Goal: Information Seeking & Learning: Find specific page/section

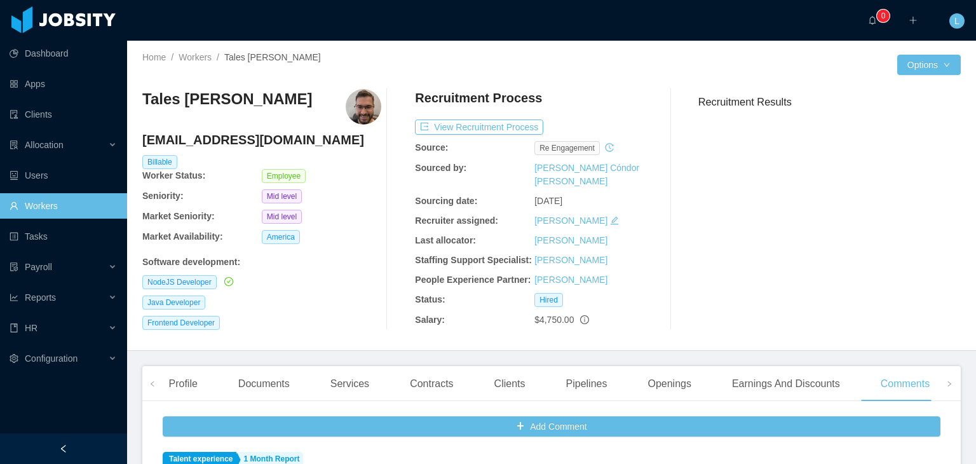
scroll to position [724, 0]
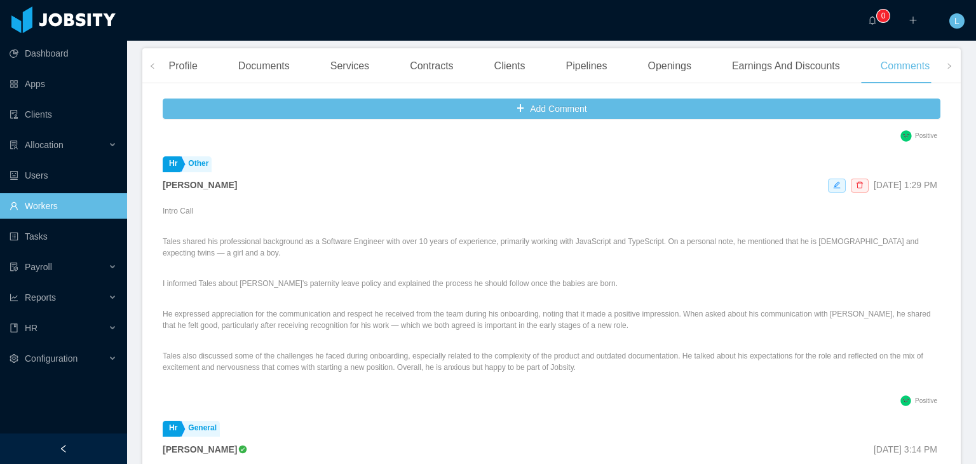
click at [43, 204] on link "Workers" at bounding box center [63, 205] width 107 height 25
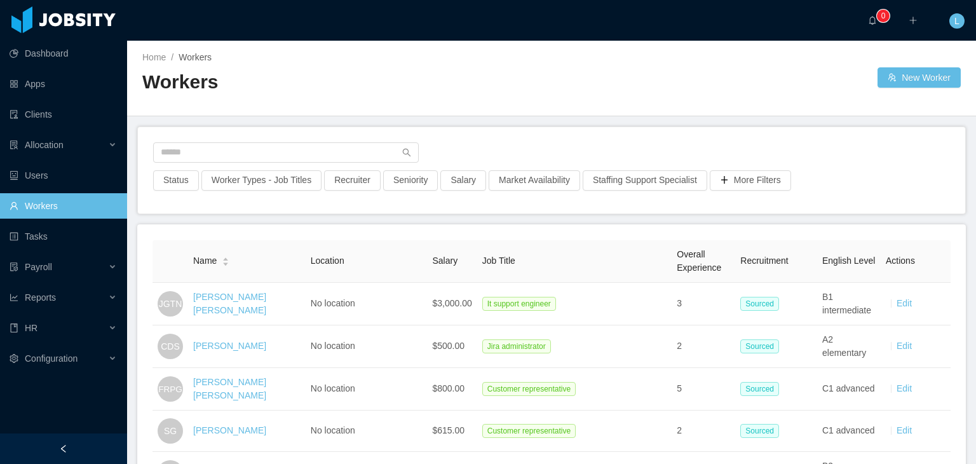
click at [347, 163] on div at bounding box center [551, 156] width 797 height 28
click at [345, 151] on input "text" at bounding box center [286, 152] width 266 height 20
paste input "**********"
type input "**********"
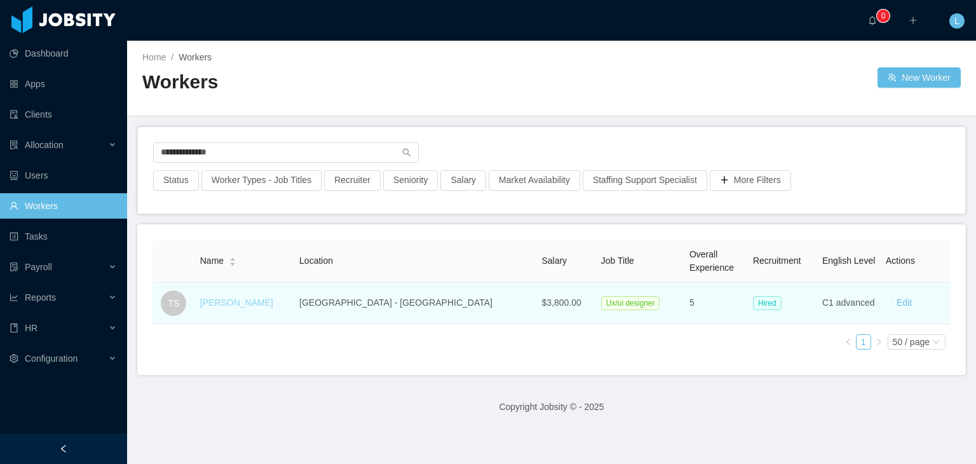
click at [236, 306] on link "[PERSON_NAME]" at bounding box center [236, 302] width 73 height 10
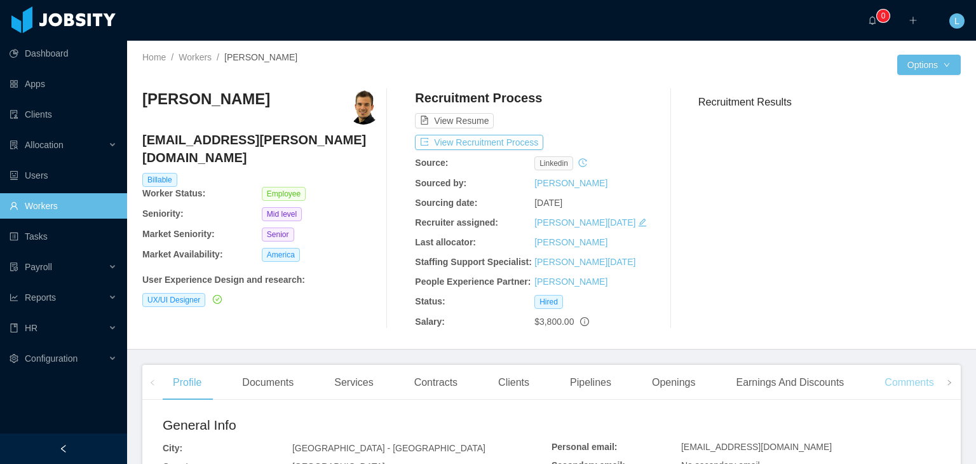
click at [914, 383] on div "Comments" at bounding box center [908, 383] width 69 height 36
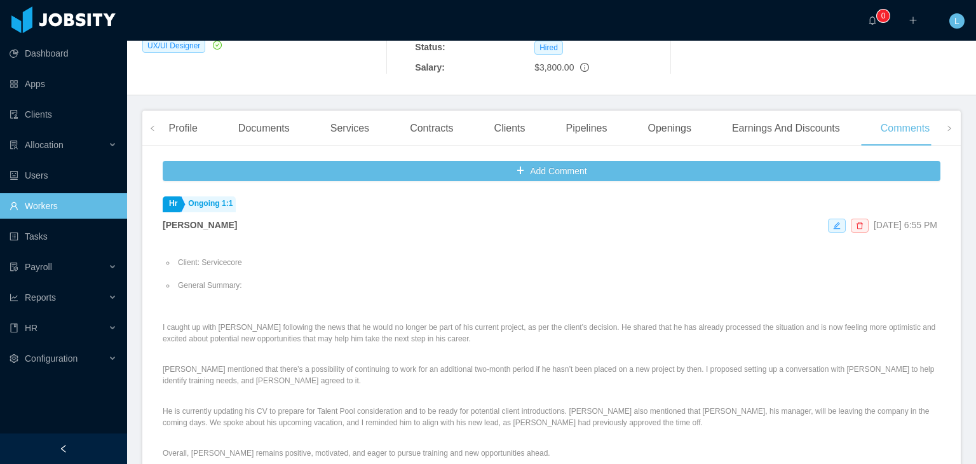
click at [62, 201] on link "Workers" at bounding box center [63, 205] width 107 height 25
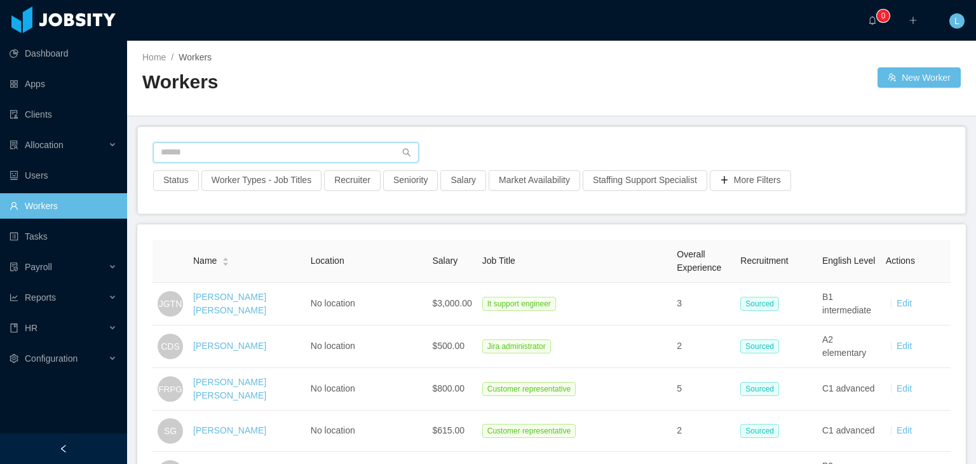
click at [244, 147] on input "text" at bounding box center [286, 152] width 266 height 20
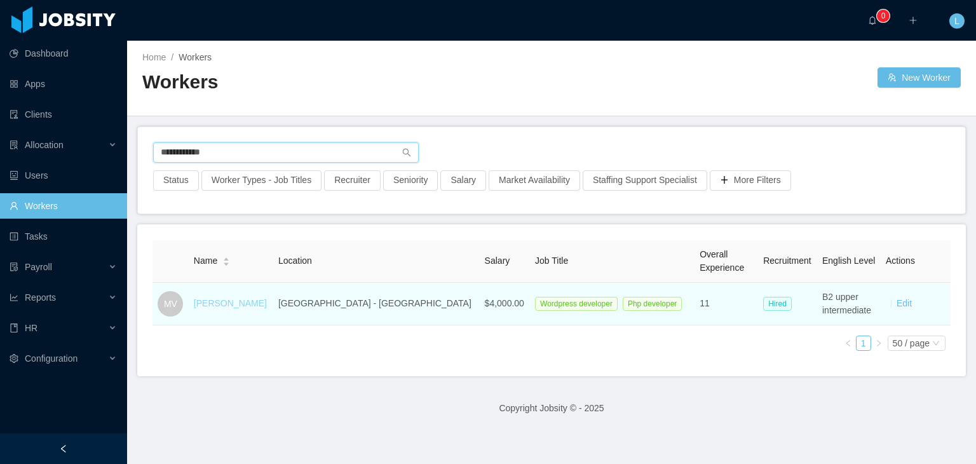
type input "**********"
click at [236, 306] on link "[PERSON_NAME]" at bounding box center [230, 303] width 73 height 10
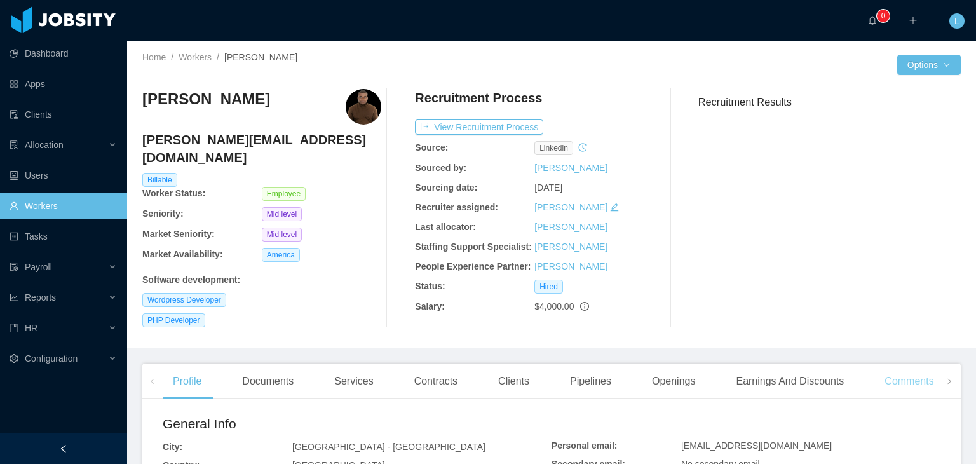
click at [915, 369] on div "Comments" at bounding box center [908, 381] width 69 height 36
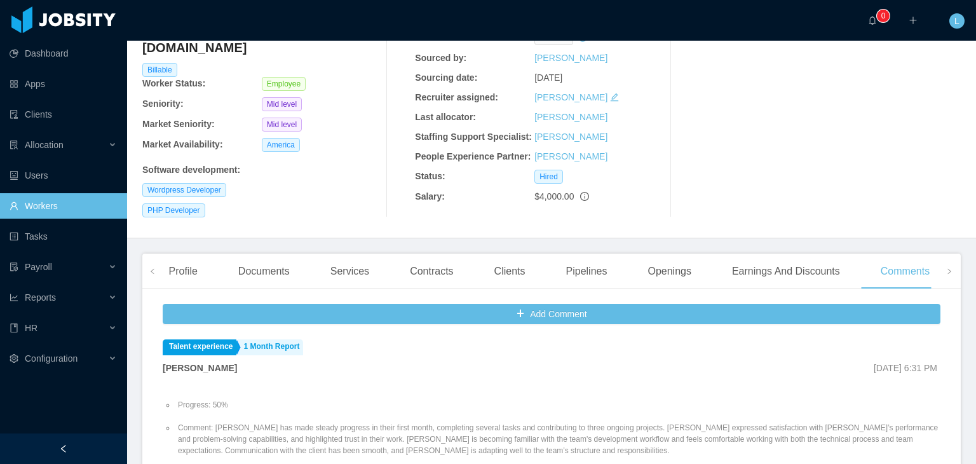
scroll to position [109, 0]
click at [893, 263] on div "Comments" at bounding box center [904, 272] width 69 height 36
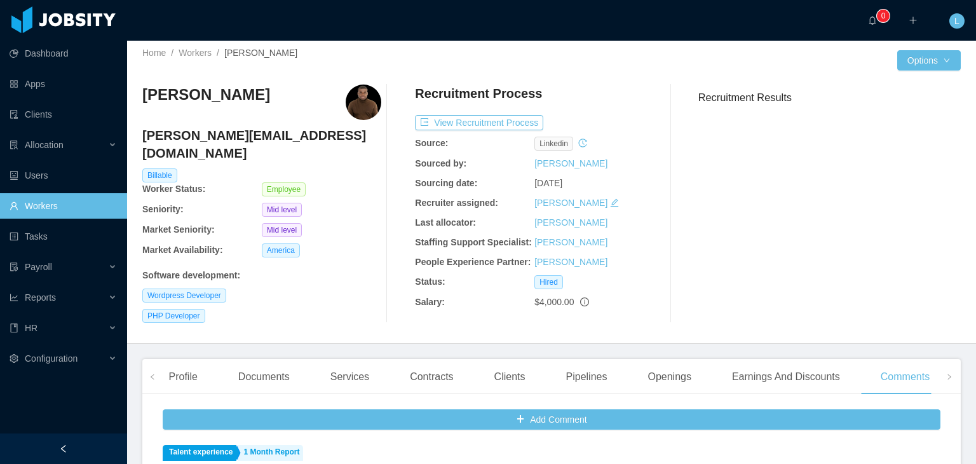
scroll to position [0, 0]
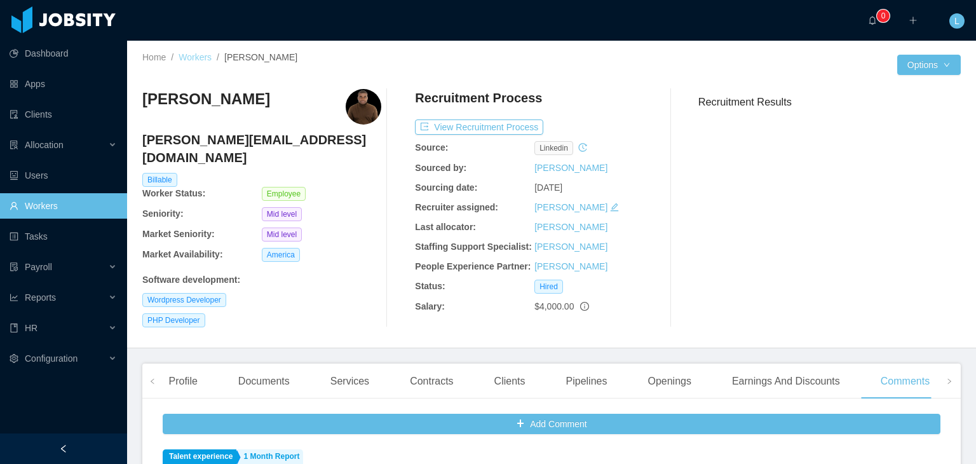
click at [210, 57] on link "Workers" at bounding box center [195, 57] width 33 height 10
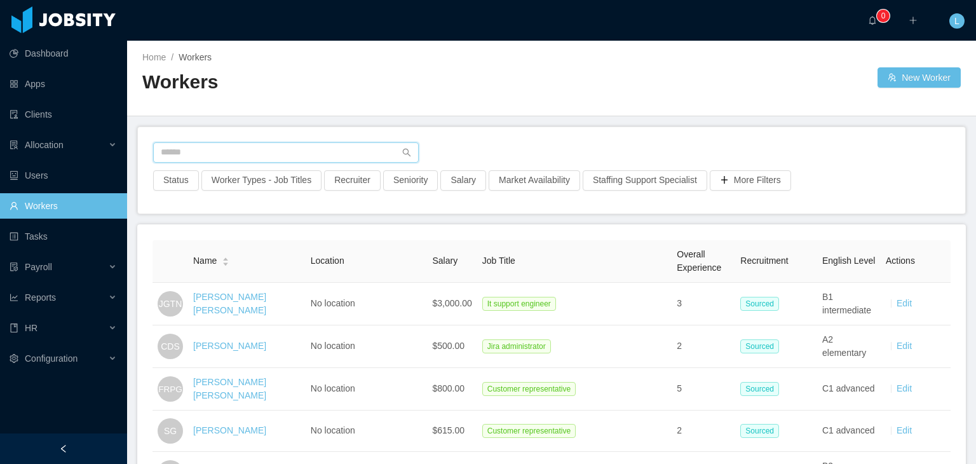
click at [274, 146] on input "text" at bounding box center [286, 152] width 266 height 20
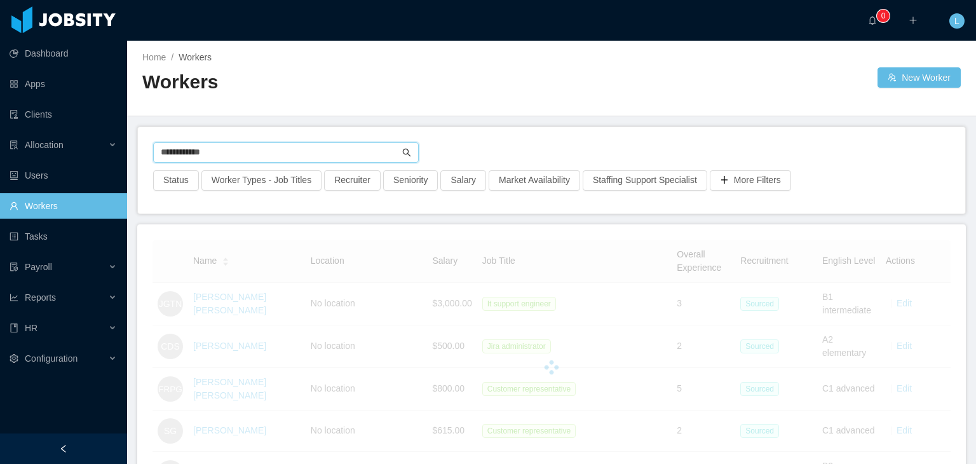
type input "**********"
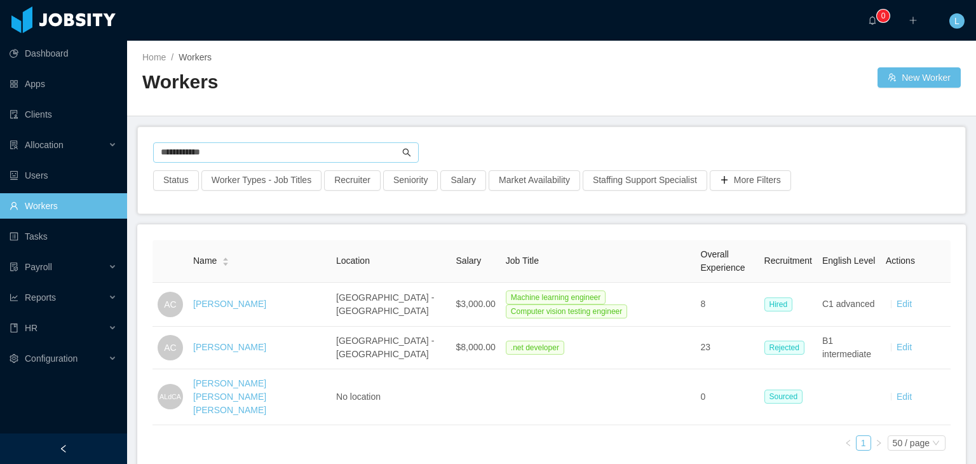
click at [403, 149] on icon "icon: search" at bounding box center [407, 152] width 8 height 8
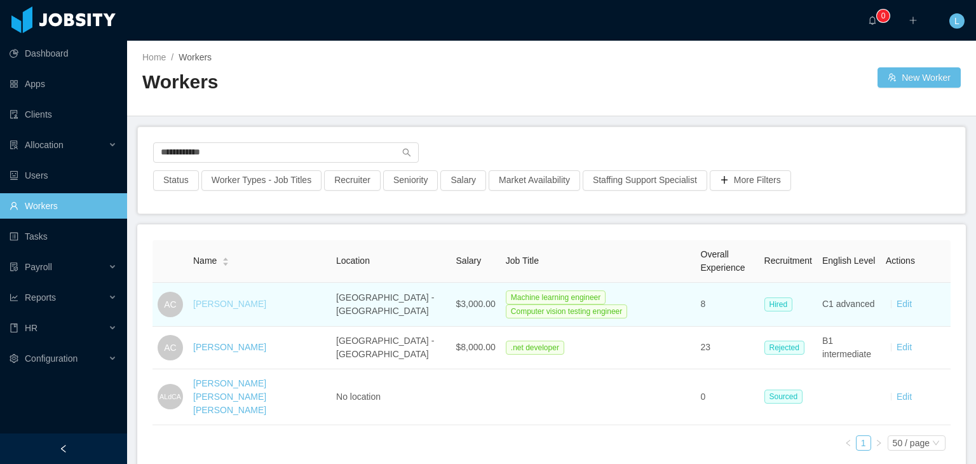
click at [226, 301] on link "[PERSON_NAME]" at bounding box center [229, 304] width 73 height 10
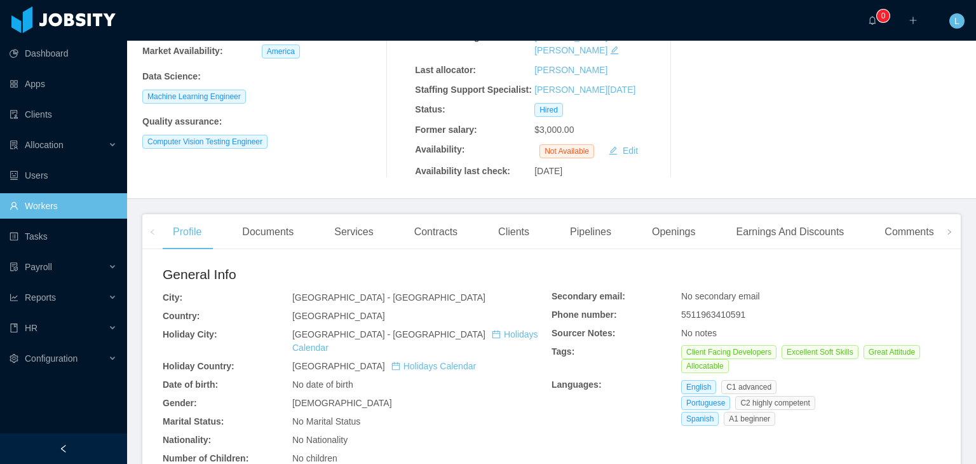
scroll to position [191, 0]
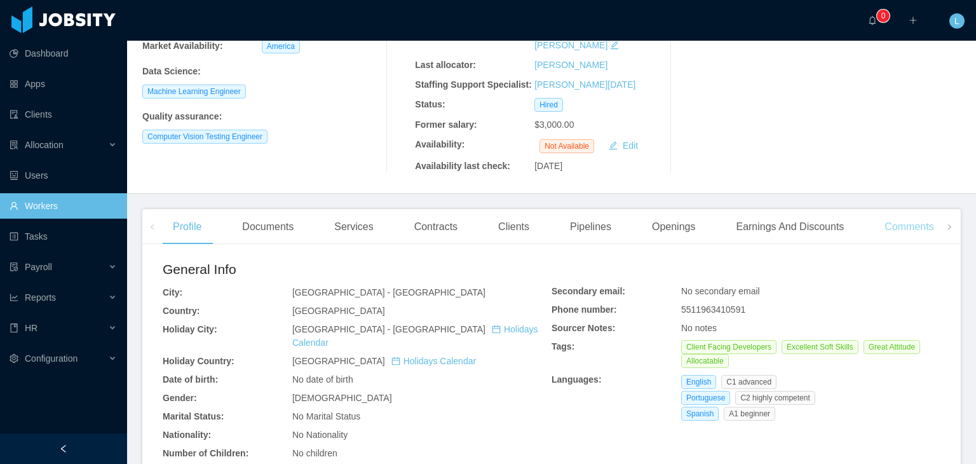
click at [884, 217] on div "Comments" at bounding box center [908, 227] width 69 height 36
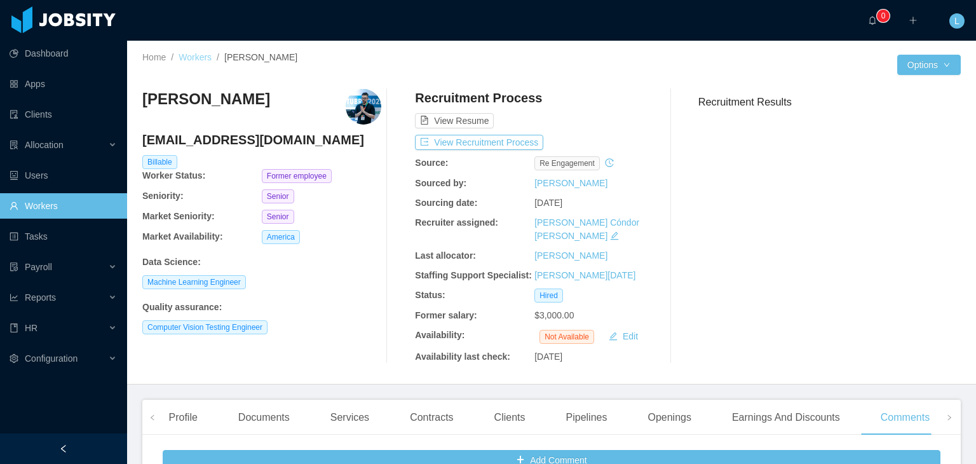
click at [193, 53] on link "Workers" at bounding box center [195, 57] width 33 height 10
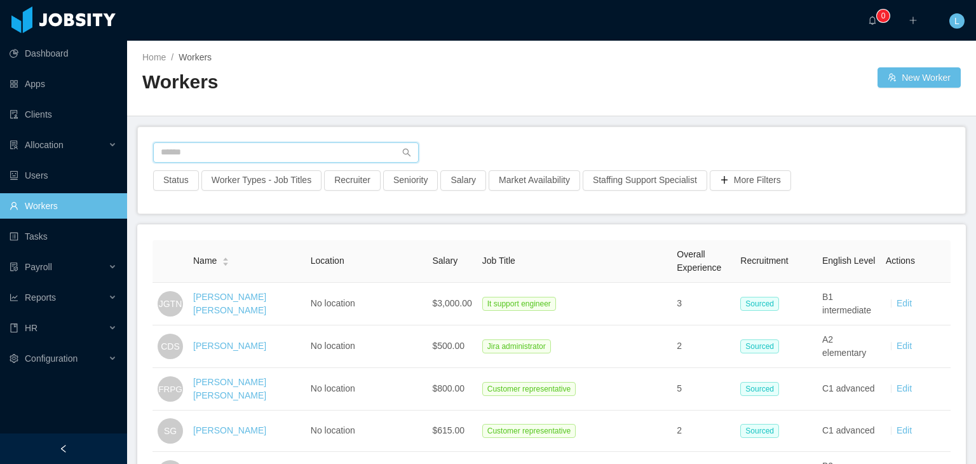
click at [238, 148] on input "text" at bounding box center [286, 152] width 266 height 20
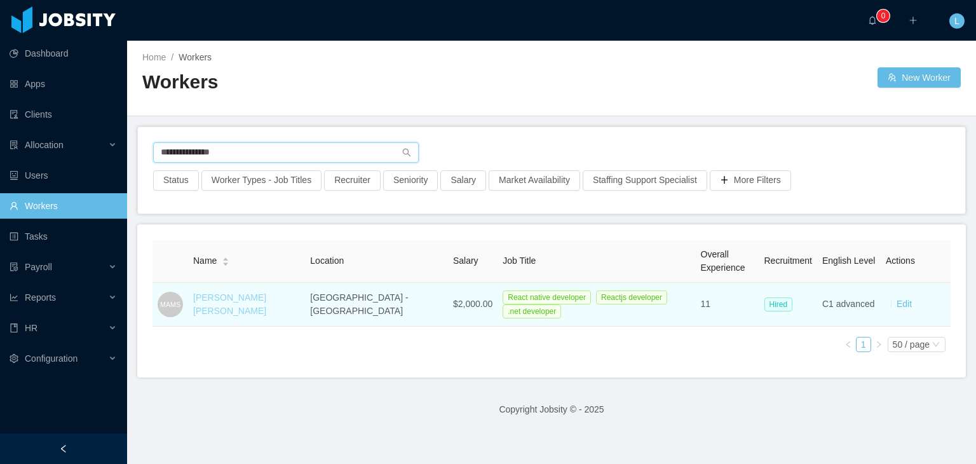
type input "**********"
click at [238, 294] on link "[PERSON_NAME] [PERSON_NAME]" at bounding box center [229, 304] width 73 height 24
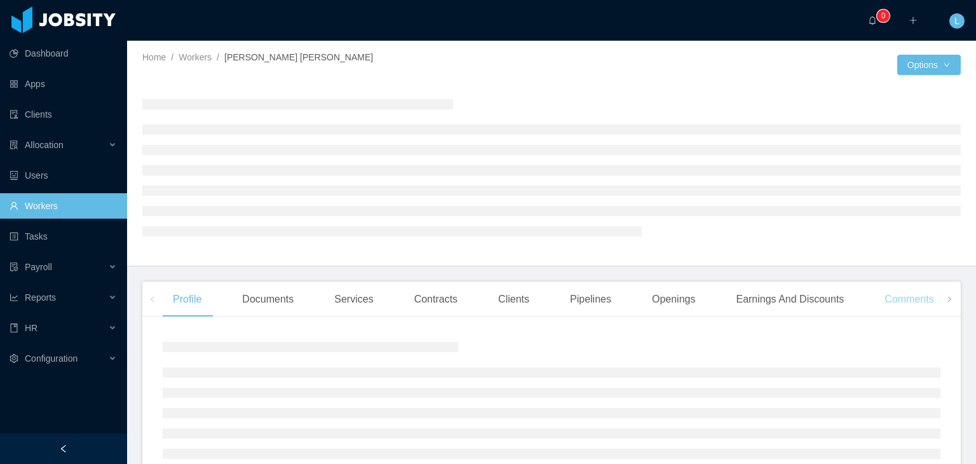
click at [900, 298] on div "Comments" at bounding box center [908, 299] width 69 height 36
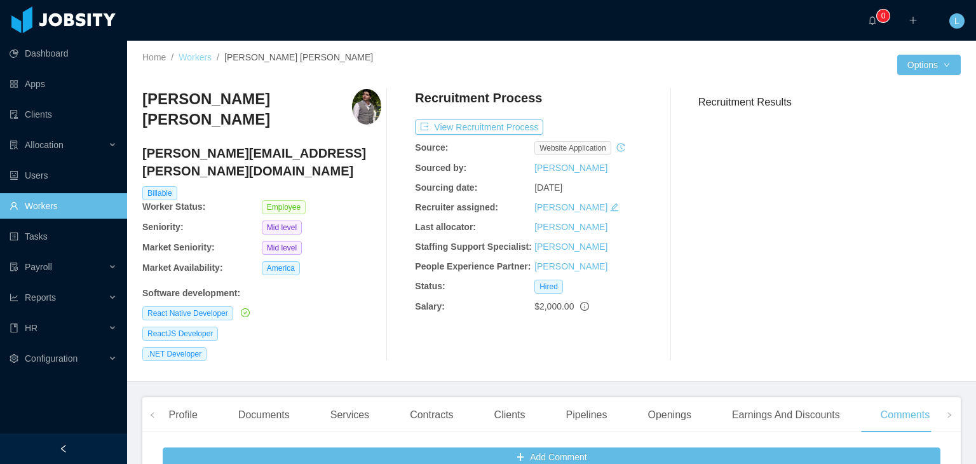
click at [199, 57] on link "Workers" at bounding box center [195, 57] width 33 height 10
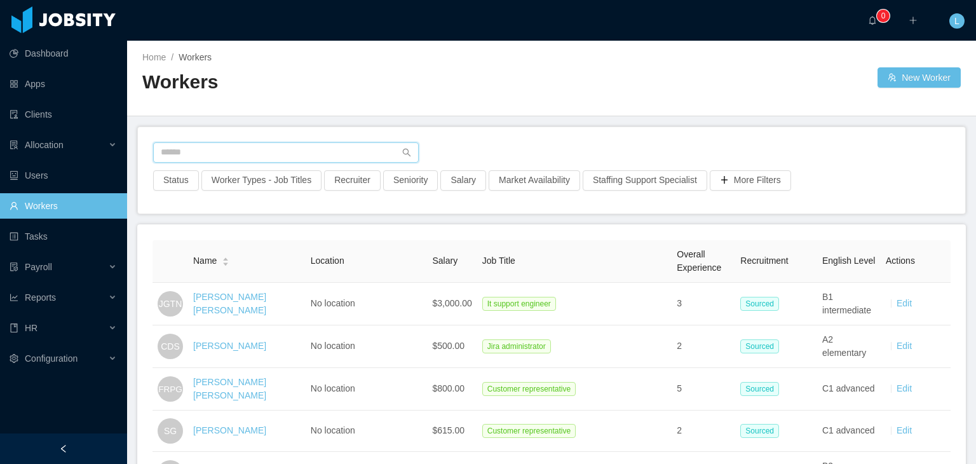
click at [325, 144] on input "text" at bounding box center [286, 152] width 266 height 20
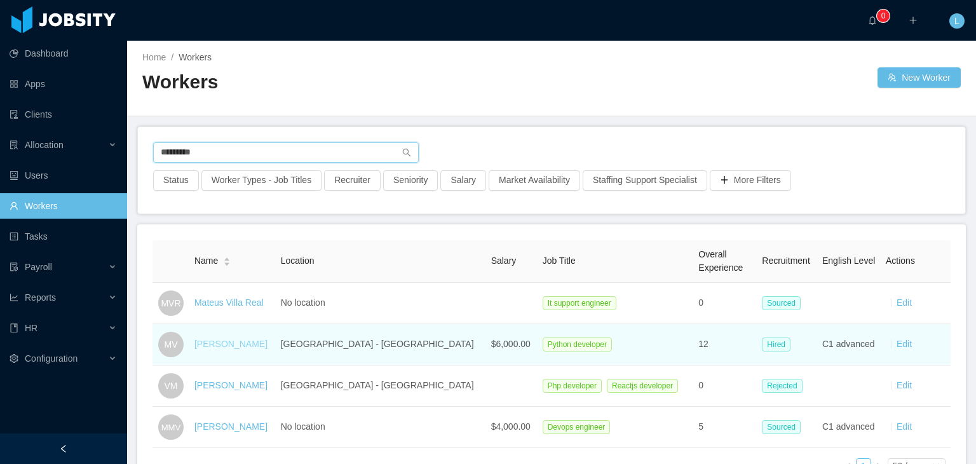
type input "*********"
click at [233, 344] on link "[PERSON_NAME]" at bounding box center [230, 344] width 73 height 10
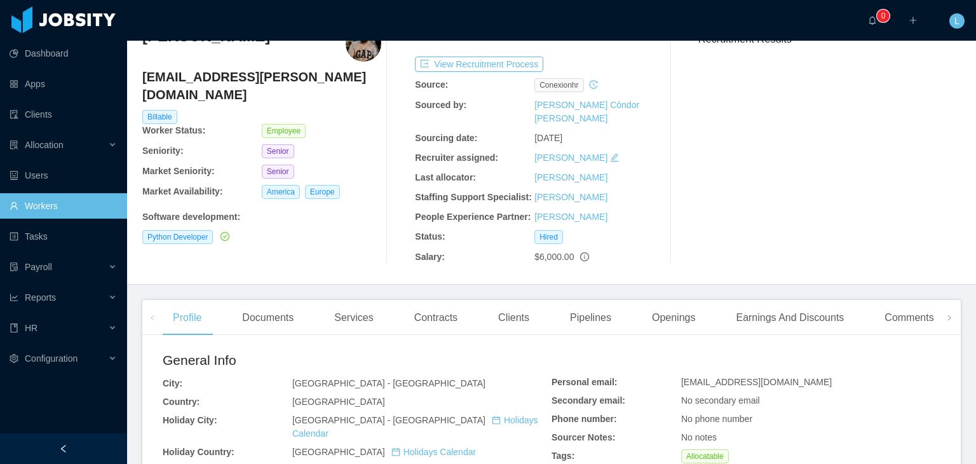
scroll to position [64, 0]
click at [910, 309] on div "Comments" at bounding box center [908, 317] width 69 height 36
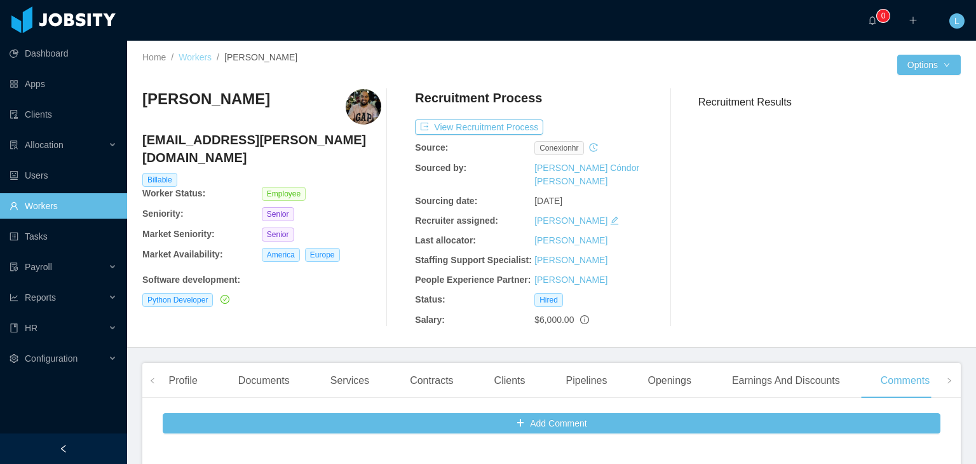
click at [191, 55] on link "Workers" at bounding box center [195, 57] width 33 height 10
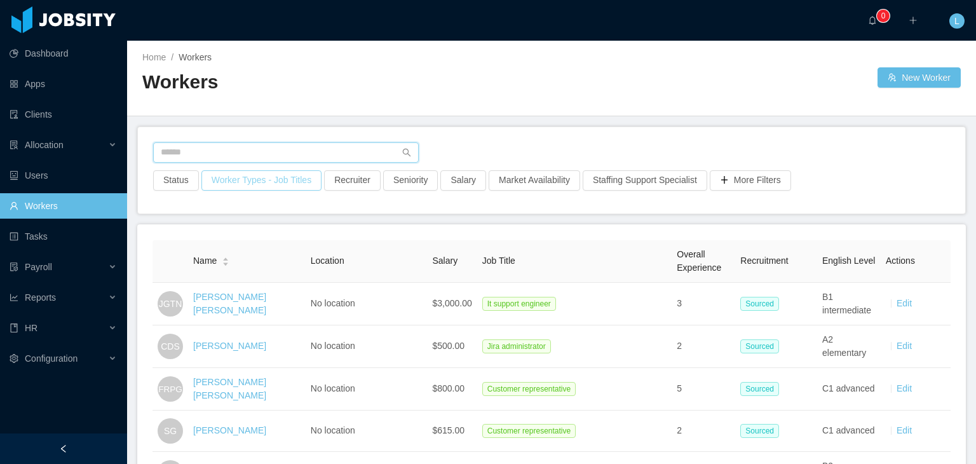
click at [302, 151] on input "text" at bounding box center [286, 152] width 266 height 20
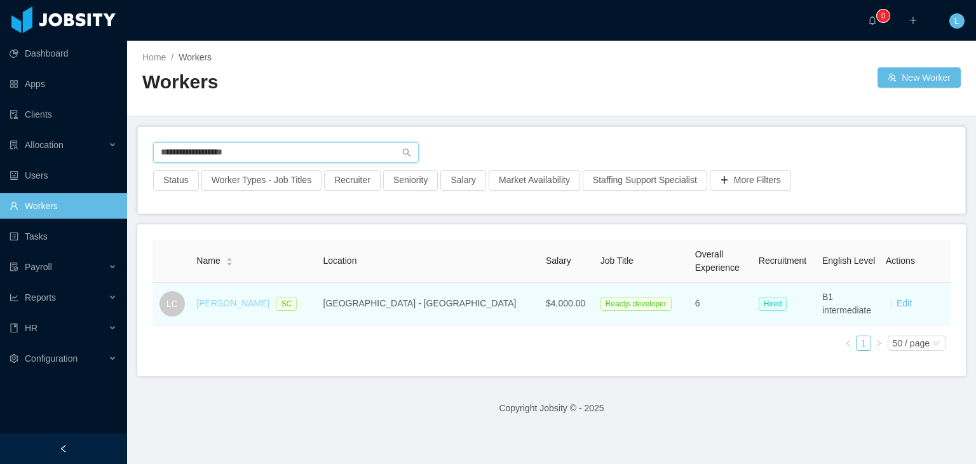
type input "**********"
click at [247, 299] on link "[PERSON_NAME]" at bounding box center [232, 303] width 73 height 10
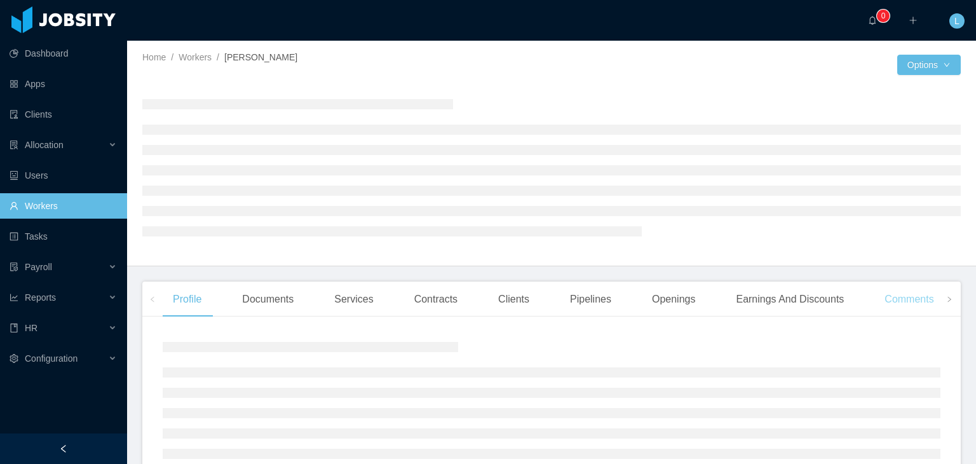
click at [901, 304] on div "Comments" at bounding box center [908, 299] width 69 height 36
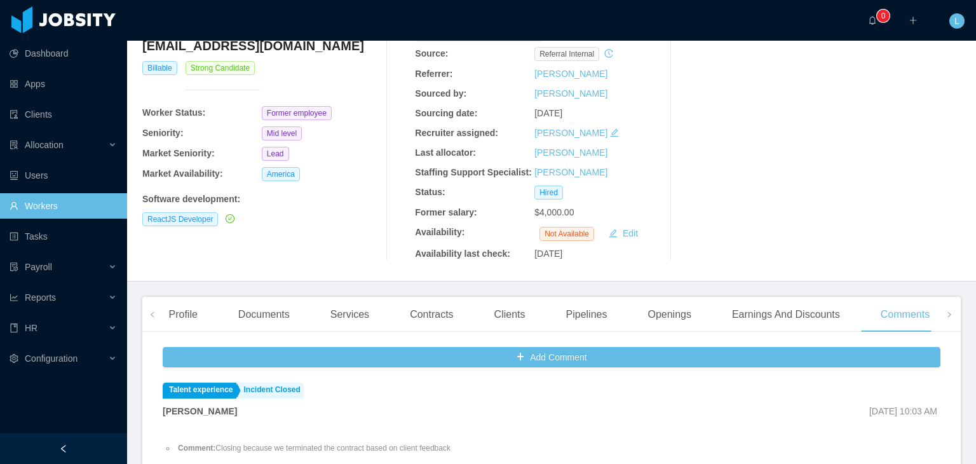
scroll to position [64, 0]
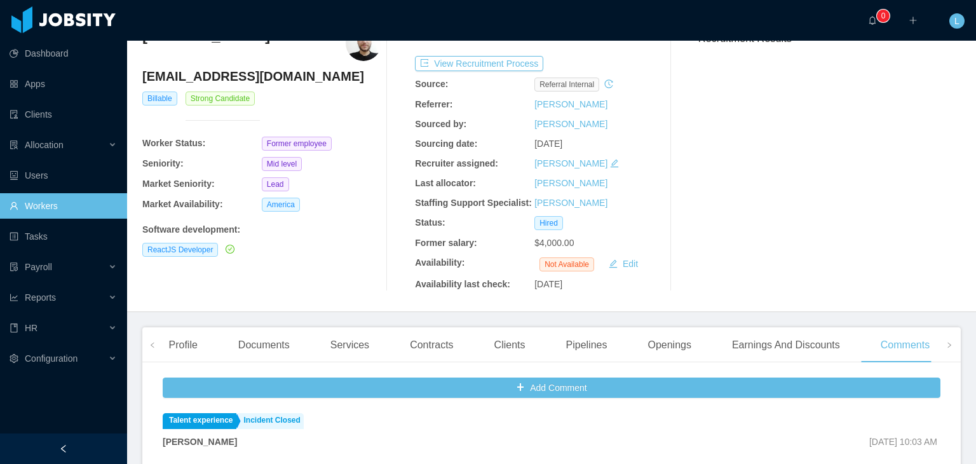
click at [47, 210] on link "Workers" at bounding box center [63, 205] width 107 height 25
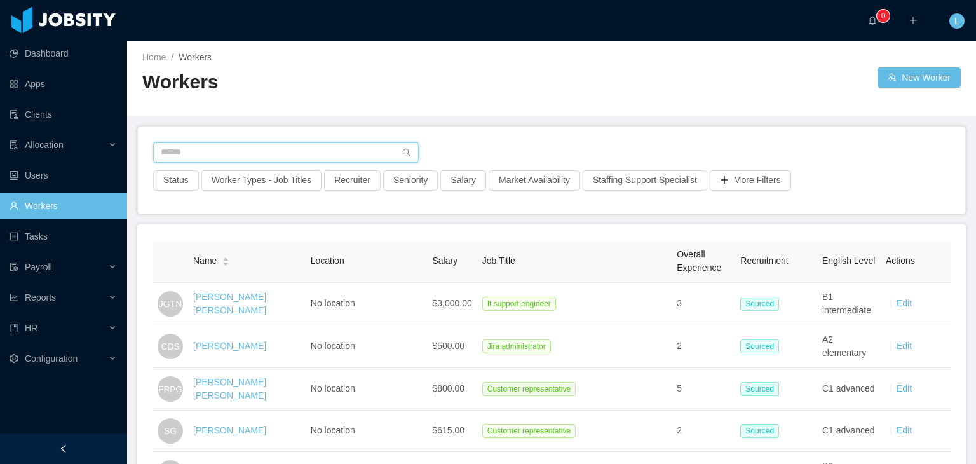
click at [290, 158] on input "text" at bounding box center [286, 152] width 266 height 20
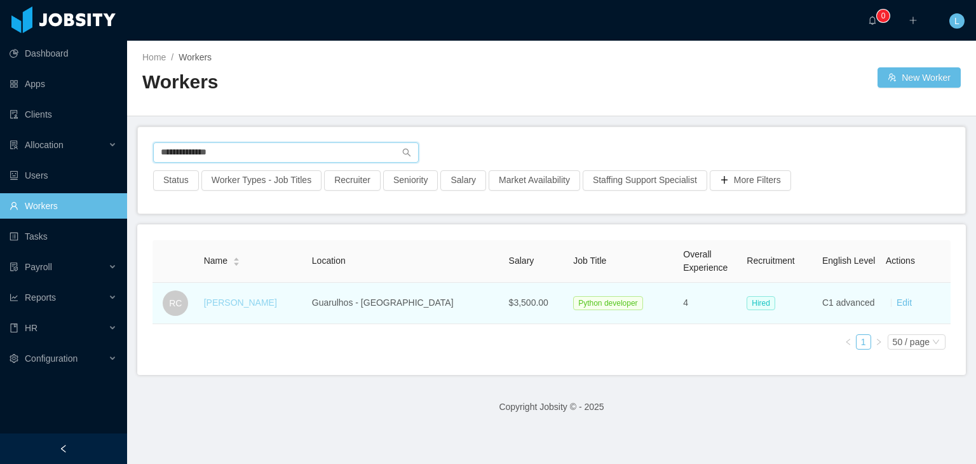
type input "**********"
click at [240, 301] on link "[PERSON_NAME]" at bounding box center [240, 302] width 73 height 10
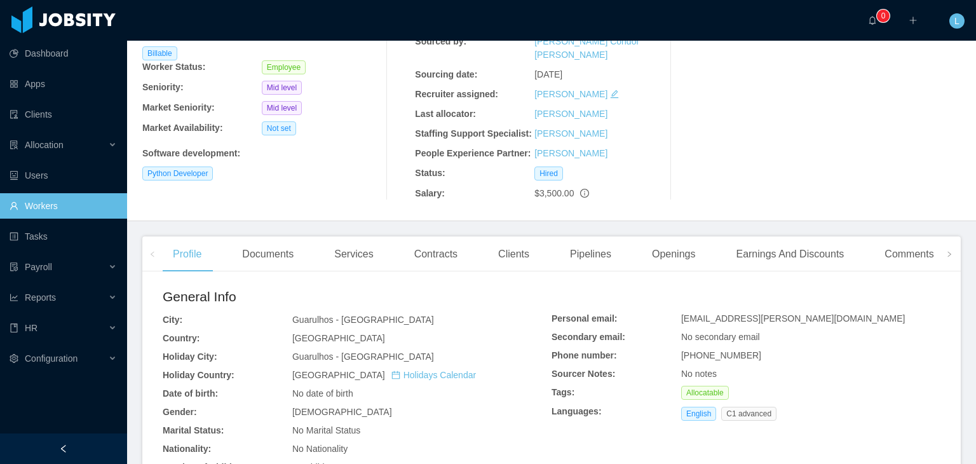
scroll to position [127, 0]
click at [887, 237] on div "Comments" at bounding box center [908, 254] width 69 height 36
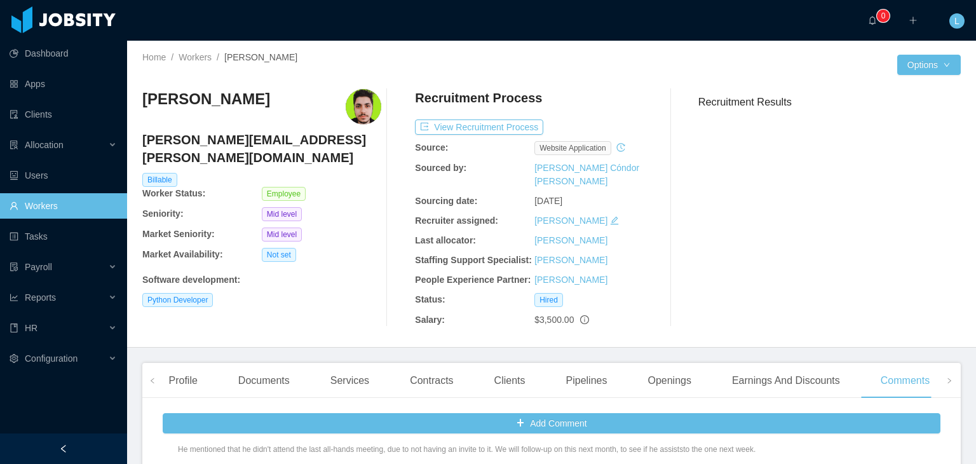
click at [412, 437] on li "Comment: [PERSON_NAME] was quick to mention that the team is awesome. He receiv…" at bounding box center [557, 438] width 765 height 34
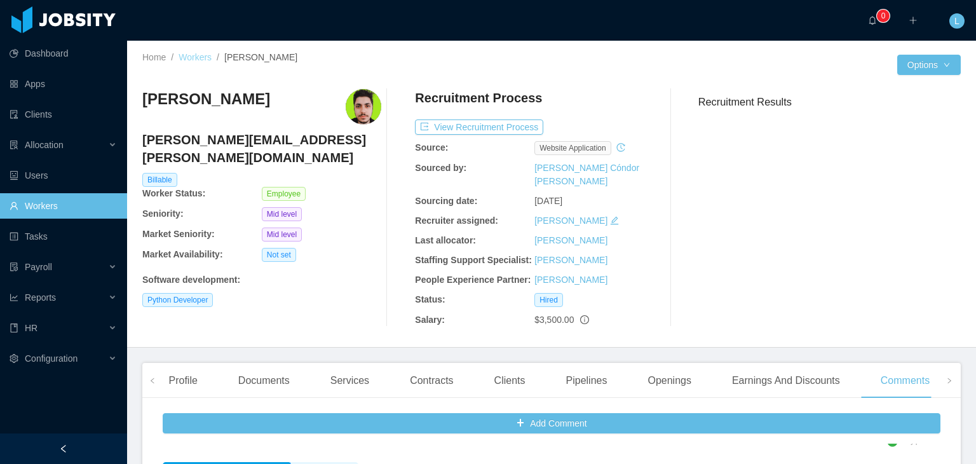
click at [201, 53] on link "Workers" at bounding box center [195, 57] width 33 height 10
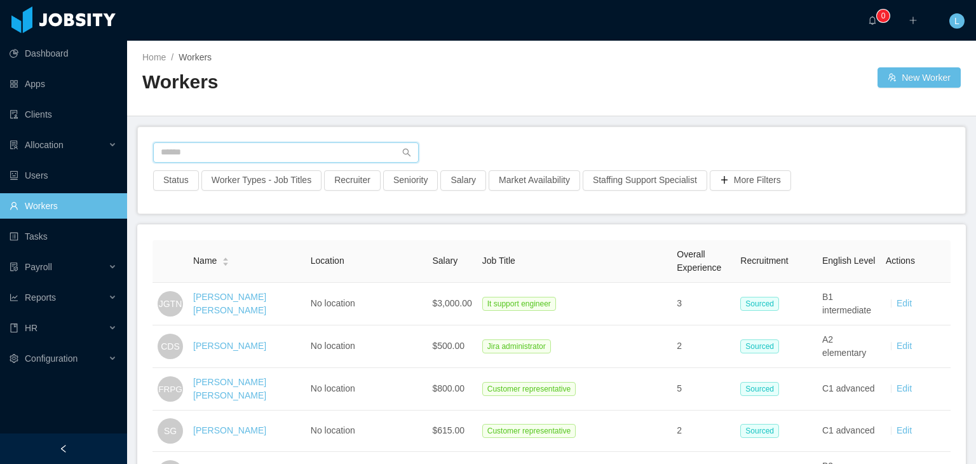
click at [252, 148] on input "text" at bounding box center [286, 152] width 266 height 20
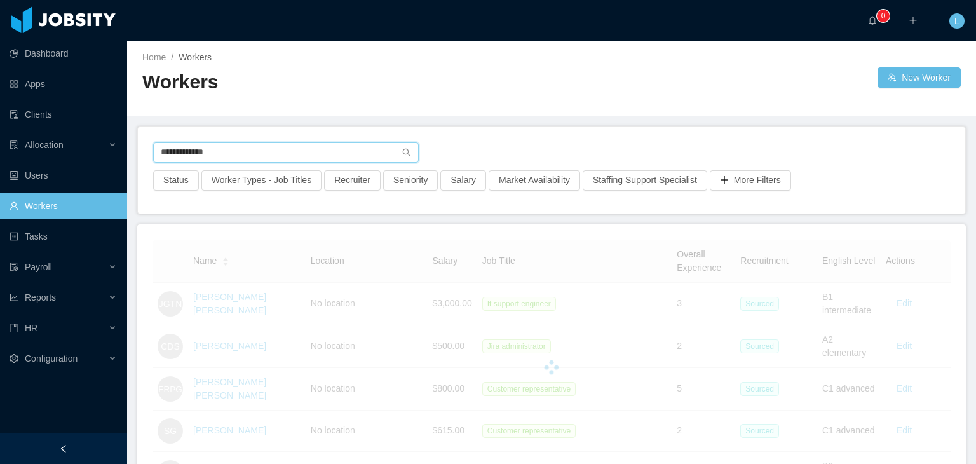
type input "**********"
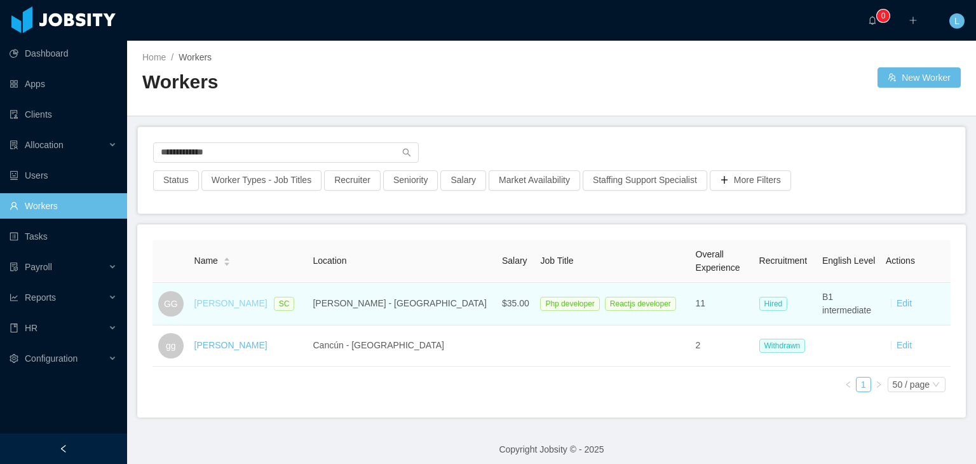
click at [223, 299] on link "[PERSON_NAME]" at bounding box center [230, 303] width 73 height 10
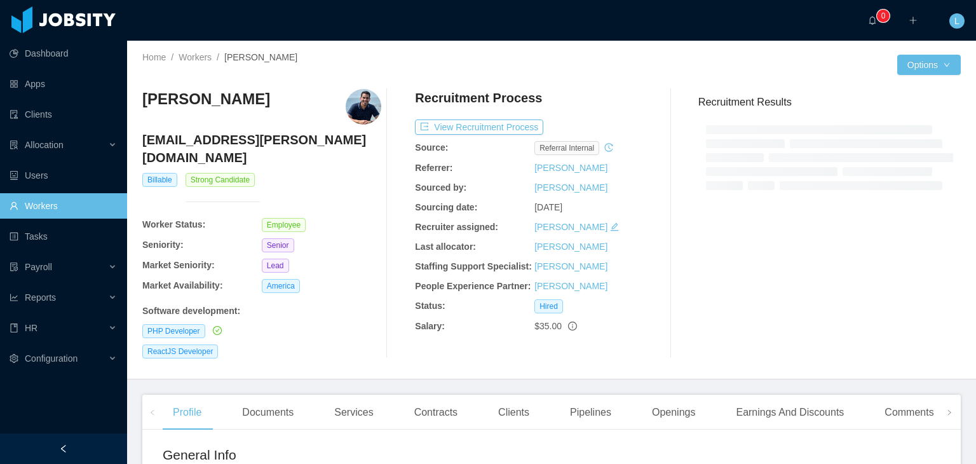
drag, startPoint x: 896, startPoint y: 305, endPoint x: 902, endPoint y: 301, distance: 7.4
click at [902, 301] on div "Recruitment Results" at bounding box center [824, 223] width 273 height 269
click at [907, 402] on div "Comments" at bounding box center [908, 413] width 69 height 36
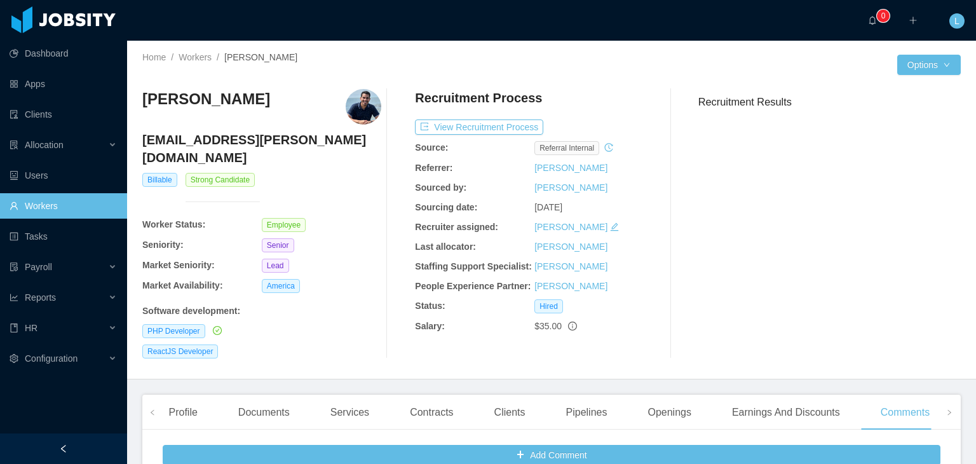
click at [199, 63] on div "Home / Workers / [PERSON_NAME] /" at bounding box center [346, 57] width 409 height 13
click at [198, 43] on div "Home / Workers / [PERSON_NAME] / Options [PERSON_NAME] [EMAIL_ADDRESS][PERSON_N…" at bounding box center [551, 210] width 849 height 339
click at [203, 65] on div "Home / Workers / [PERSON_NAME] /" at bounding box center [346, 65] width 409 height 28
click at [205, 60] on link "Workers" at bounding box center [195, 57] width 33 height 10
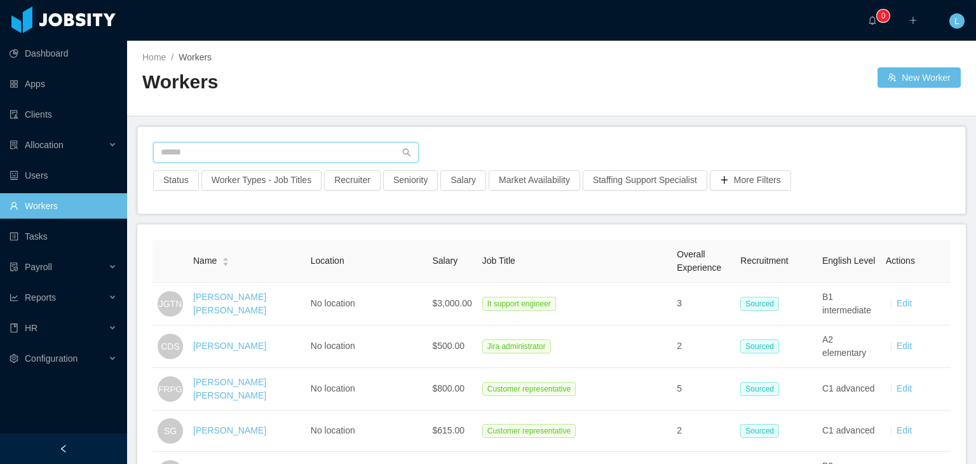
click at [262, 147] on input "text" at bounding box center [286, 152] width 266 height 20
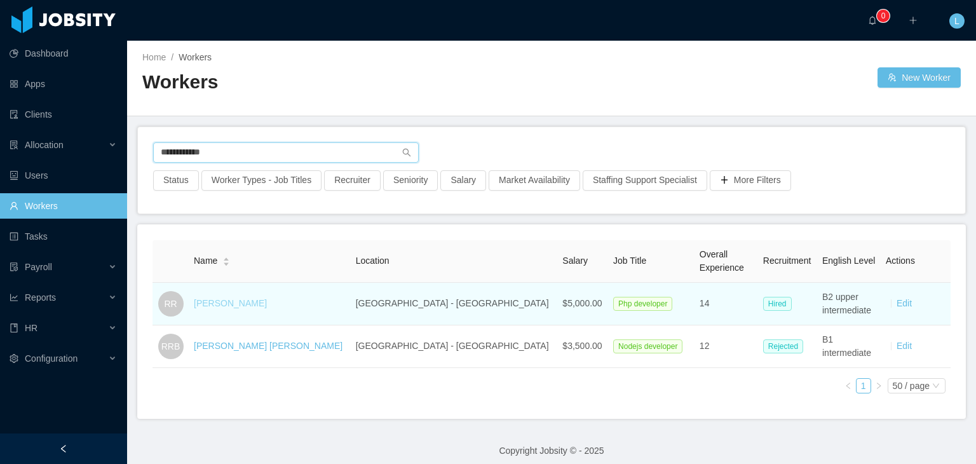
type input "**********"
click at [241, 306] on link "[PERSON_NAME]" at bounding box center [230, 303] width 73 height 10
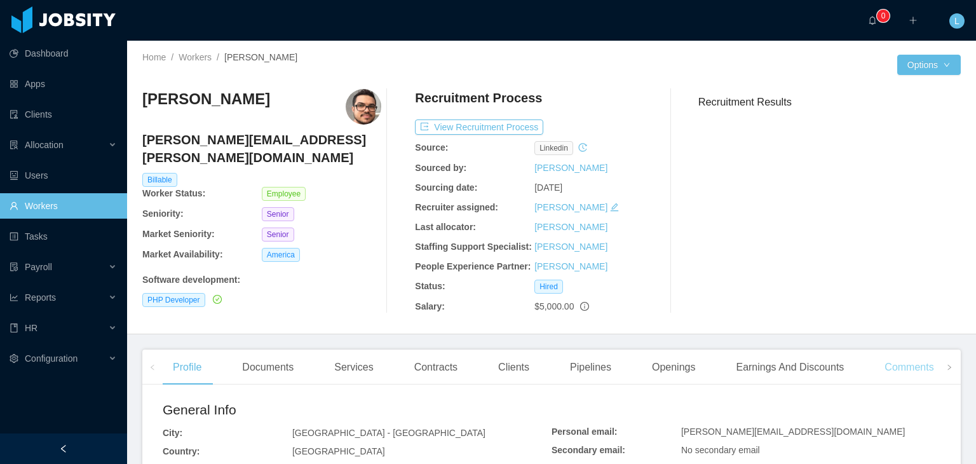
click at [920, 372] on div "Comments" at bounding box center [908, 367] width 69 height 36
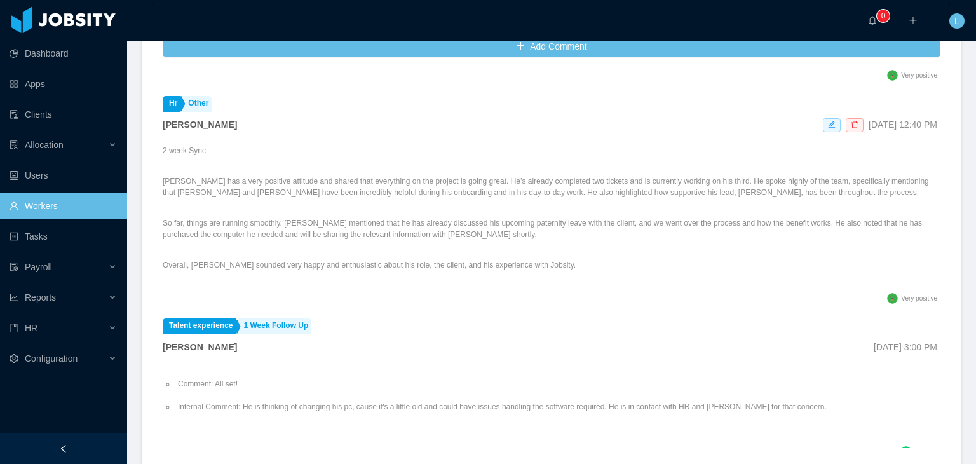
scroll to position [699, 0]
click at [87, 212] on link "Workers" at bounding box center [63, 205] width 107 height 25
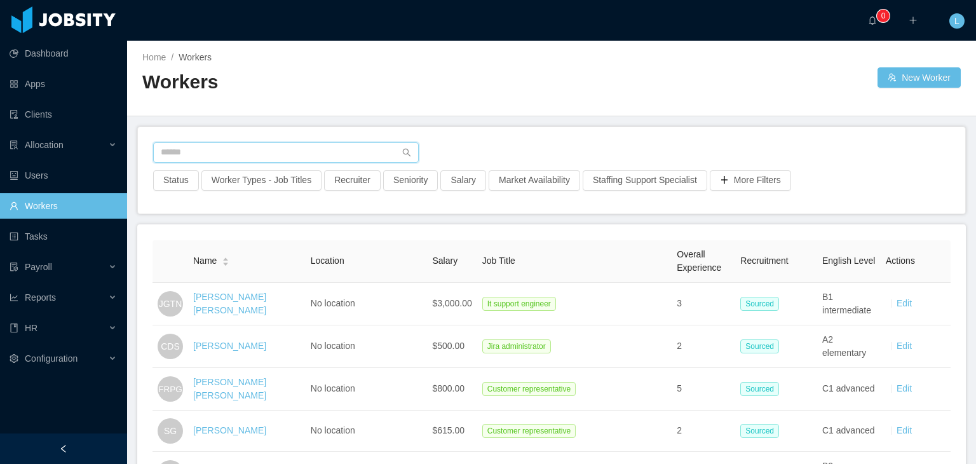
click at [254, 147] on input "text" at bounding box center [286, 152] width 266 height 20
paste input "**********"
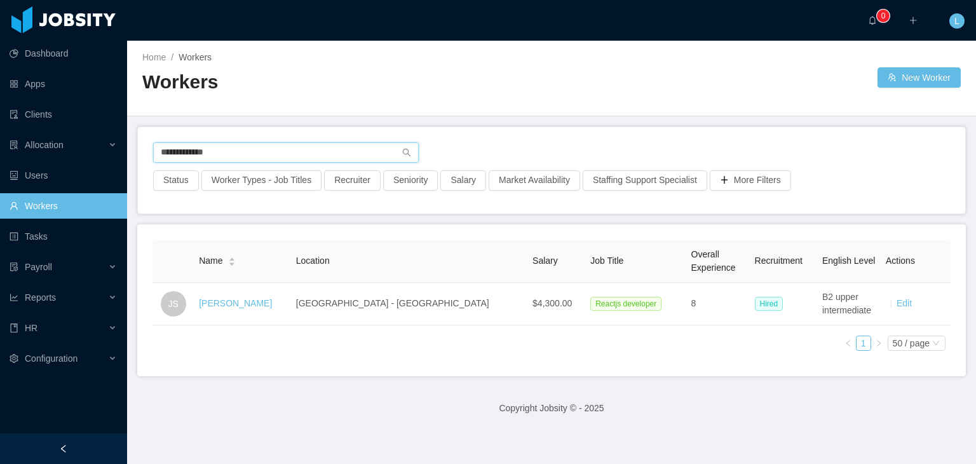
type input "**********"
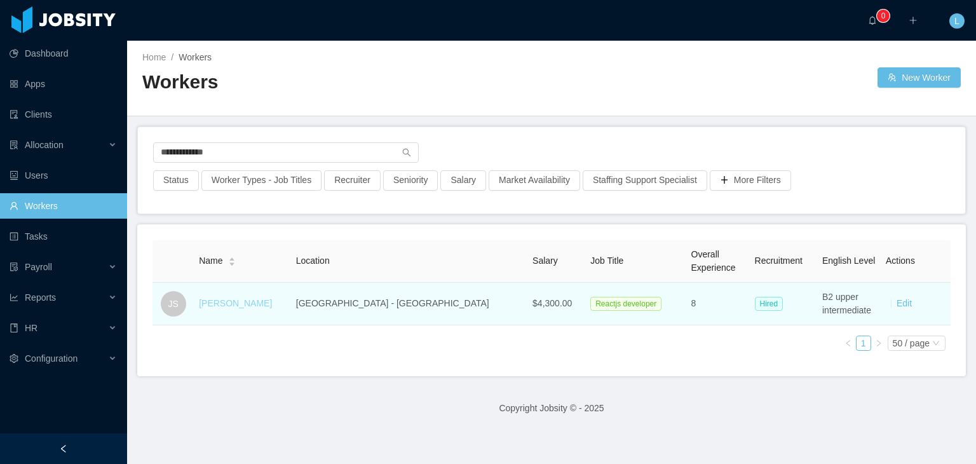
click at [237, 302] on link "[PERSON_NAME]" at bounding box center [235, 303] width 73 height 10
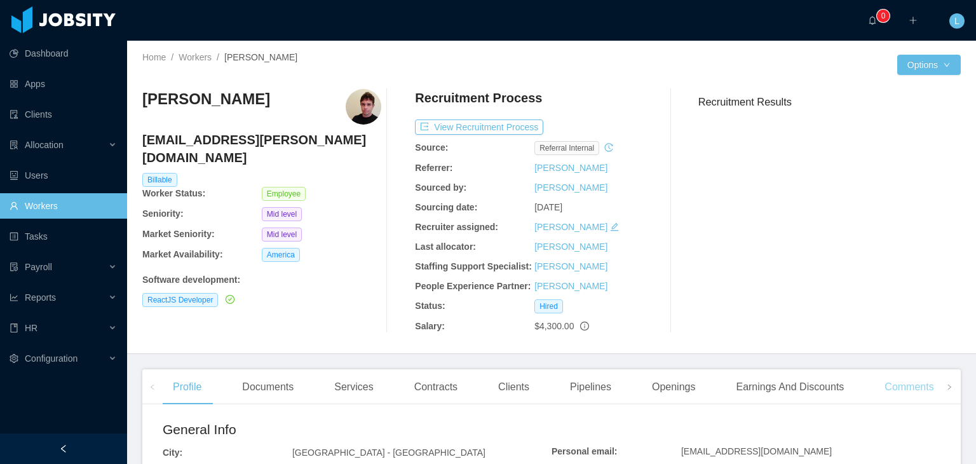
click at [923, 386] on div "Comments" at bounding box center [908, 387] width 69 height 36
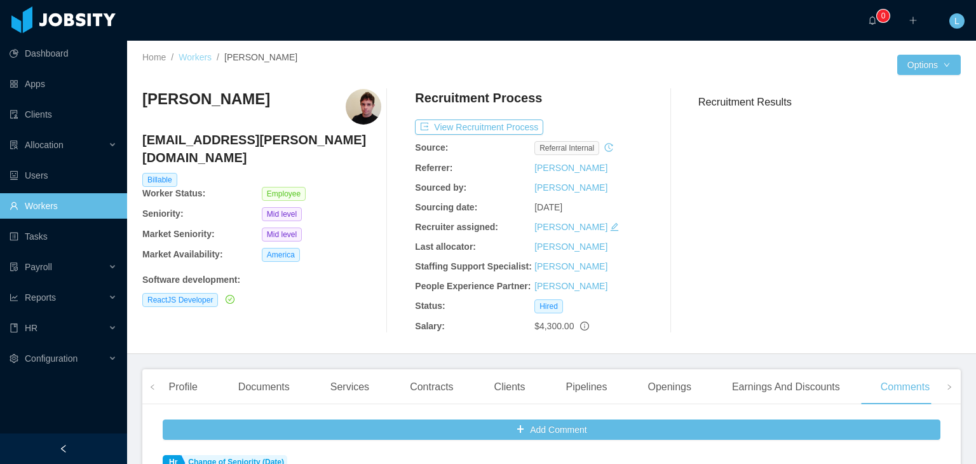
click at [208, 55] on link "Workers" at bounding box center [195, 57] width 33 height 10
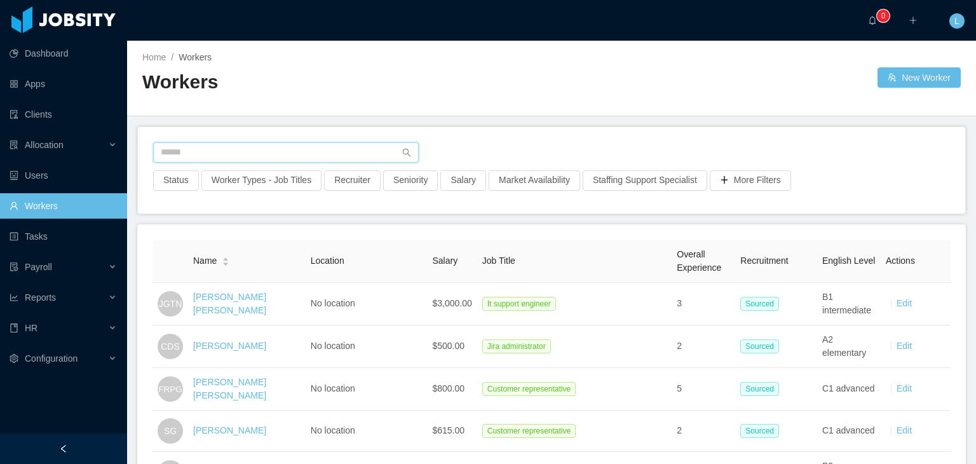
click at [276, 149] on input "text" at bounding box center [286, 152] width 266 height 20
paste input "**********"
type input "**********"
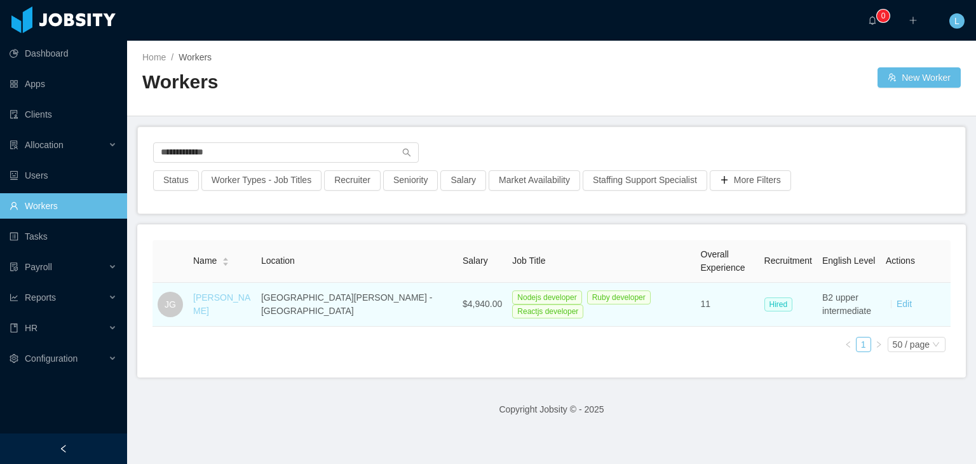
click at [219, 299] on link "[PERSON_NAME]" at bounding box center [221, 304] width 57 height 24
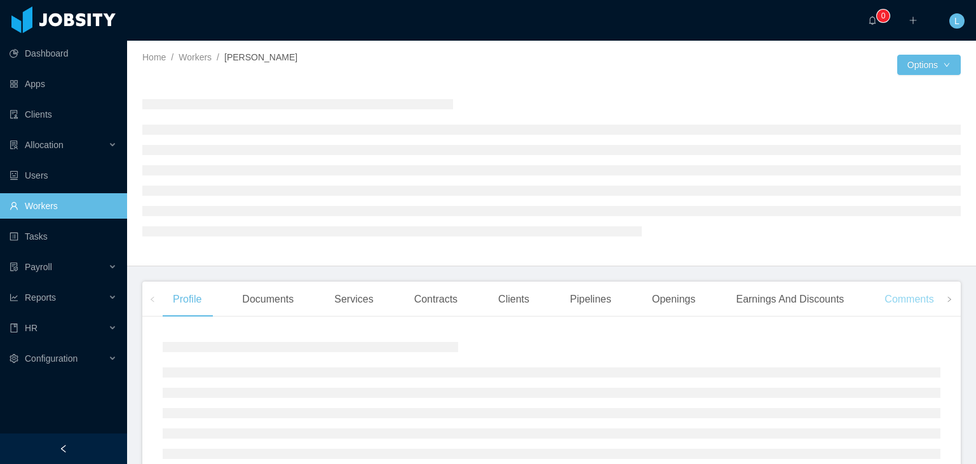
click at [896, 300] on div "Comments" at bounding box center [908, 299] width 69 height 36
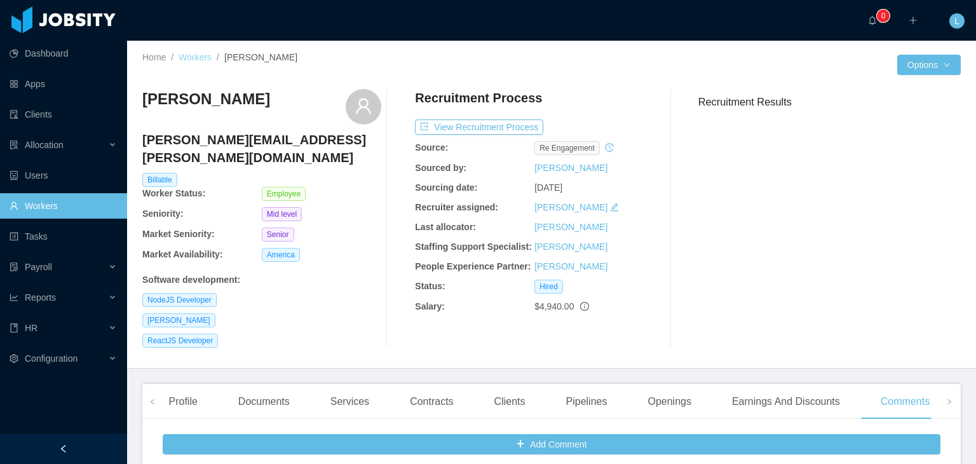
click at [198, 62] on link "Workers" at bounding box center [195, 57] width 33 height 10
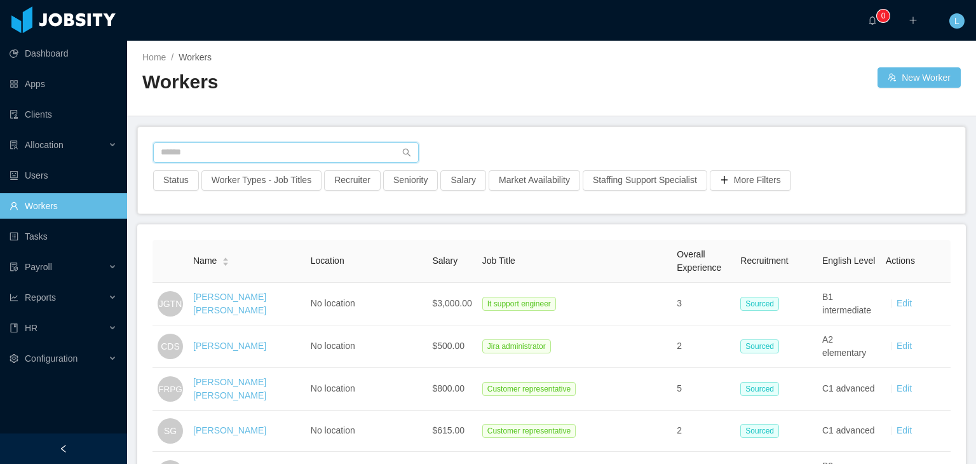
click at [238, 158] on input "text" at bounding box center [286, 152] width 266 height 20
paste input "**********"
type input "**********"
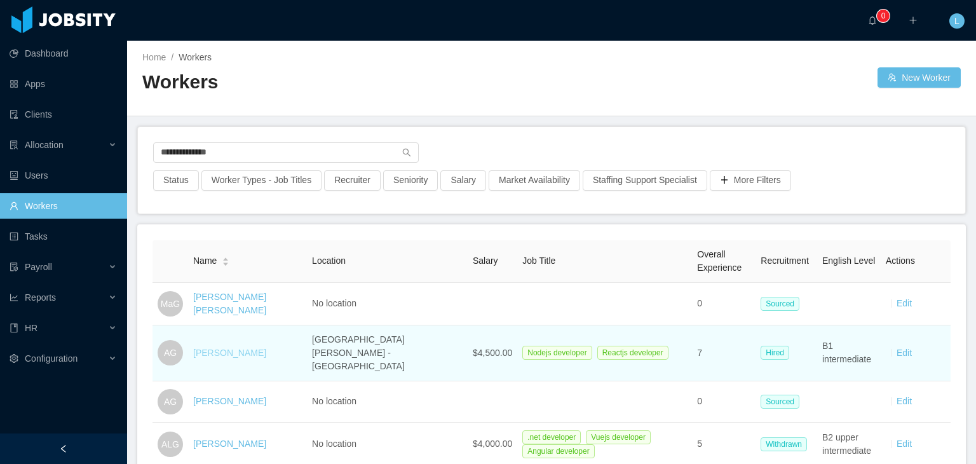
click at [237, 348] on link "[PERSON_NAME]" at bounding box center [229, 353] width 73 height 10
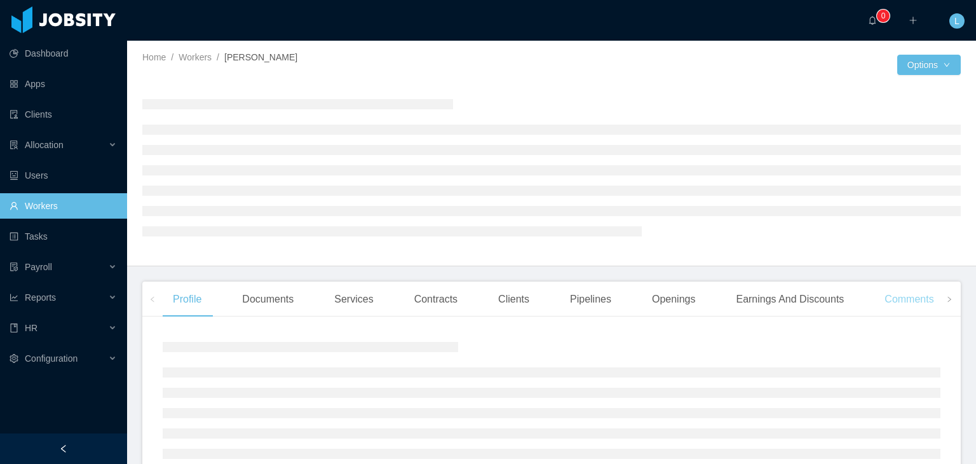
click at [905, 291] on div "Comments" at bounding box center [908, 299] width 69 height 36
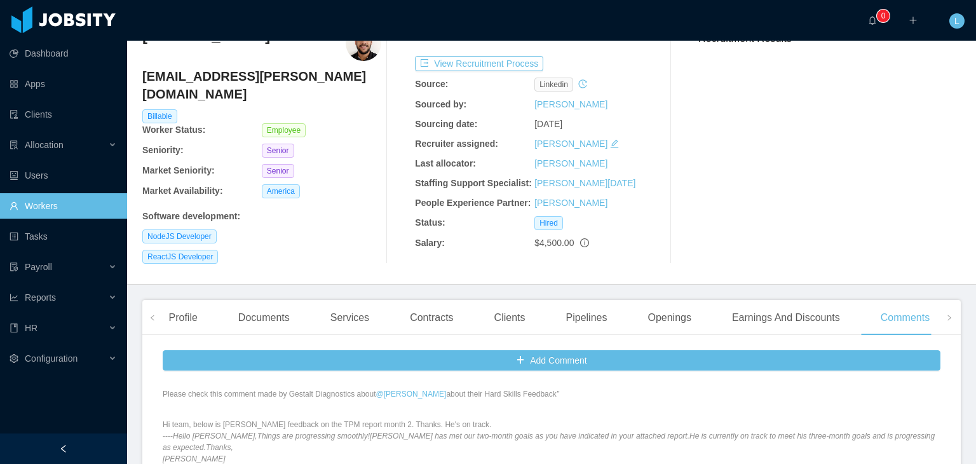
scroll to position [127, 0]
click at [358, 438] on div "Client: Gestalt Diagnostics General Summary: Please check this comment made by …" at bounding box center [552, 409] width 778 height 202
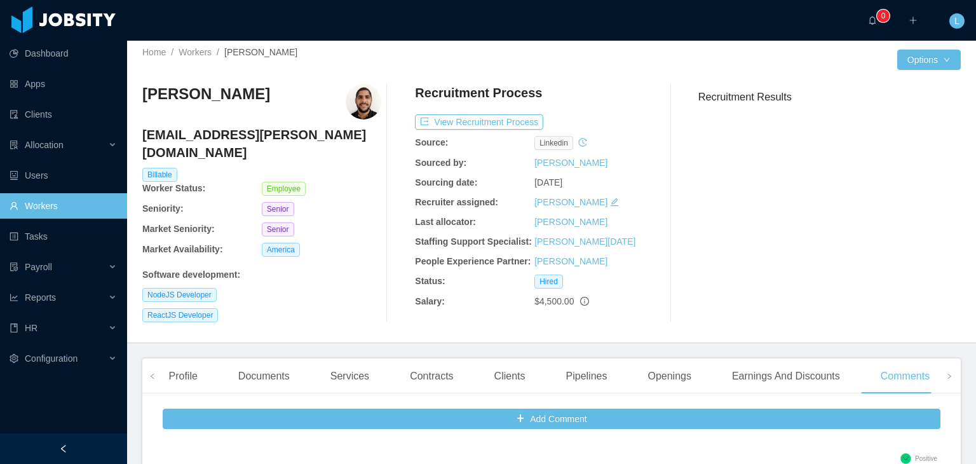
scroll to position [0, 0]
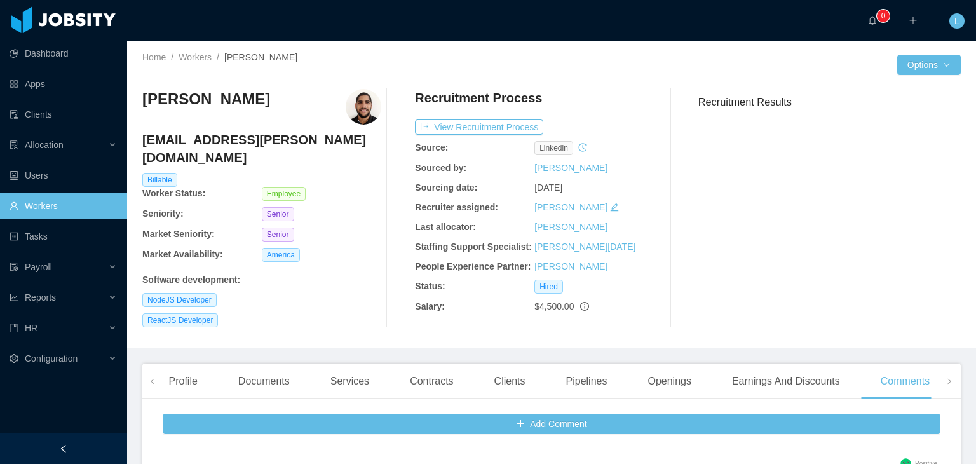
click at [189, 47] on div "Home / Workers / [PERSON_NAME] / Options [PERSON_NAME] [EMAIL_ADDRESS][PERSON_N…" at bounding box center [551, 195] width 849 height 308
click at [191, 55] on link "Workers" at bounding box center [195, 57] width 33 height 10
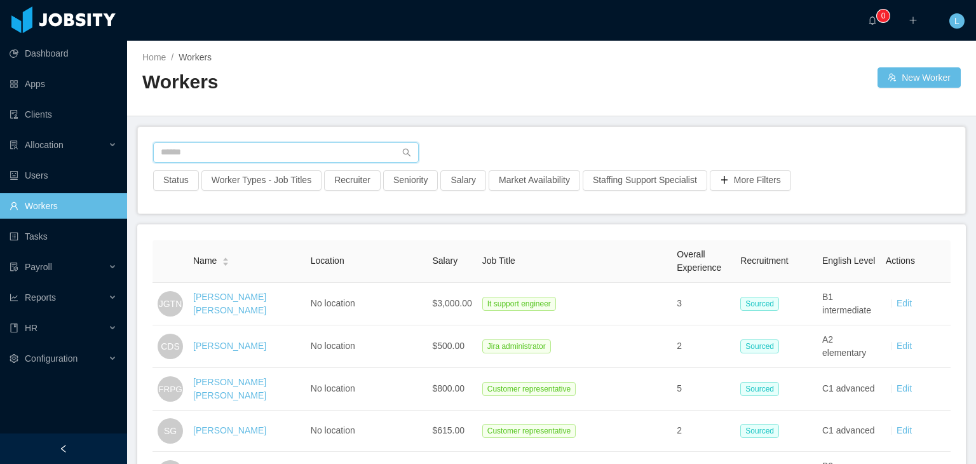
click at [301, 161] on input "text" at bounding box center [286, 152] width 266 height 20
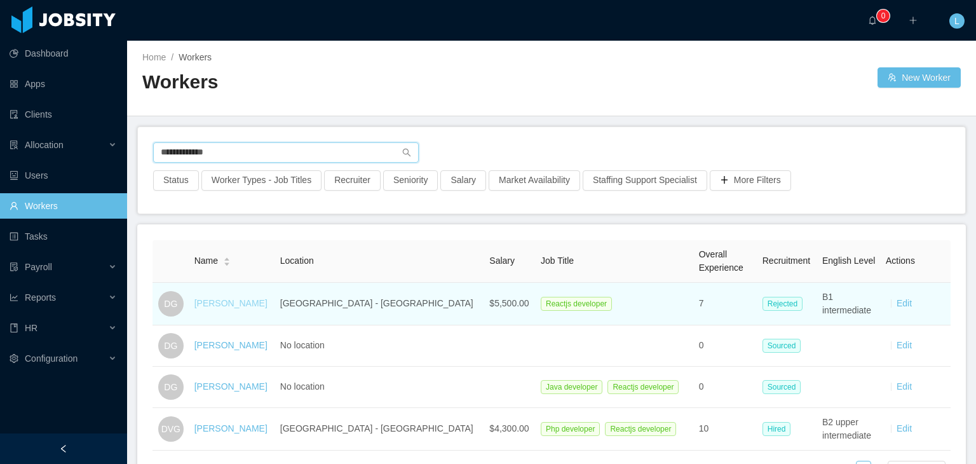
type input "**********"
click at [245, 306] on link "[PERSON_NAME]" at bounding box center [230, 303] width 73 height 10
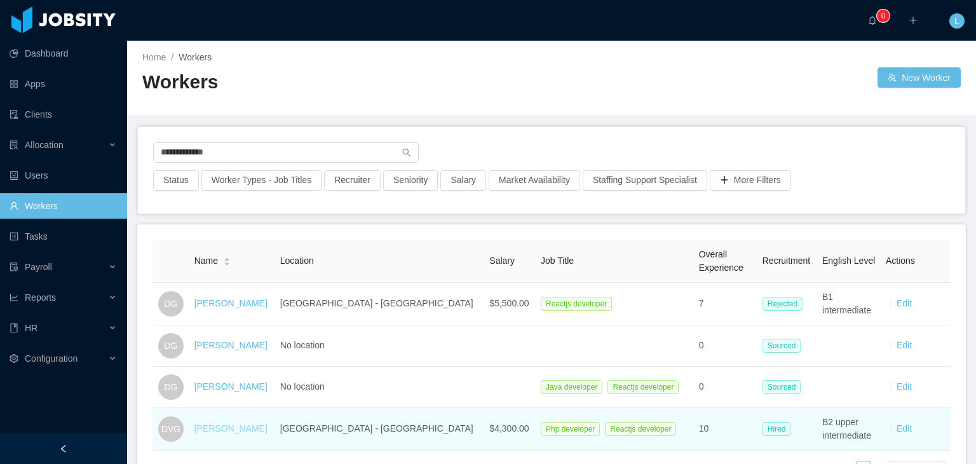
click at [246, 423] on link "[PERSON_NAME]" at bounding box center [230, 428] width 73 height 10
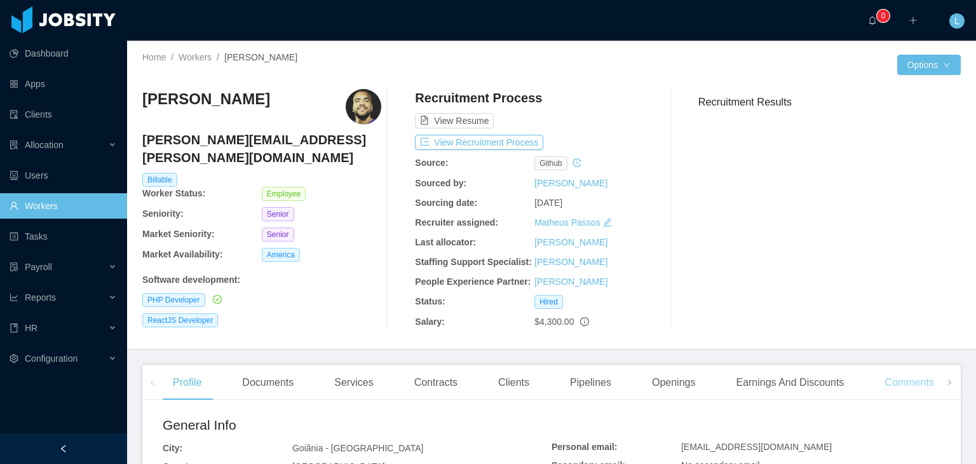
click at [898, 386] on div "Comments" at bounding box center [908, 383] width 69 height 36
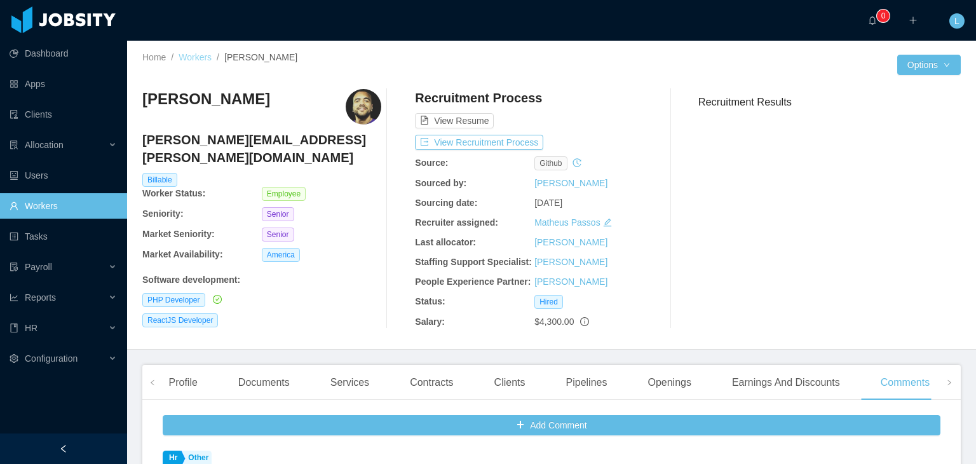
click at [206, 53] on link "Workers" at bounding box center [195, 57] width 33 height 10
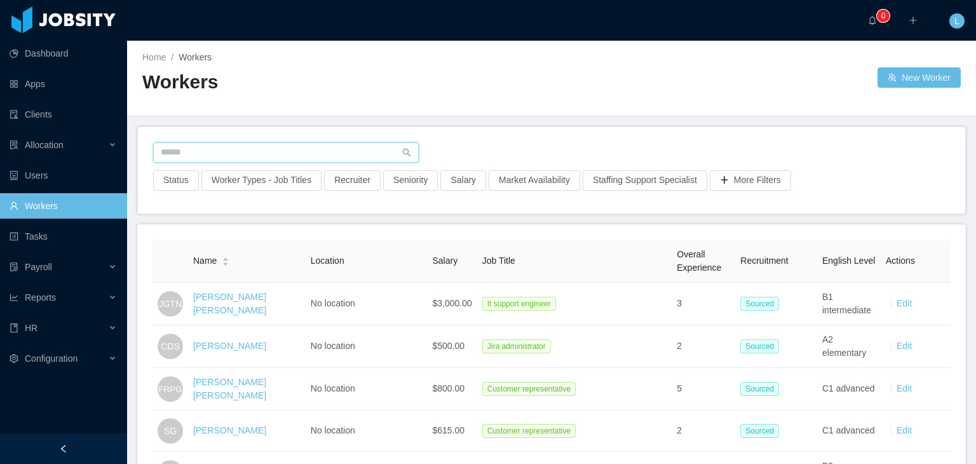
click at [236, 143] on input "text" at bounding box center [286, 152] width 266 height 20
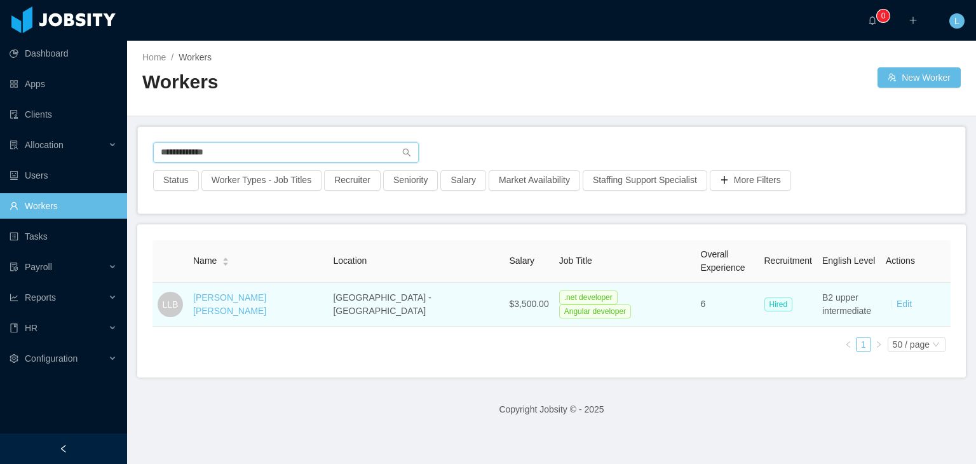
type input "**********"
click at [218, 311] on td "[PERSON_NAME] [PERSON_NAME]" at bounding box center [258, 305] width 140 height 44
click at [224, 307] on link "[PERSON_NAME] [PERSON_NAME]" at bounding box center [229, 304] width 73 height 24
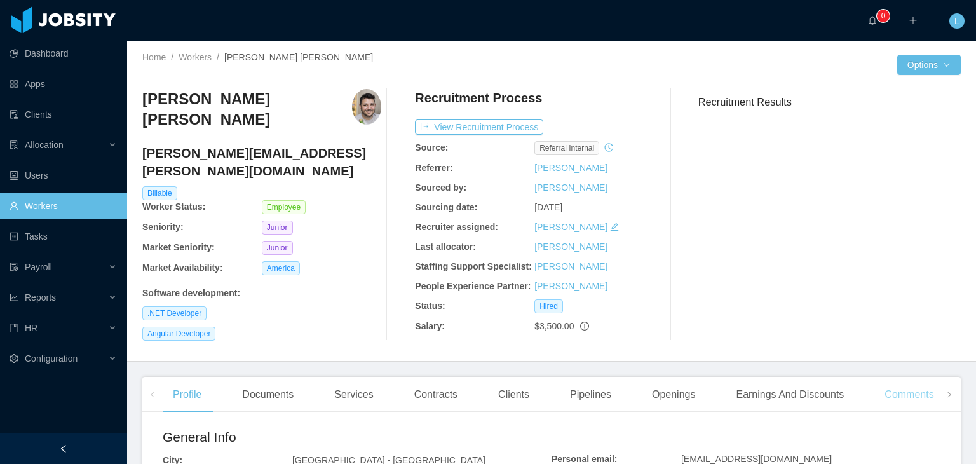
click at [900, 394] on div "Comments" at bounding box center [908, 395] width 69 height 36
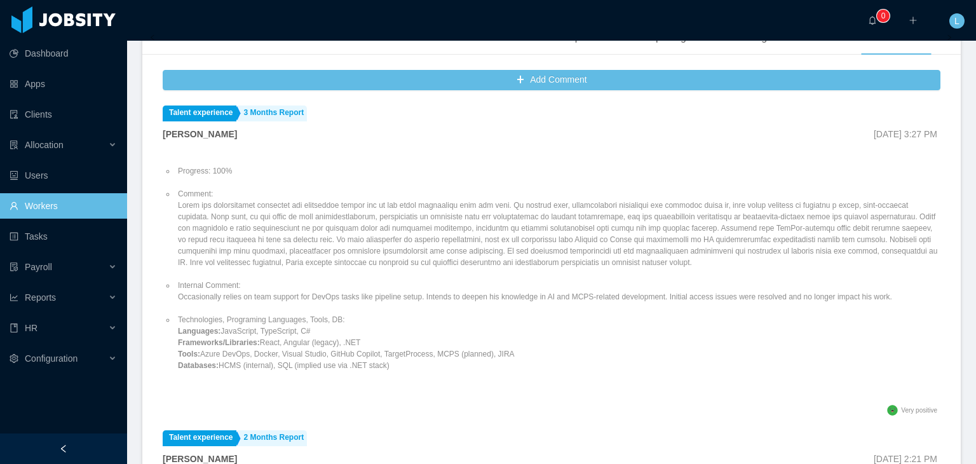
scroll to position [191, 0]
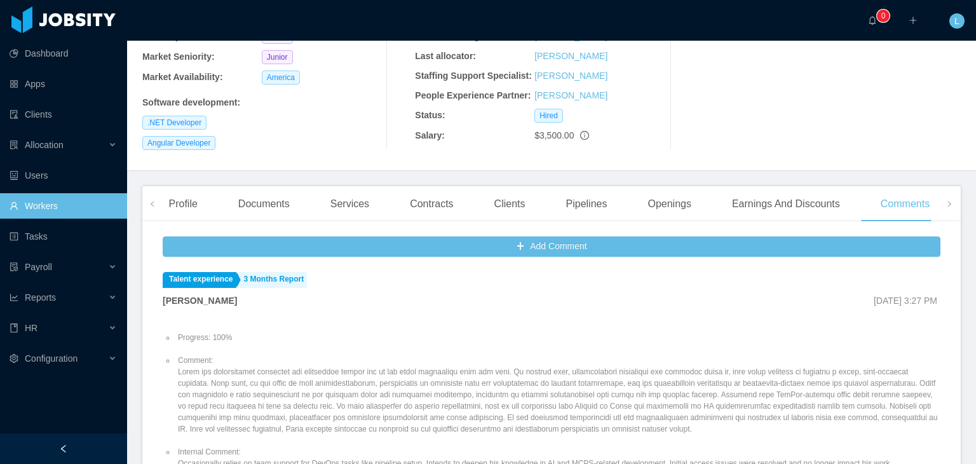
click at [109, 209] on link "Workers" at bounding box center [63, 205] width 107 height 25
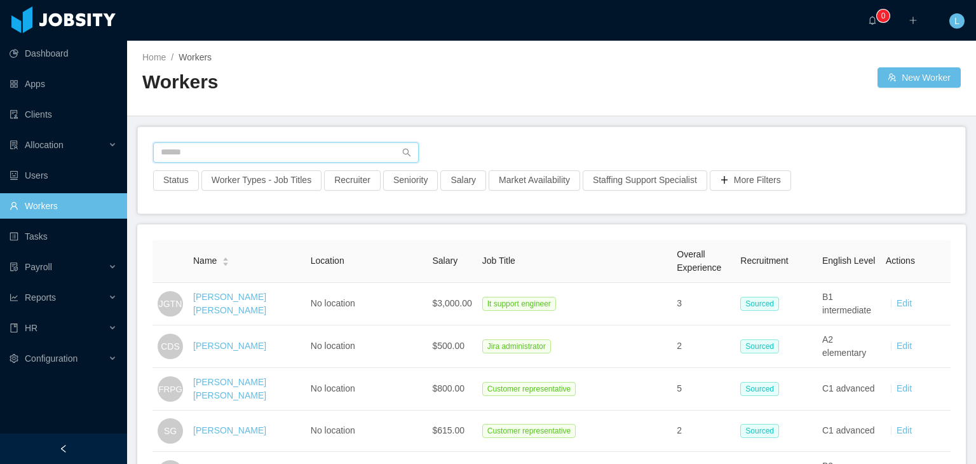
click at [280, 149] on input "text" at bounding box center [286, 152] width 266 height 20
paste input "**********"
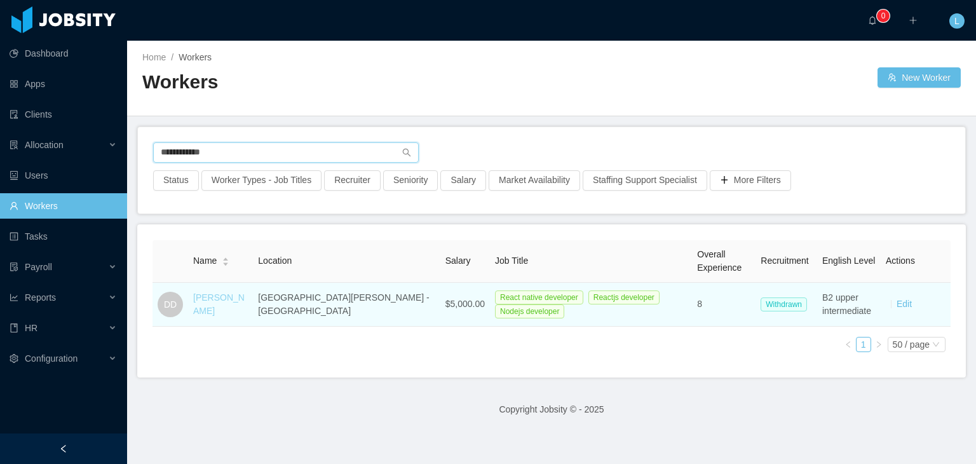
type input "**********"
click at [213, 292] on link "[PERSON_NAME]" at bounding box center [218, 304] width 51 height 24
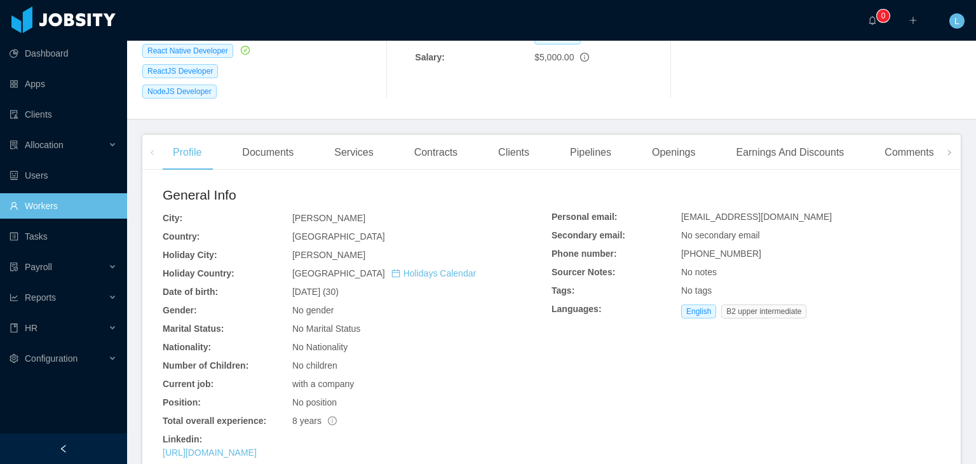
scroll to position [254, 0]
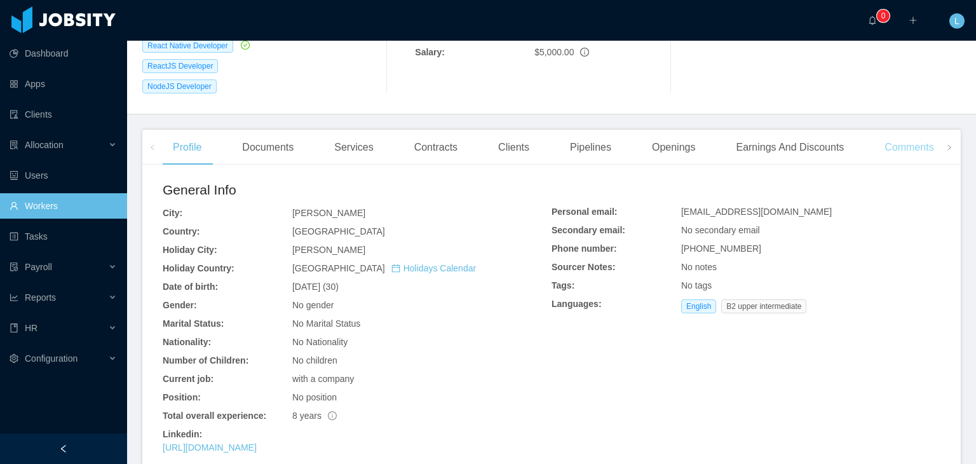
click at [894, 135] on div "Comments" at bounding box center [908, 148] width 69 height 36
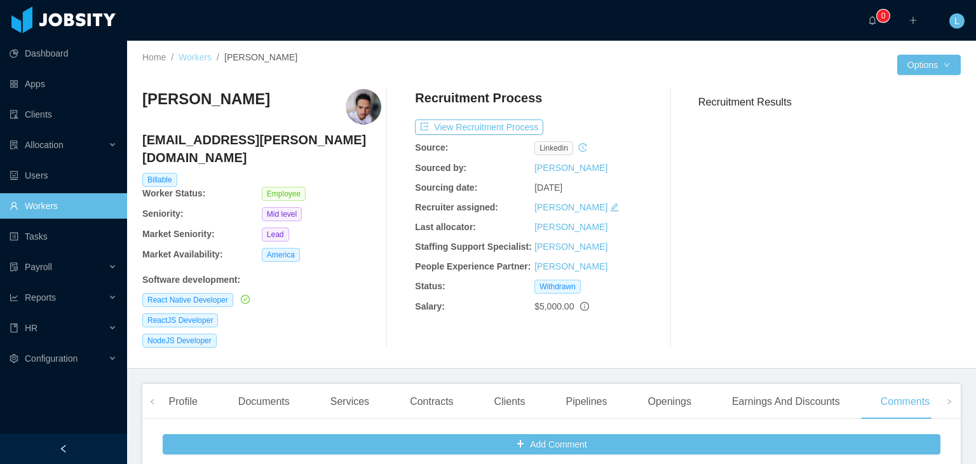
click at [208, 60] on link "Workers" at bounding box center [195, 57] width 33 height 10
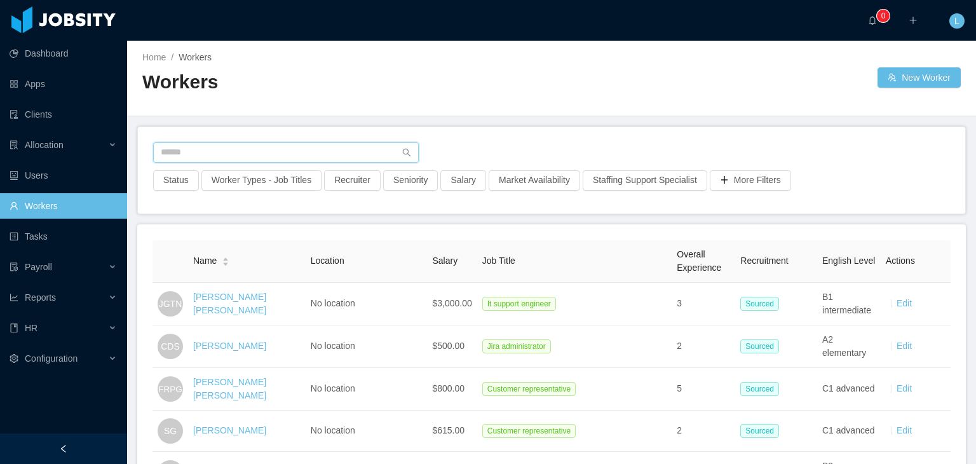
click at [336, 154] on input "text" at bounding box center [286, 152] width 266 height 20
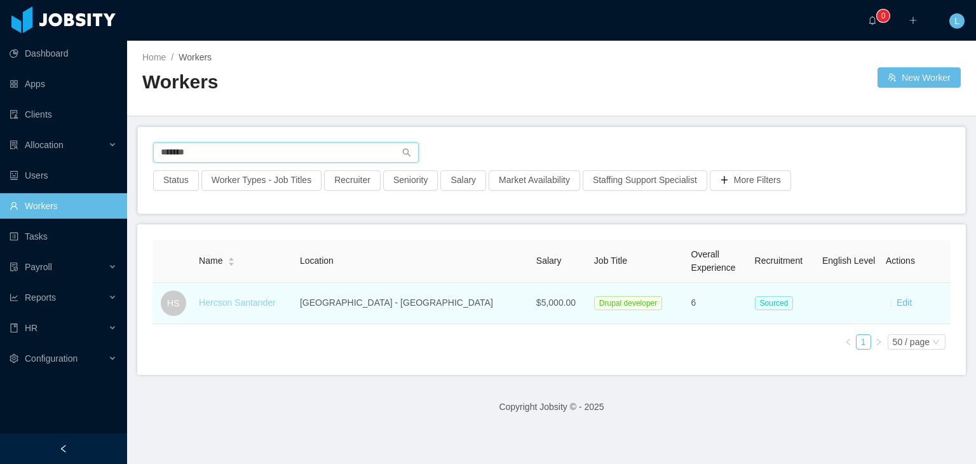
type input "*******"
click at [236, 299] on link "Hercson Santander" at bounding box center [237, 302] width 77 height 10
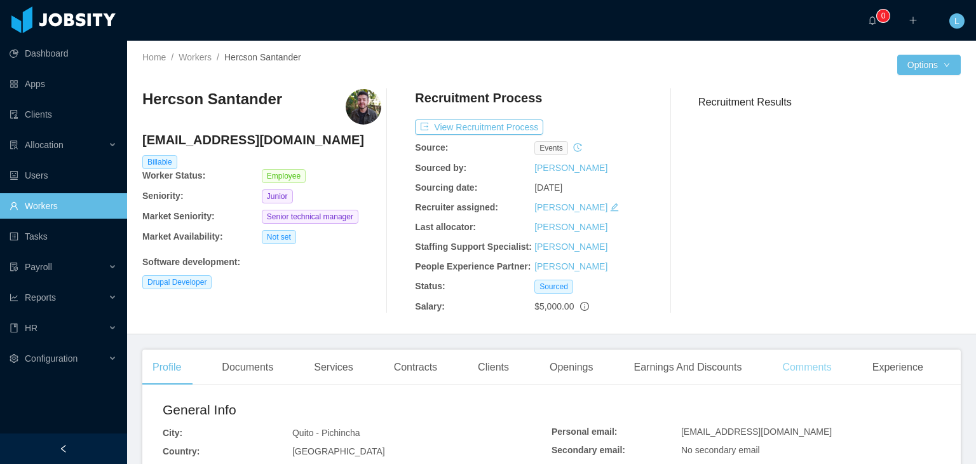
click at [795, 364] on div "Comments" at bounding box center [806, 367] width 69 height 36
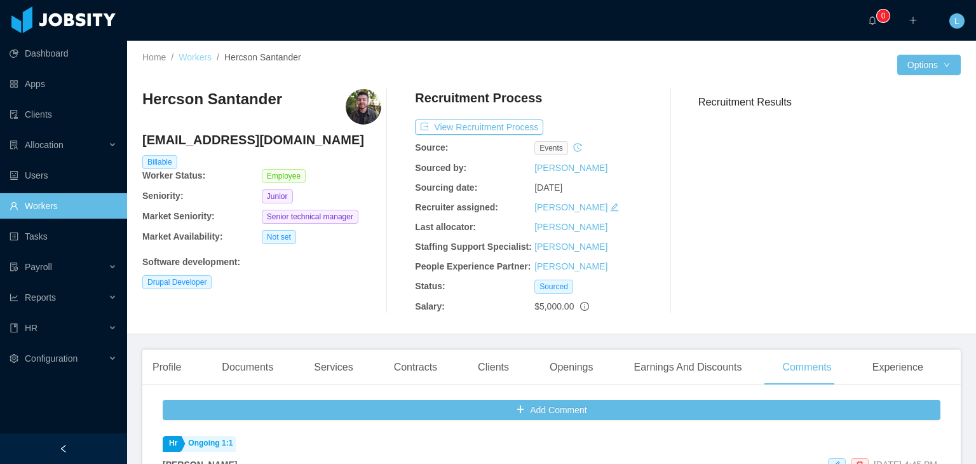
click at [212, 60] on link "Workers" at bounding box center [195, 57] width 33 height 10
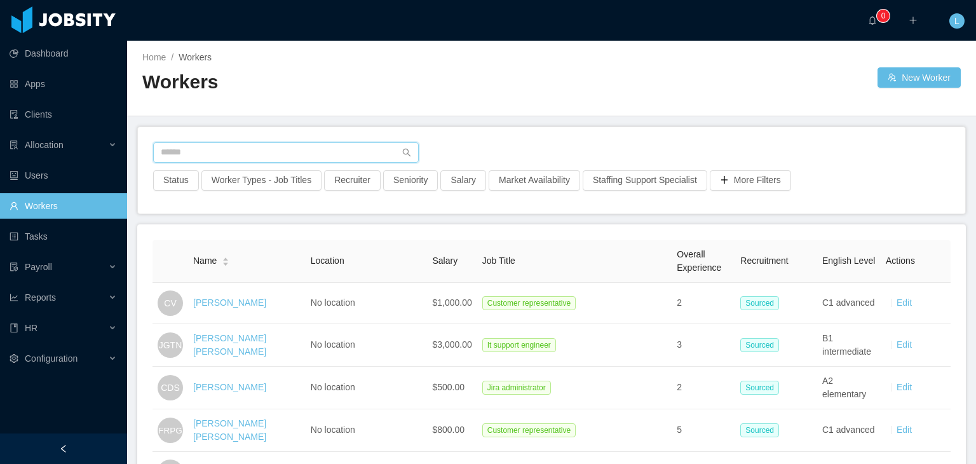
click at [290, 158] on input "text" at bounding box center [286, 152] width 266 height 20
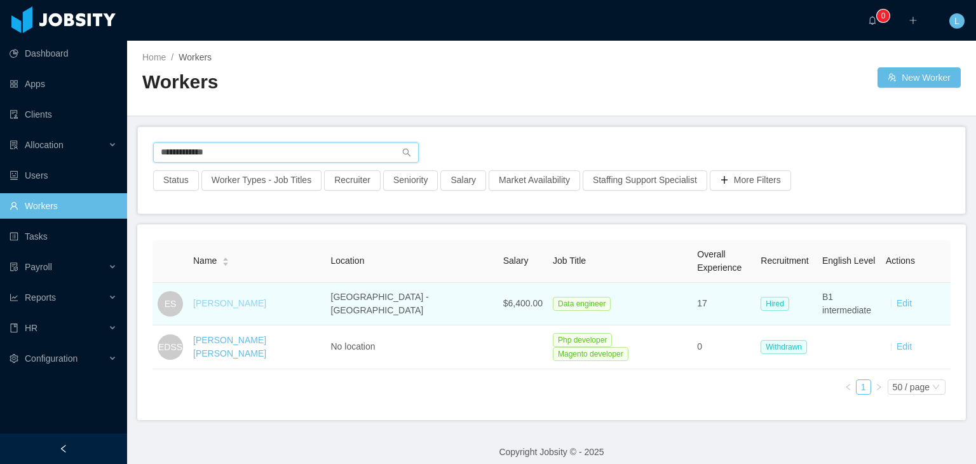
type input "**********"
click at [209, 298] on link "[PERSON_NAME]" at bounding box center [229, 303] width 73 height 10
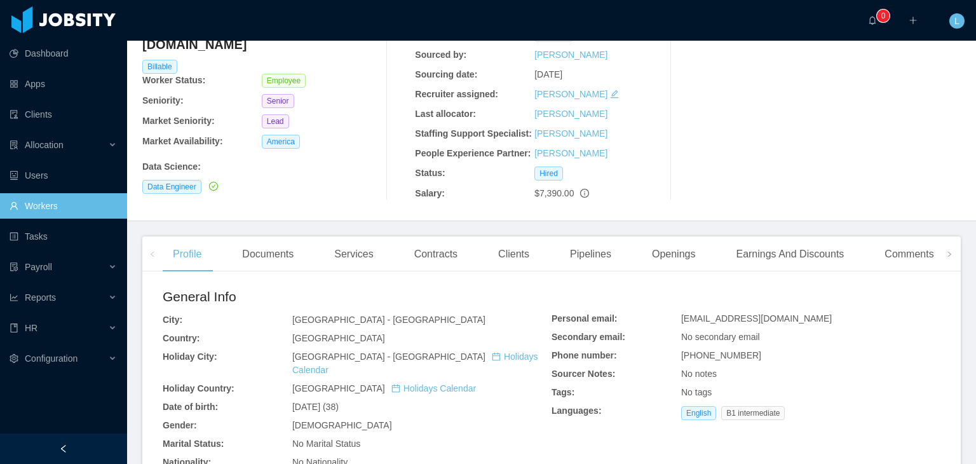
scroll to position [127, 0]
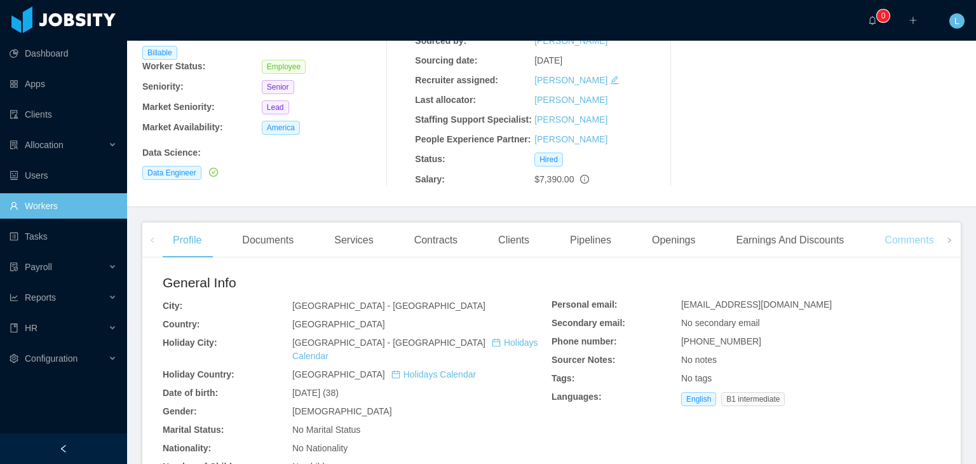
click at [897, 239] on div "Comments" at bounding box center [908, 240] width 69 height 36
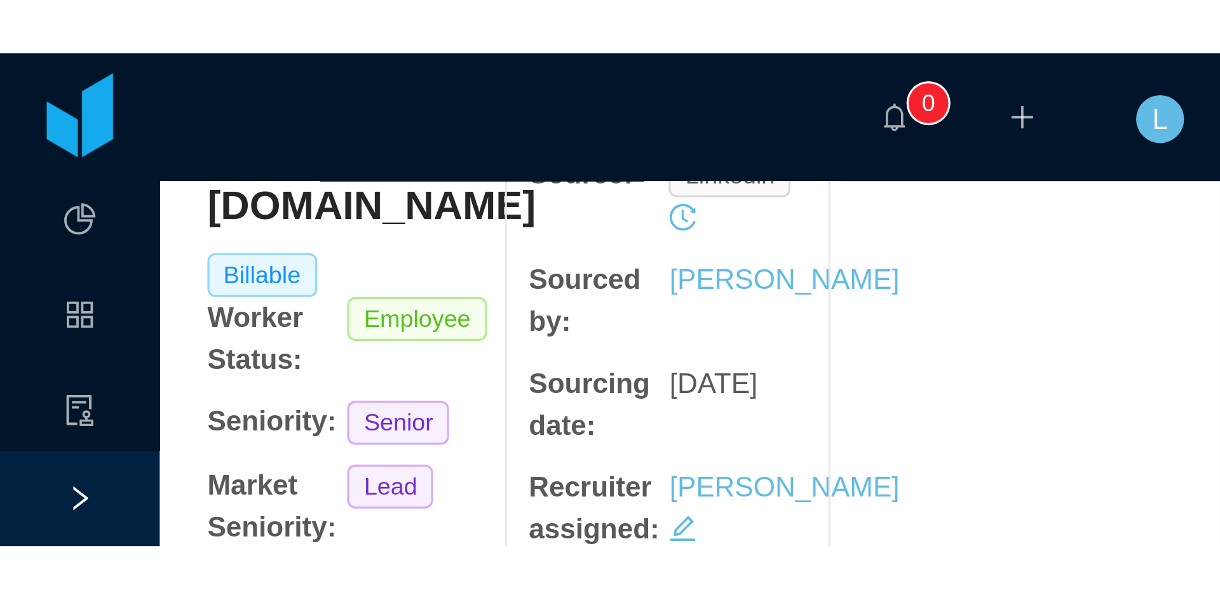
scroll to position [114, 0]
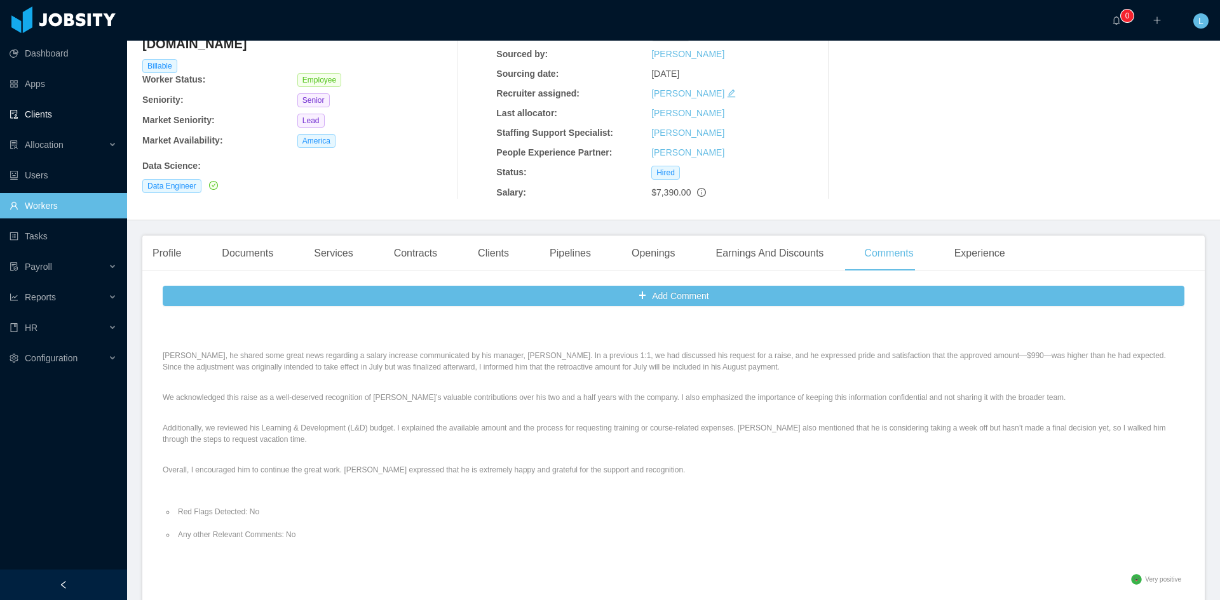
click at [57, 116] on link "Clients" at bounding box center [63, 114] width 107 height 25
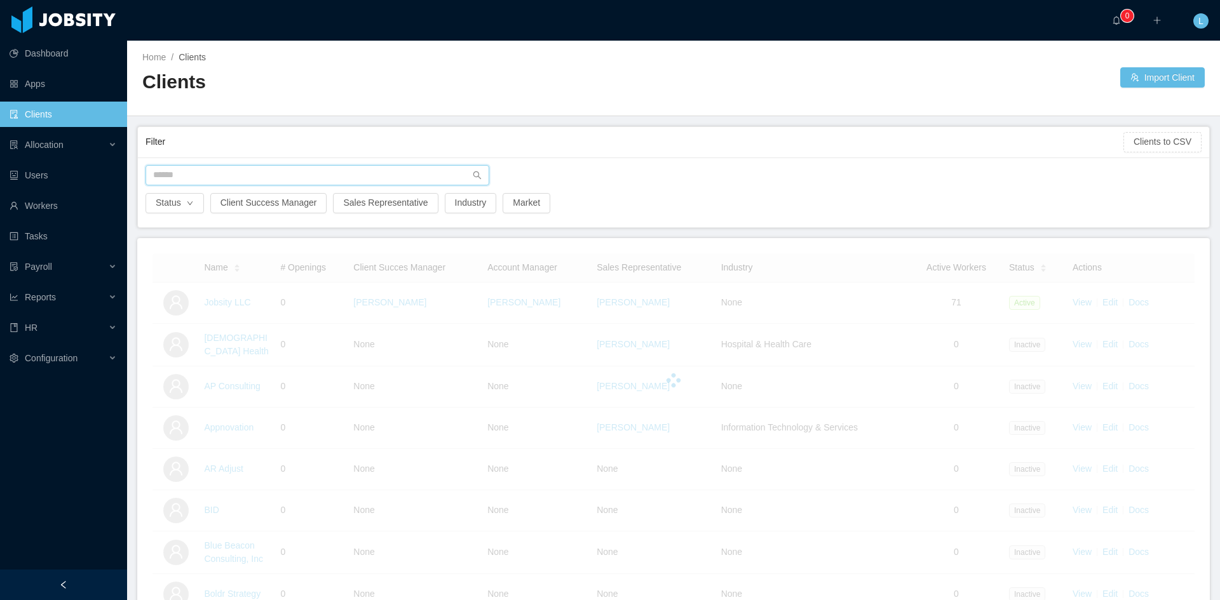
click at [180, 175] on input "text" at bounding box center [318, 175] width 344 height 20
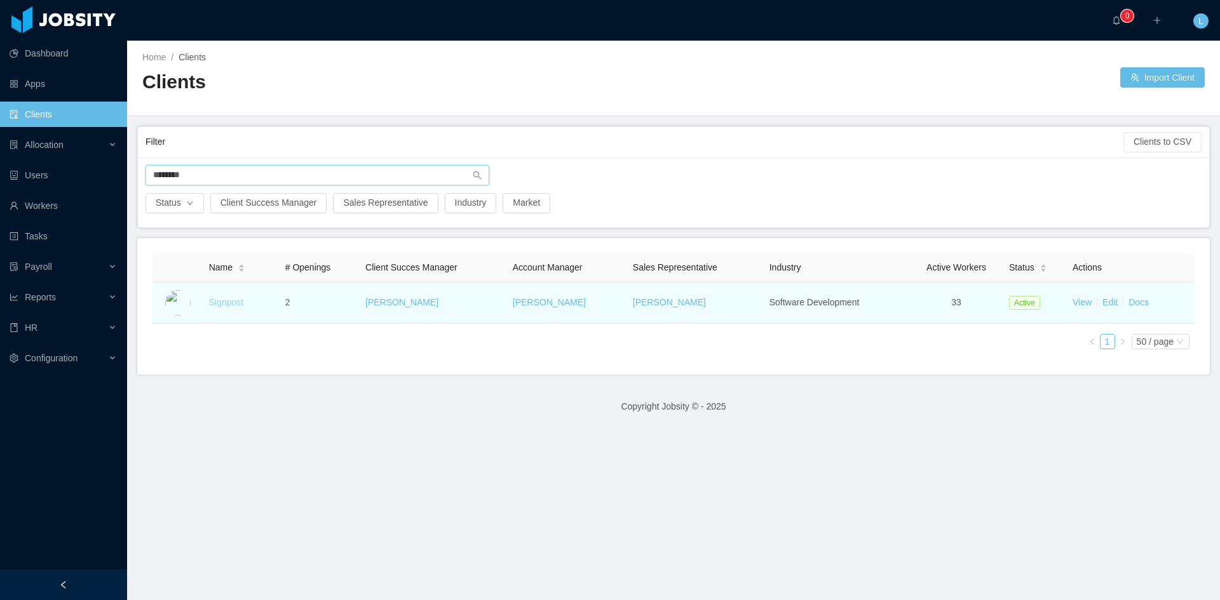
type input "********"
click at [226, 301] on link "Signpost" at bounding box center [226, 302] width 34 height 10
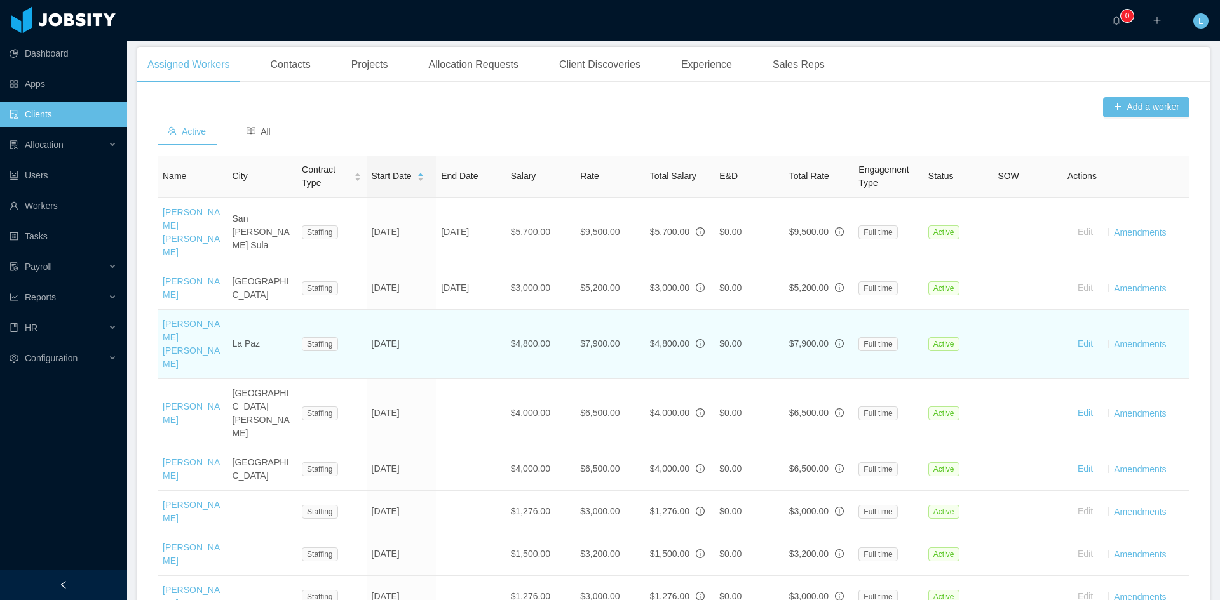
scroll to position [381, 0]
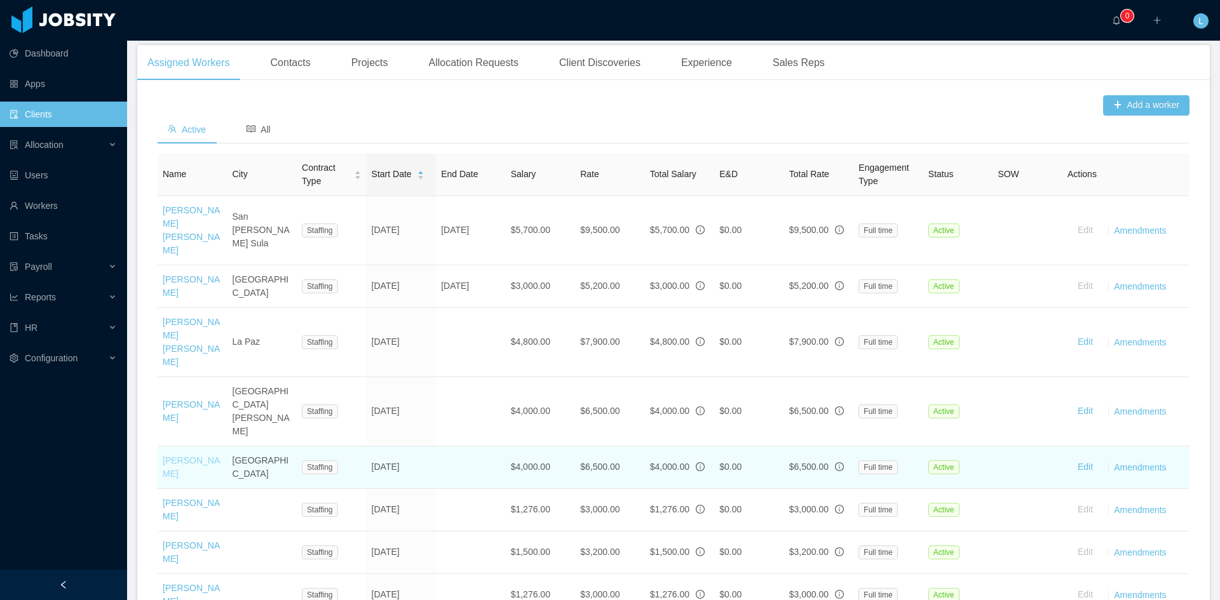
click at [198, 456] on link "[PERSON_NAME]" at bounding box center [191, 468] width 57 height 24
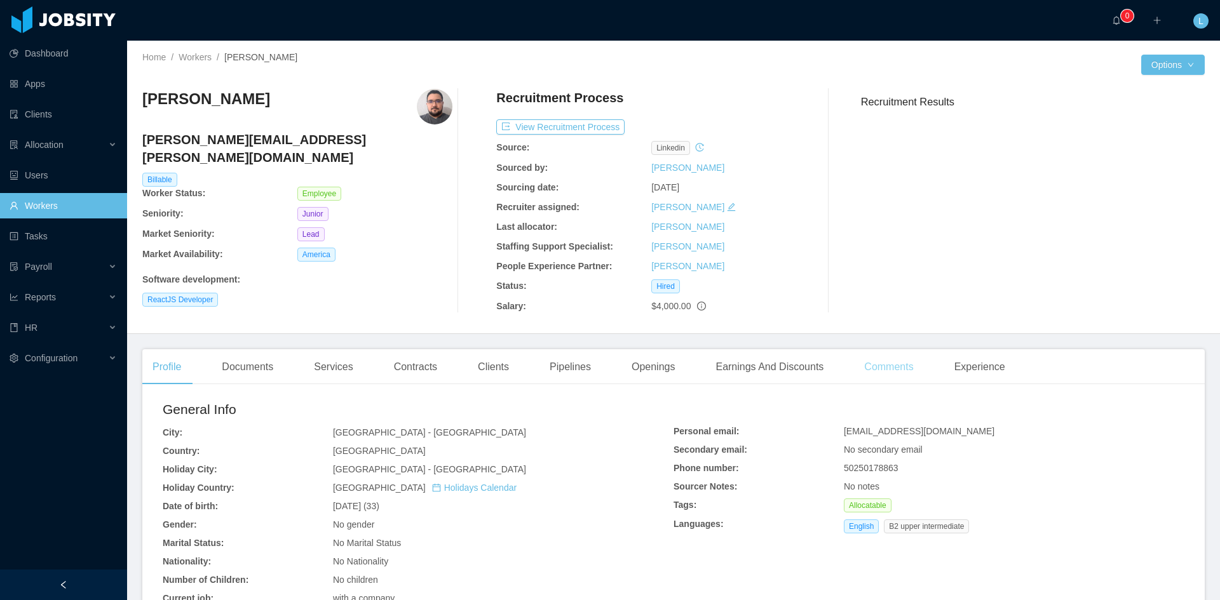
click at [864, 360] on div "Comments" at bounding box center [888, 367] width 69 height 36
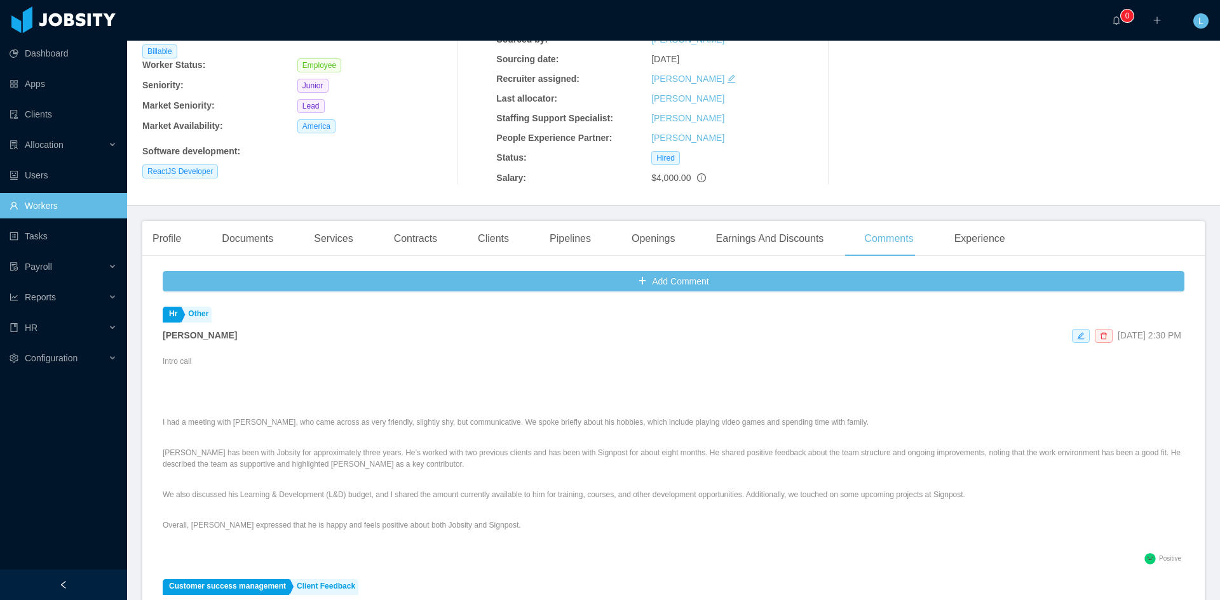
scroll to position [127, 0]
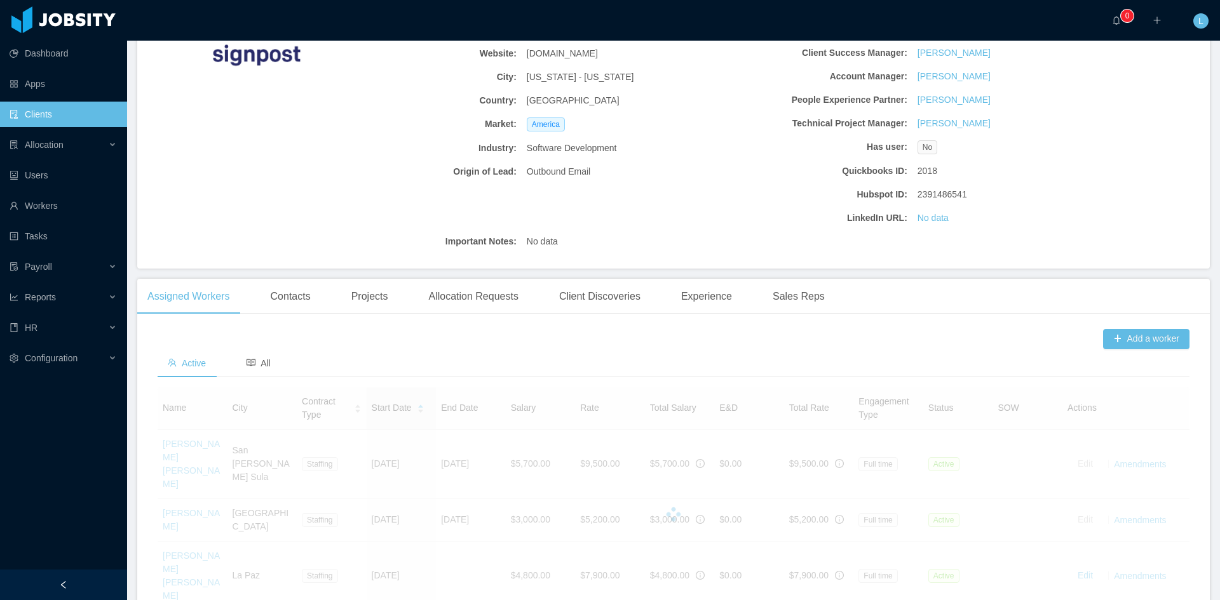
scroll to position [191, 0]
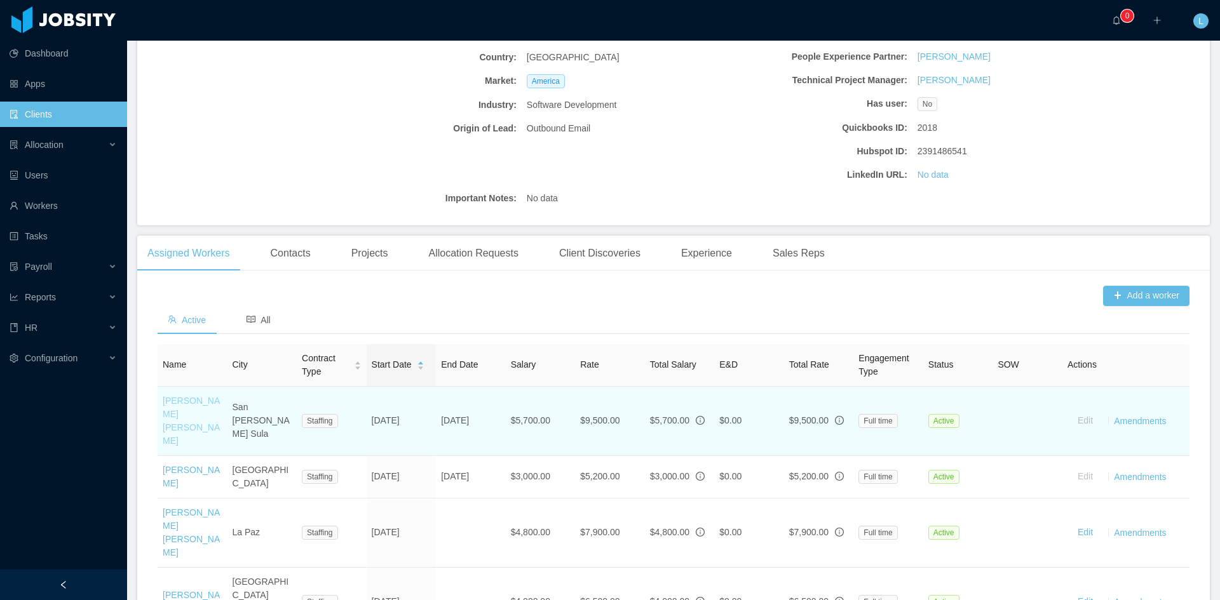
click at [187, 404] on link "[PERSON_NAME] [PERSON_NAME]" at bounding box center [191, 421] width 57 height 50
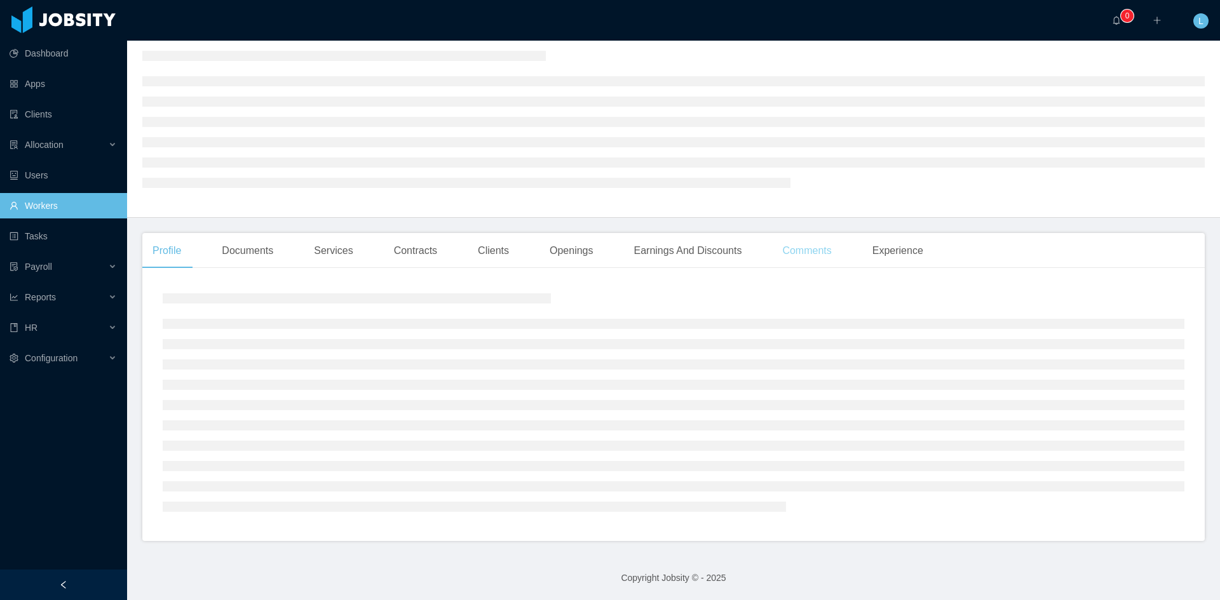
click at [790, 245] on div "Comments" at bounding box center [806, 251] width 69 height 36
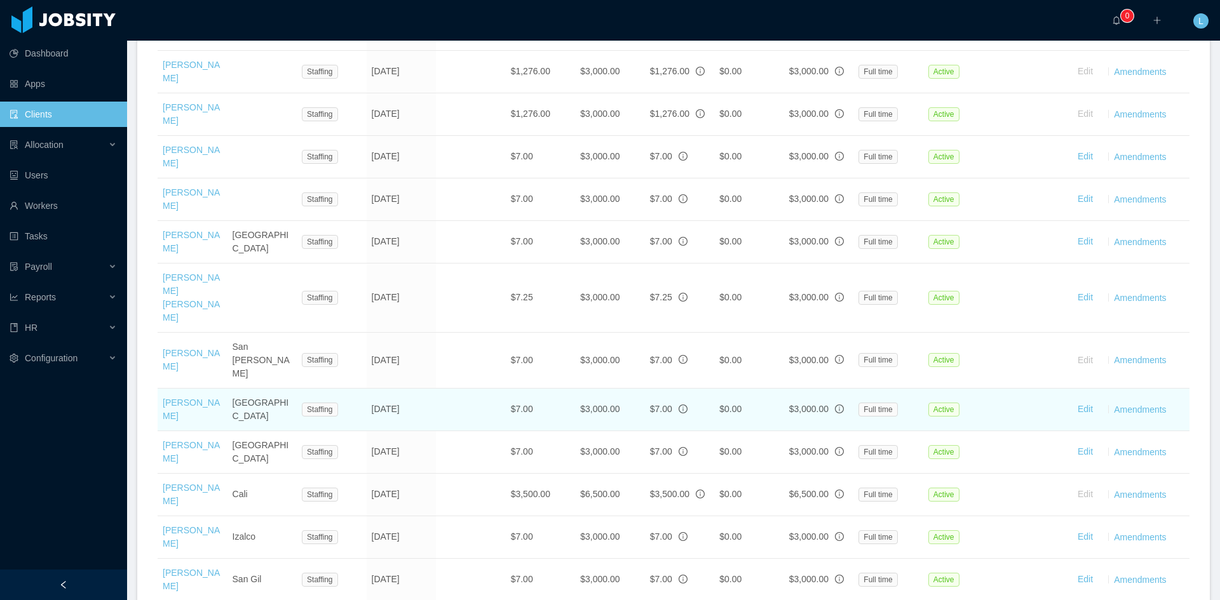
scroll to position [953, 0]
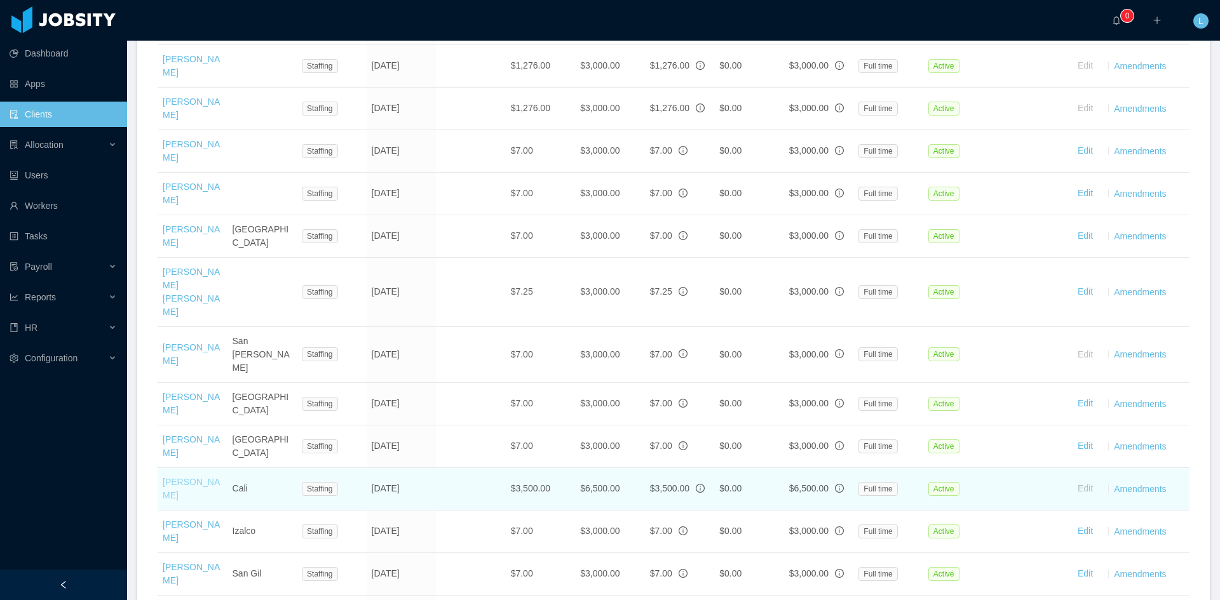
click at [184, 463] on link "[PERSON_NAME]" at bounding box center [191, 489] width 57 height 24
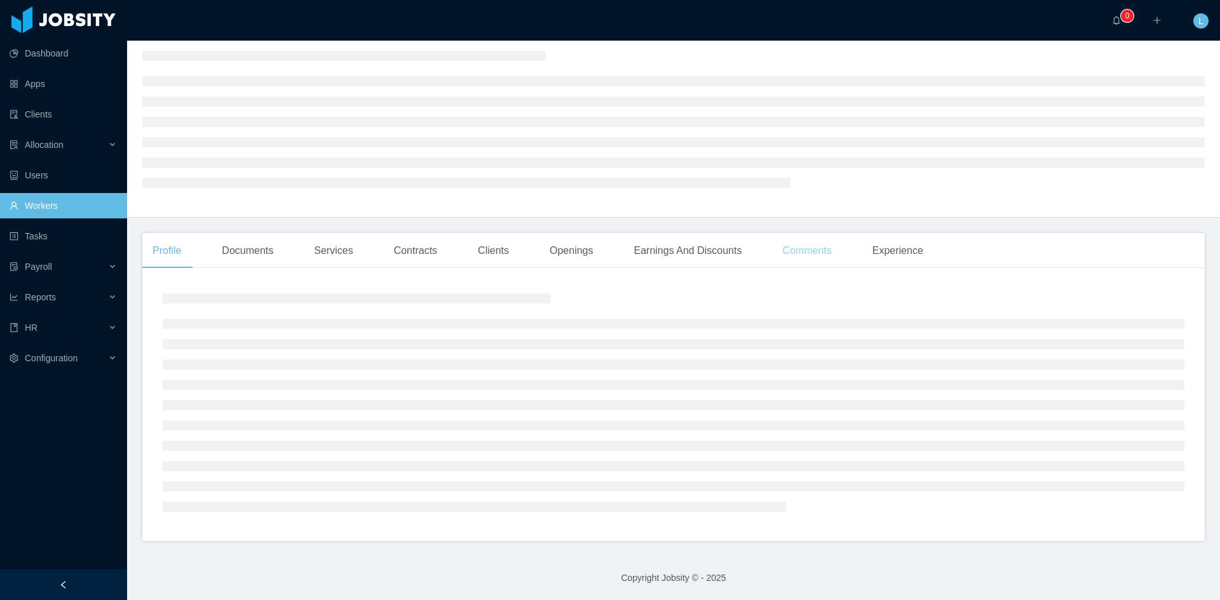
click at [801, 243] on div "Comments" at bounding box center [806, 251] width 69 height 36
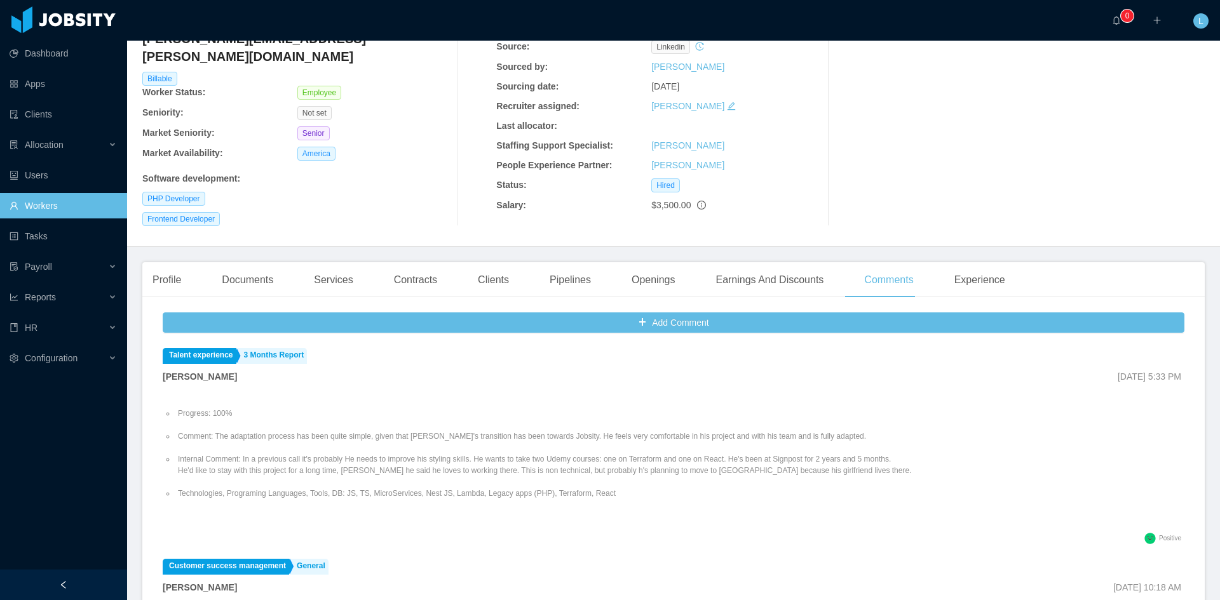
scroll to position [100, 0]
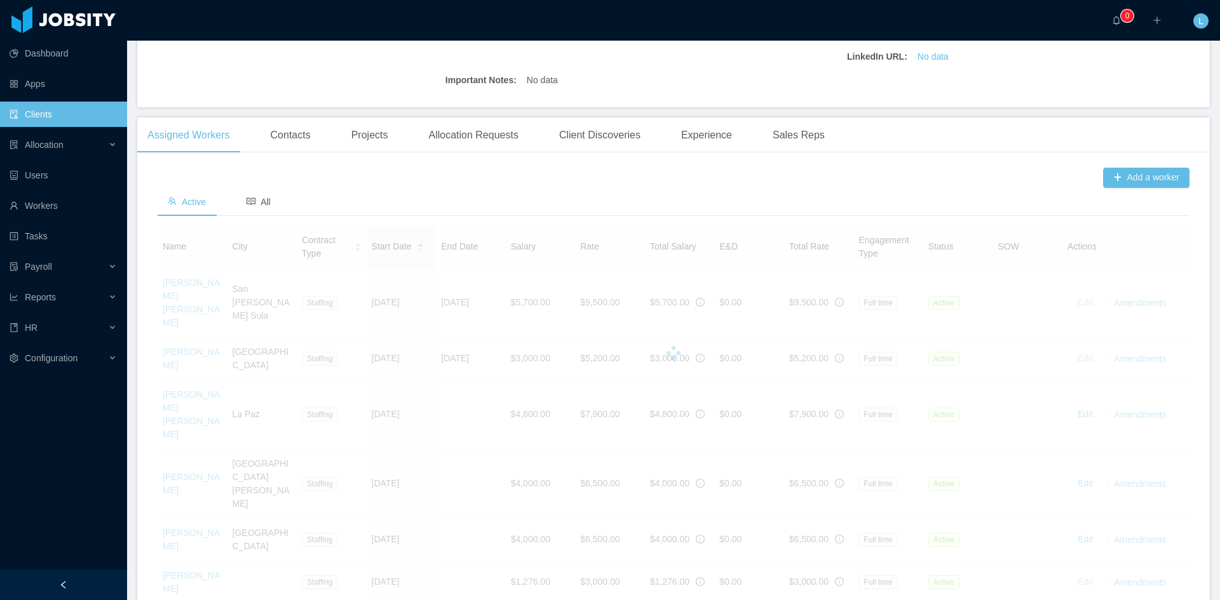
scroll to position [318, 0]
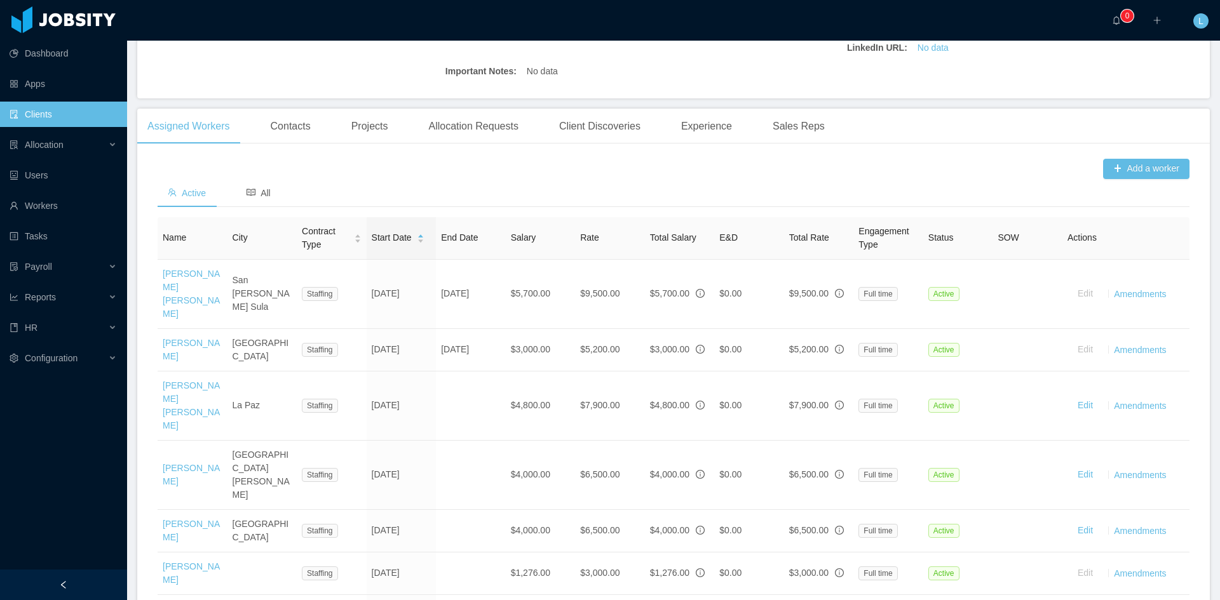
click at [177, 463] on link "[PERSON_NAME]" at bounding box center [191, 475] width 57 height 24
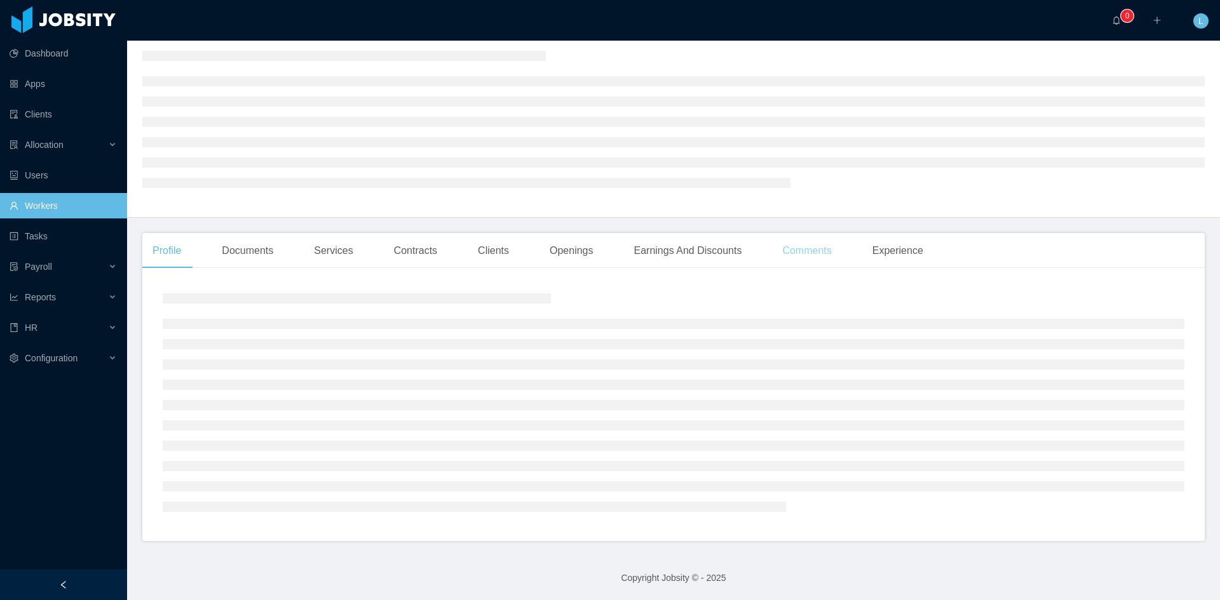
click at [814, 254] on div "Comments" at bounding box center [806, 251] width 69 height 36
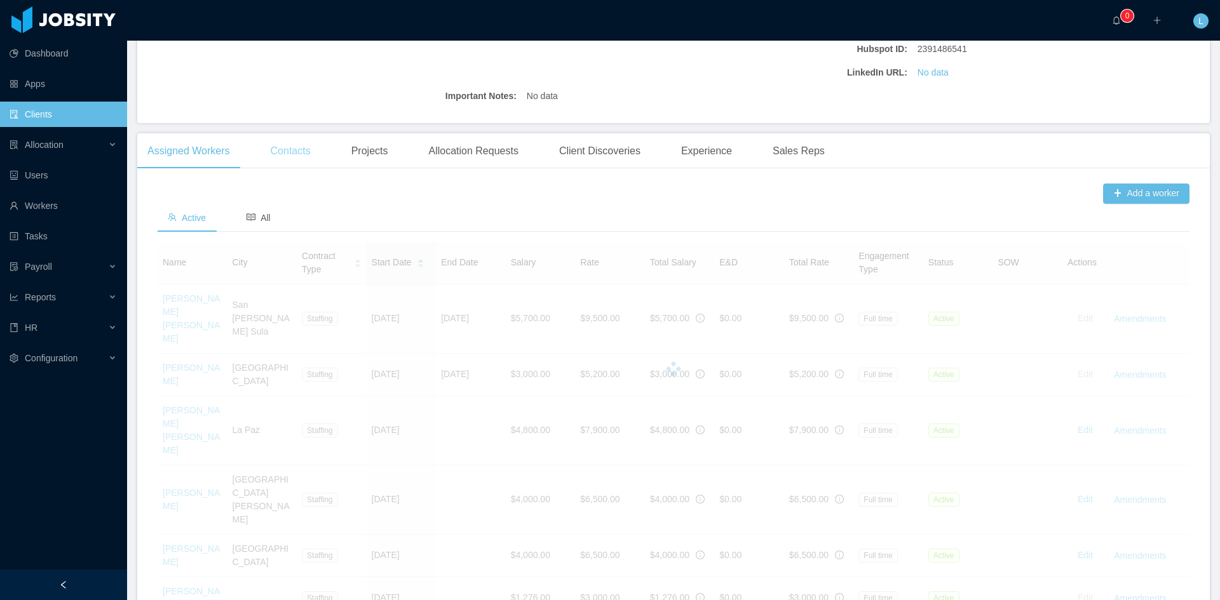
scroll to position [318, 0]
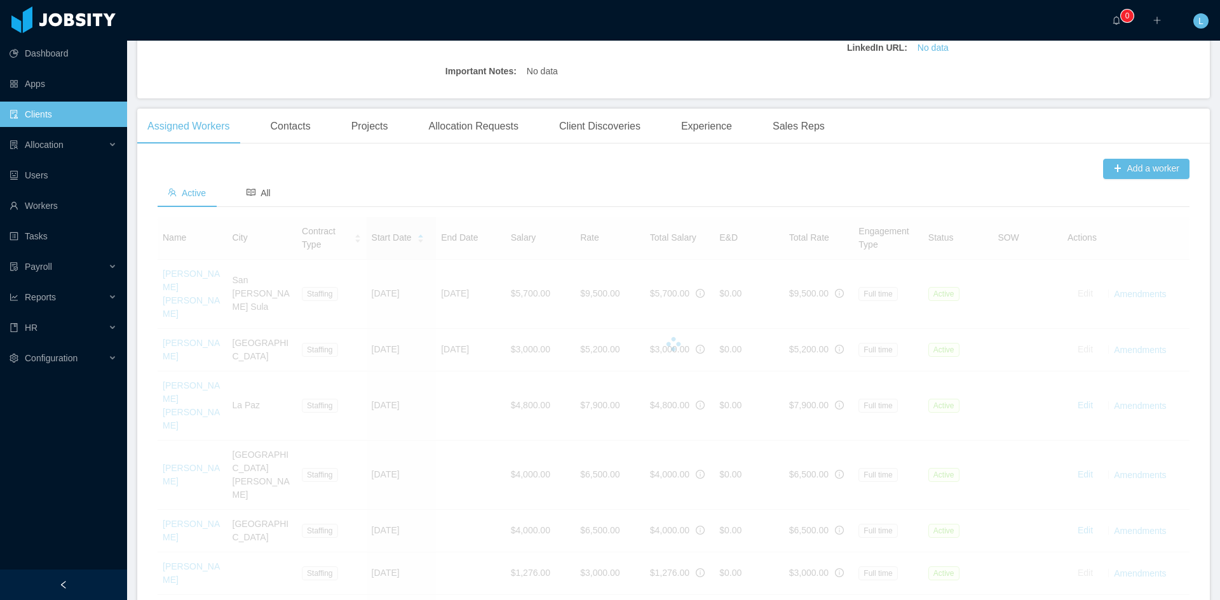
click at [201, 323] on div at bounding box center [674, 344] width 1032 height 254
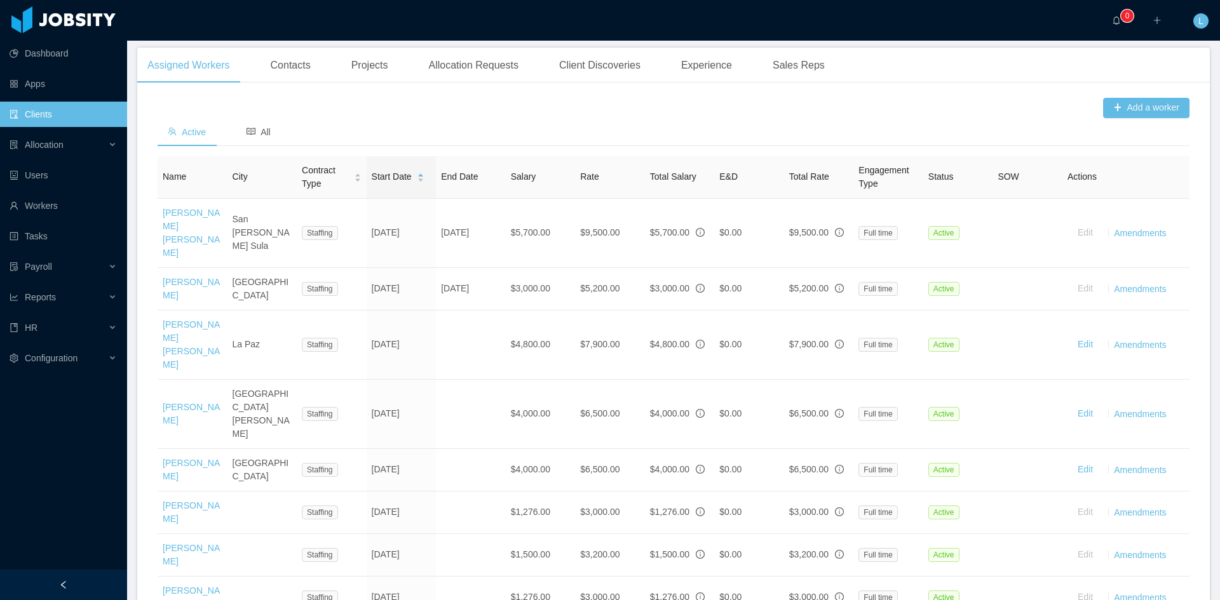
scroll to position [381, 0]
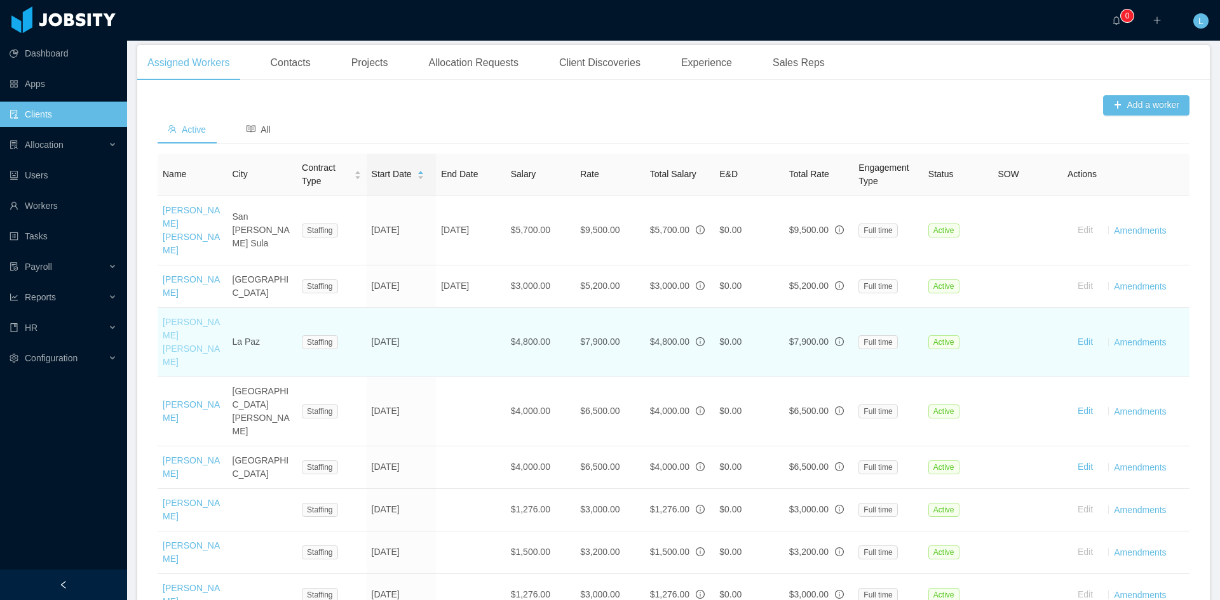
click at [178, 317] on link "[PERSON_NAME] [PERSON_NAME]" at bounding box center [191, 342] width 57 height 50
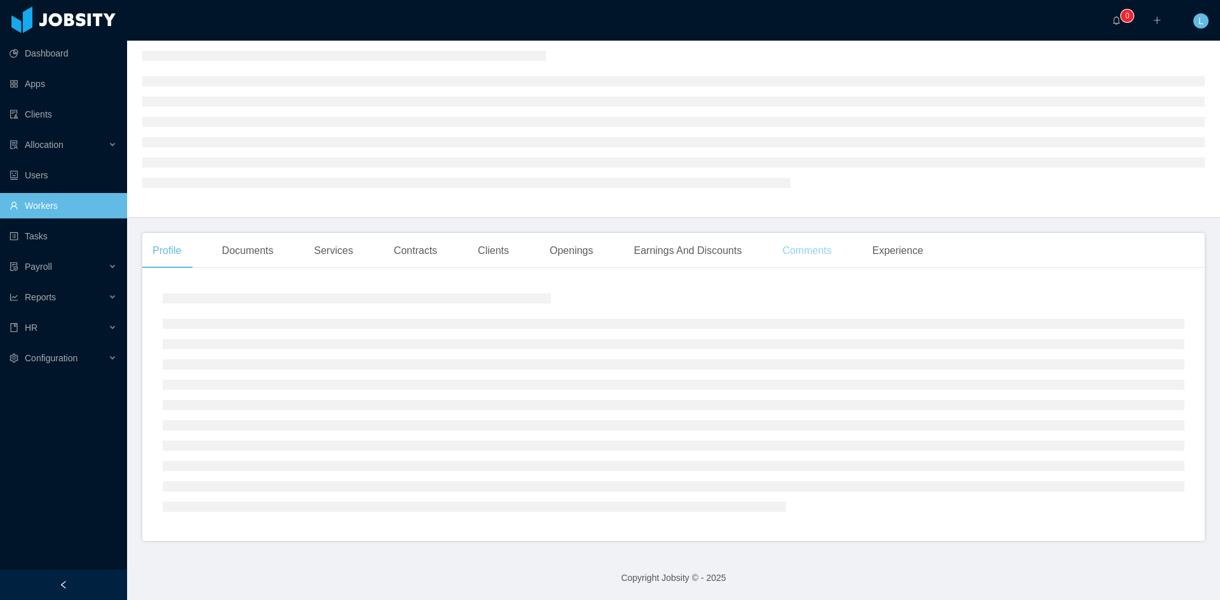
click at [804, 254] on div "Comments" at bounding box center [806, 251] width 69 height 36
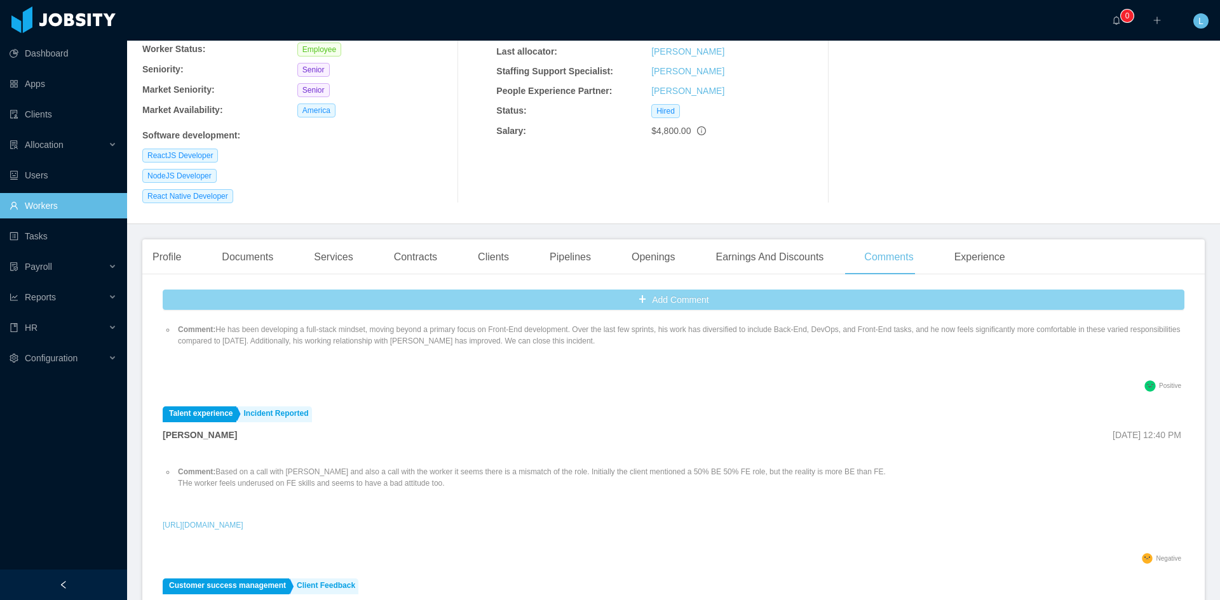
scroll to position [64, 0]
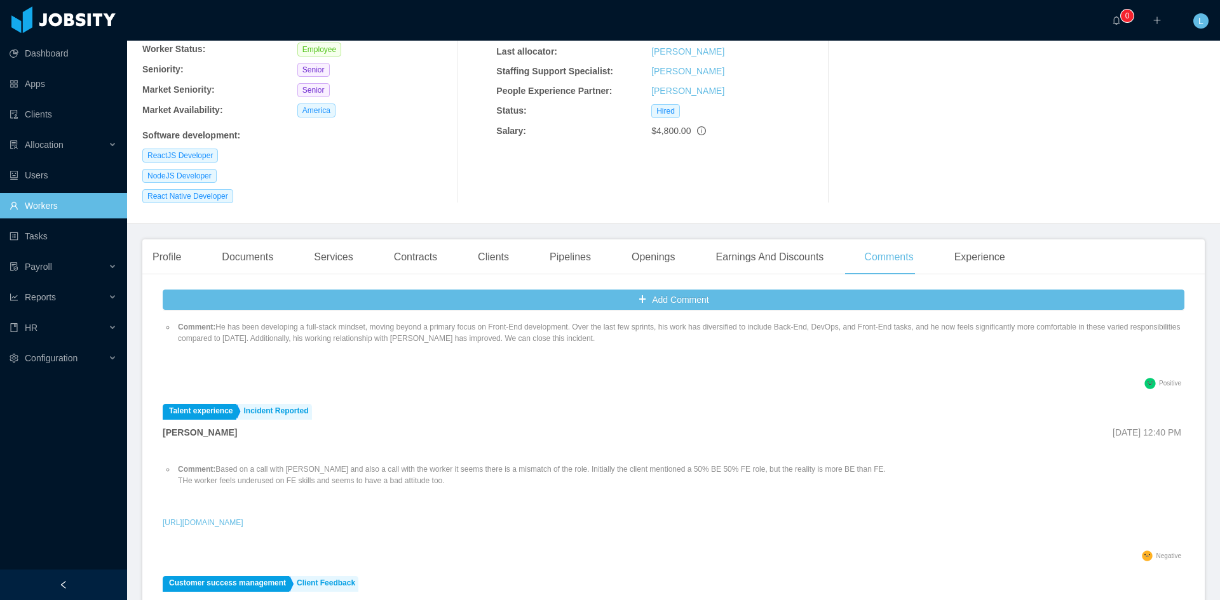
click at [55, 204] on link "Workers" at bounding box center [63, 205] width 107 height 25
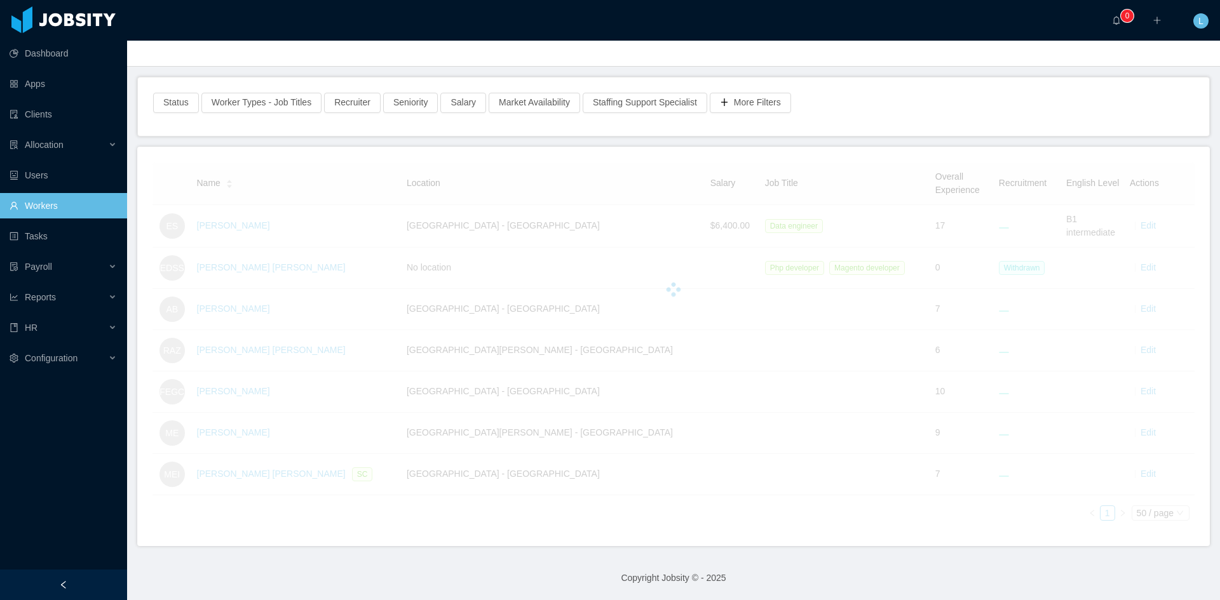
scroll to position [175, 0]
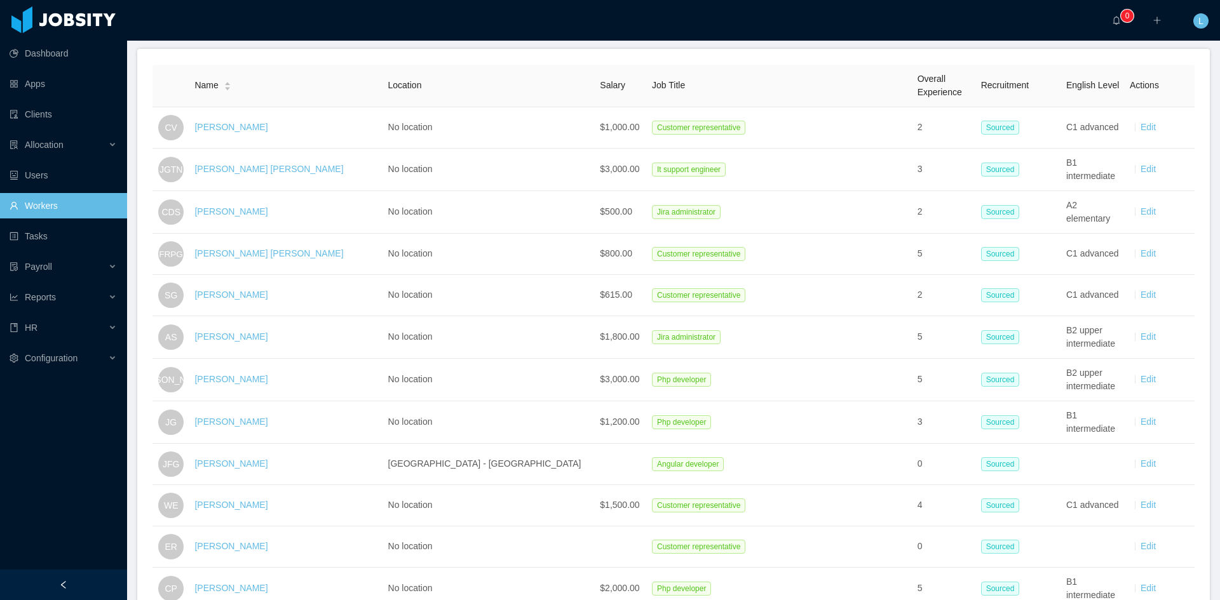
click at [64, 207] on link "Workers" at bounding box center [63, 205] width 107 height 25
click at [45, 209] on link "Workers" at bounding box center [63, 205] width 107 height 25
click at [51, 206] on link "Workers" at bounding box center [63, 205] width 107 height 25
click at [58, 116] on link "Clients" at bounding box center [63, 114] width 107 height 25
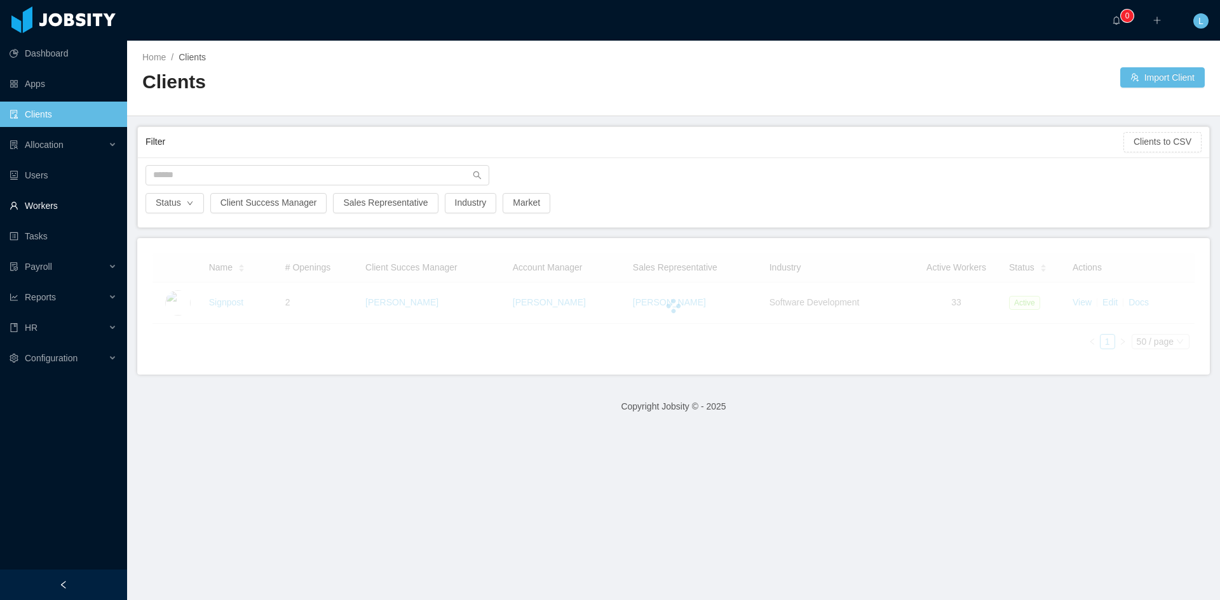
click at [38, 210] on link "Workers" at bounding box center [63, 205] width 107 height 25
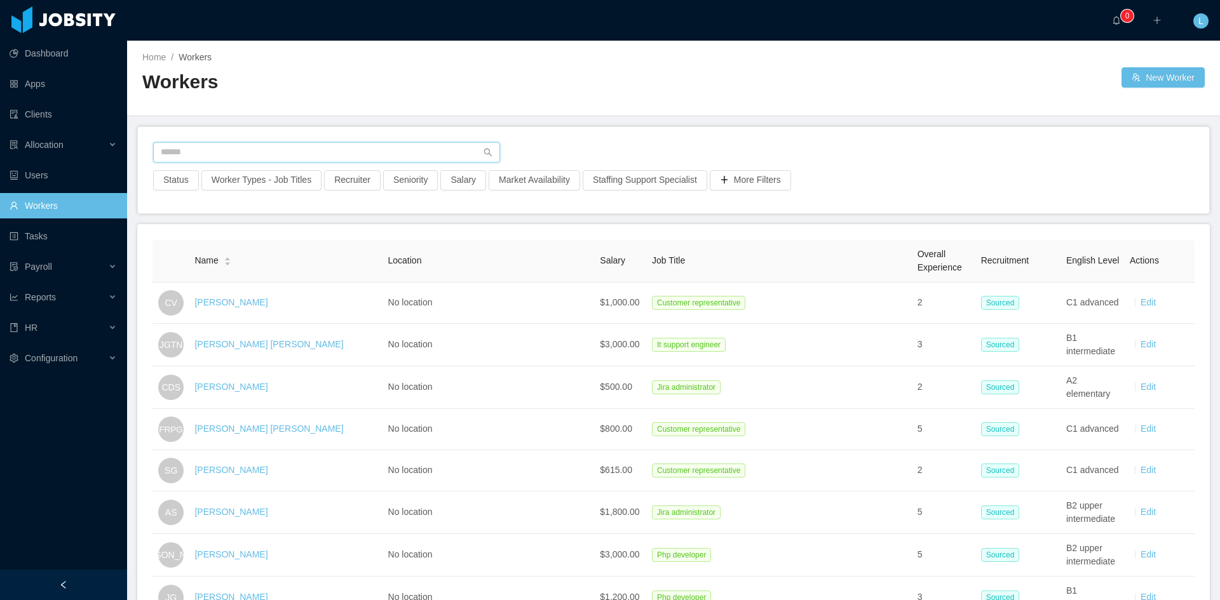
click at [258, 151] on input "text" at bounding box center [326, 152] width 347 height 20
paste input "**********"
type input "**********"
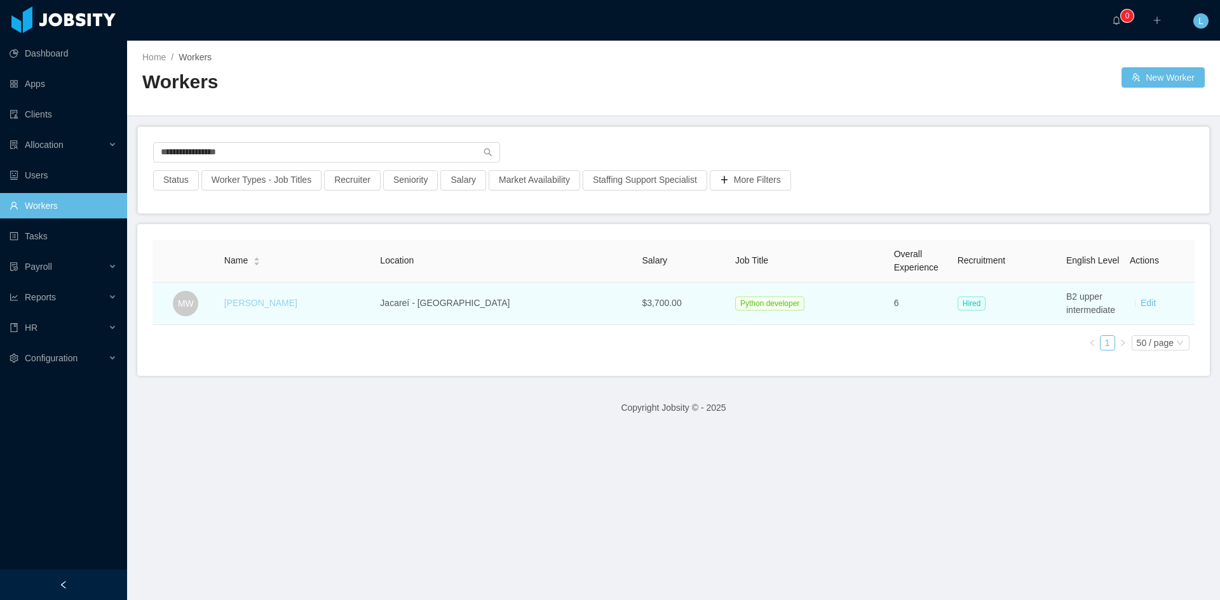
click at [278, 299] on link "[PERSON_NAME]" at bounding box center [260, 303] width 73 height 10
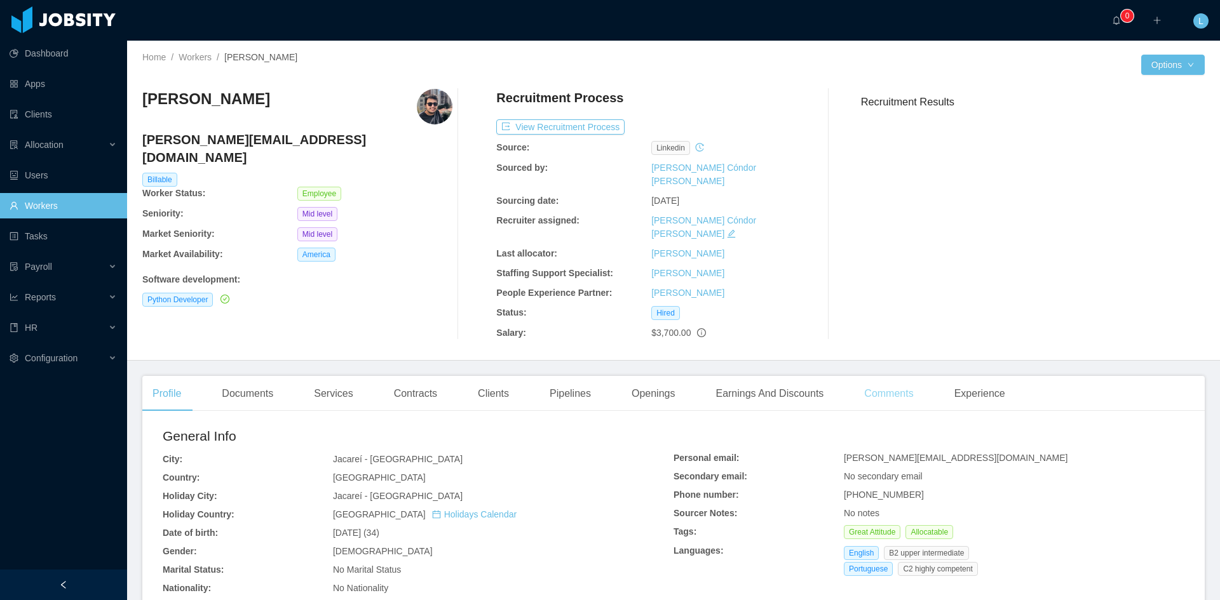
click at [888, 376] on div "Comments" at bounding box center [888, 394] width 69 height 36
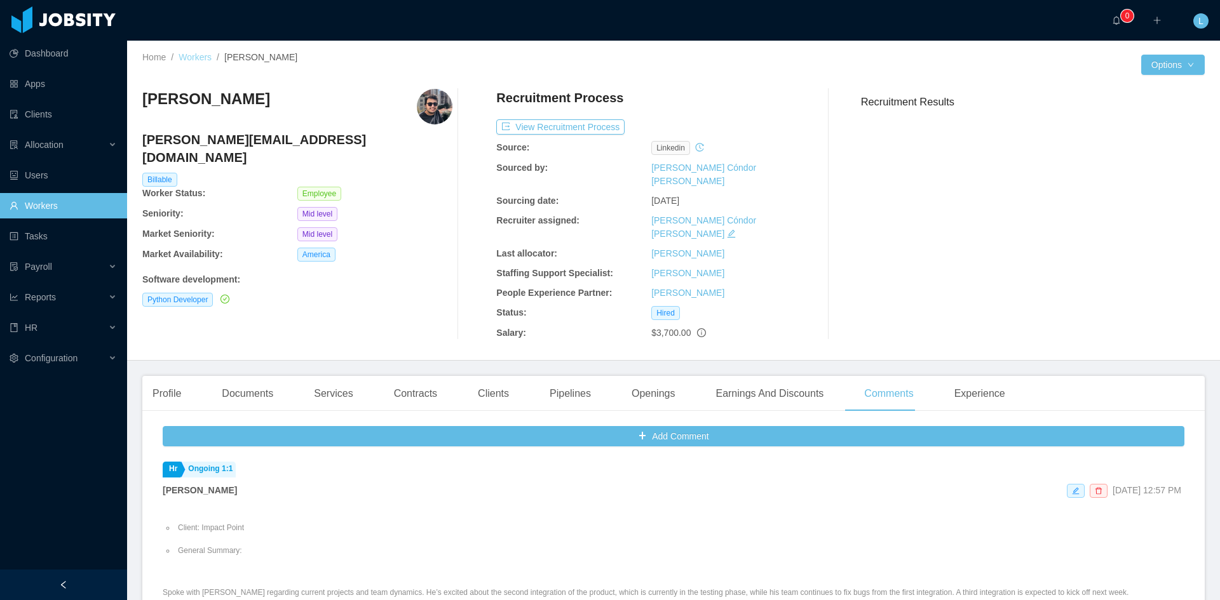
click at [196, 60] on link "Workers" at bounding box center [195, 57] width 33 height 10
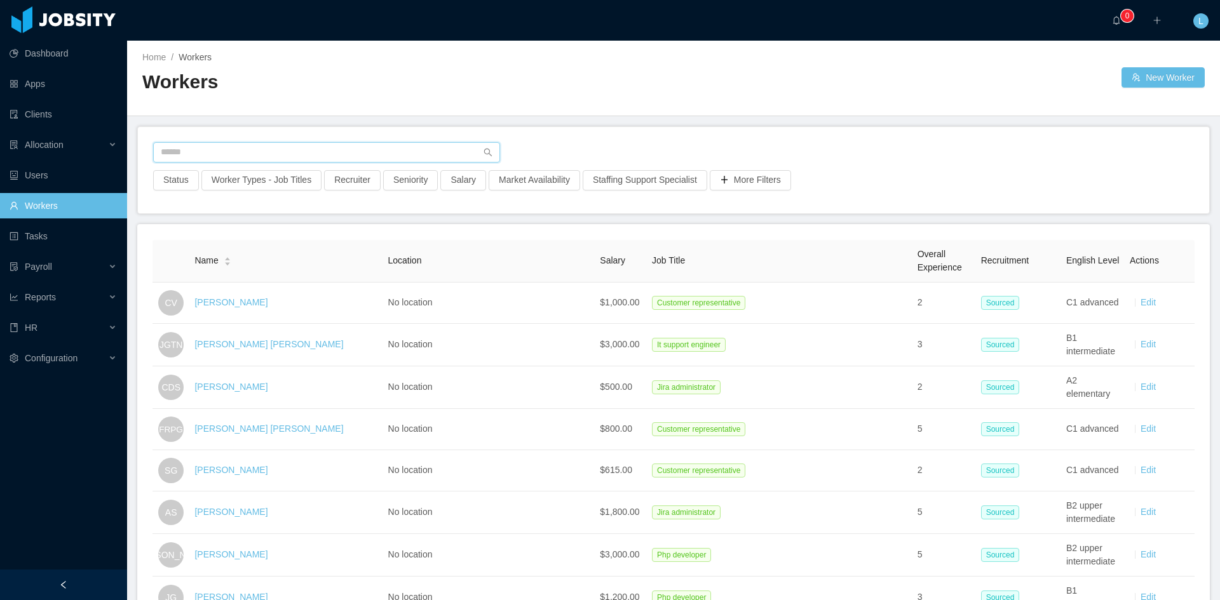
click at [257, 155] on input "text" at bounding box center [326, 152] width 347 height 20
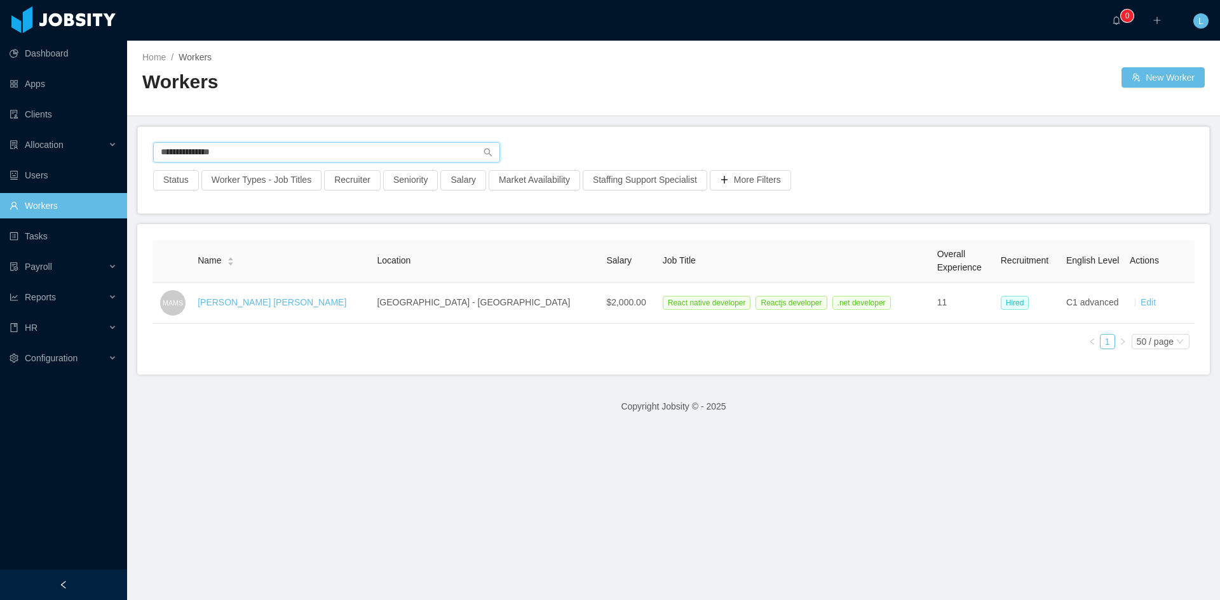
type input "**********"
click at [255, 308] on link "[PERSON_NAME] [PERSON_NAME]" at bounding box center [272, 302] width 149 height 10
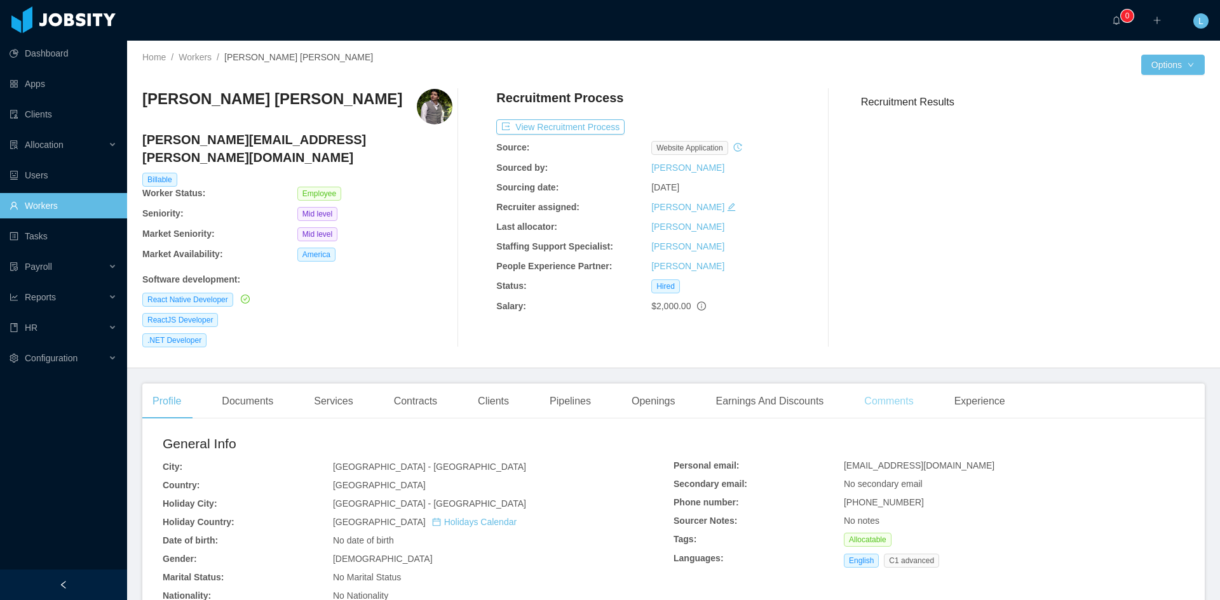
click at [897, 384] on div "Comments" at bounding box center [888, 402] width 69 height 36
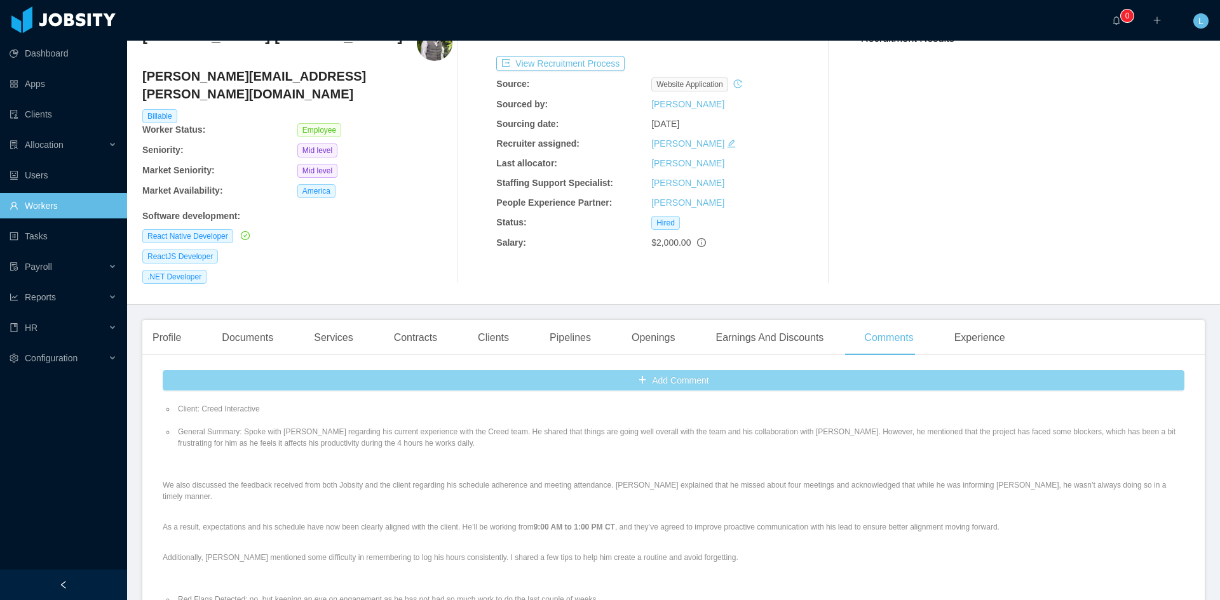
scroll to position [64, 0]
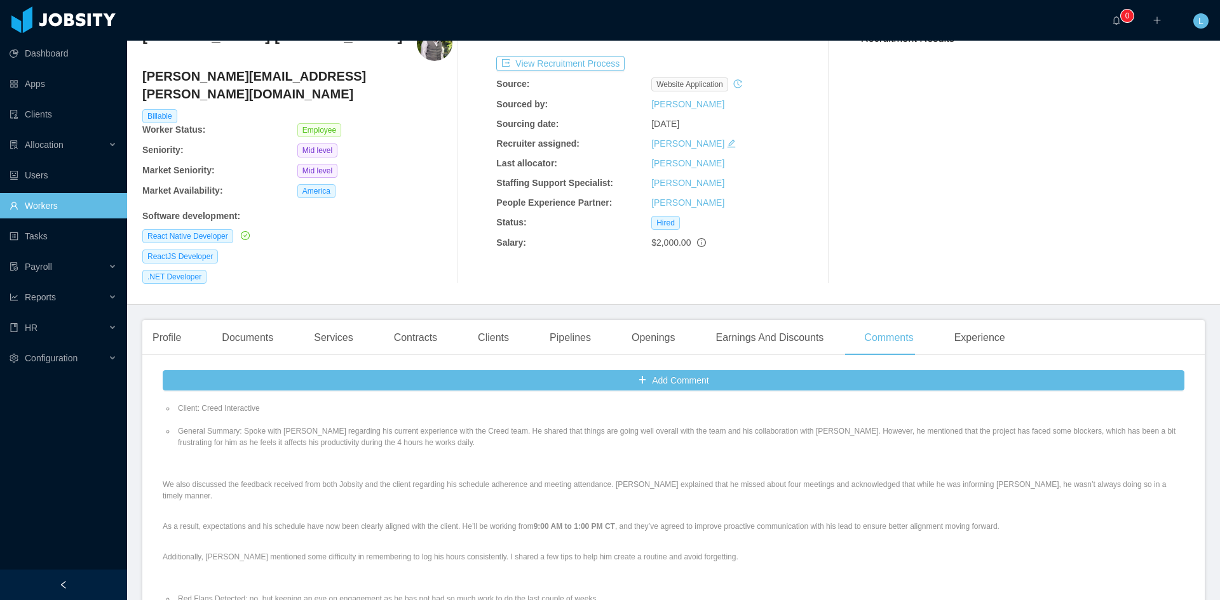
click at [46, 201] on link "Workers" at bounding box center [63, 205] width 107 height 25
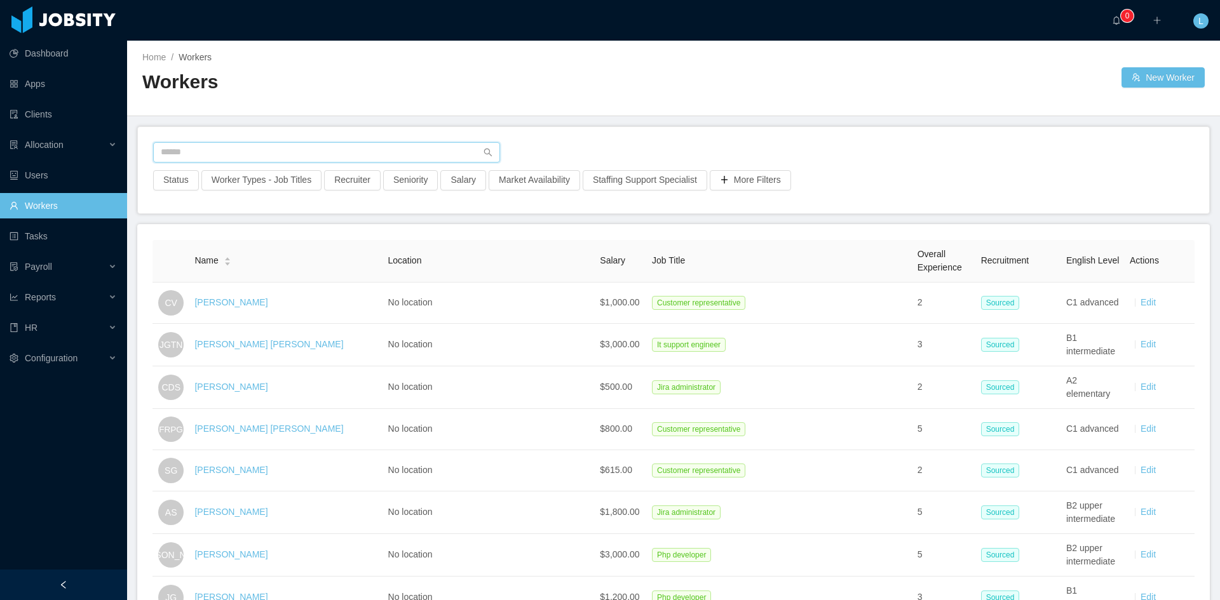
click at [301, 149] on input "text" at bounding box center [326, 152] width 347 height 20
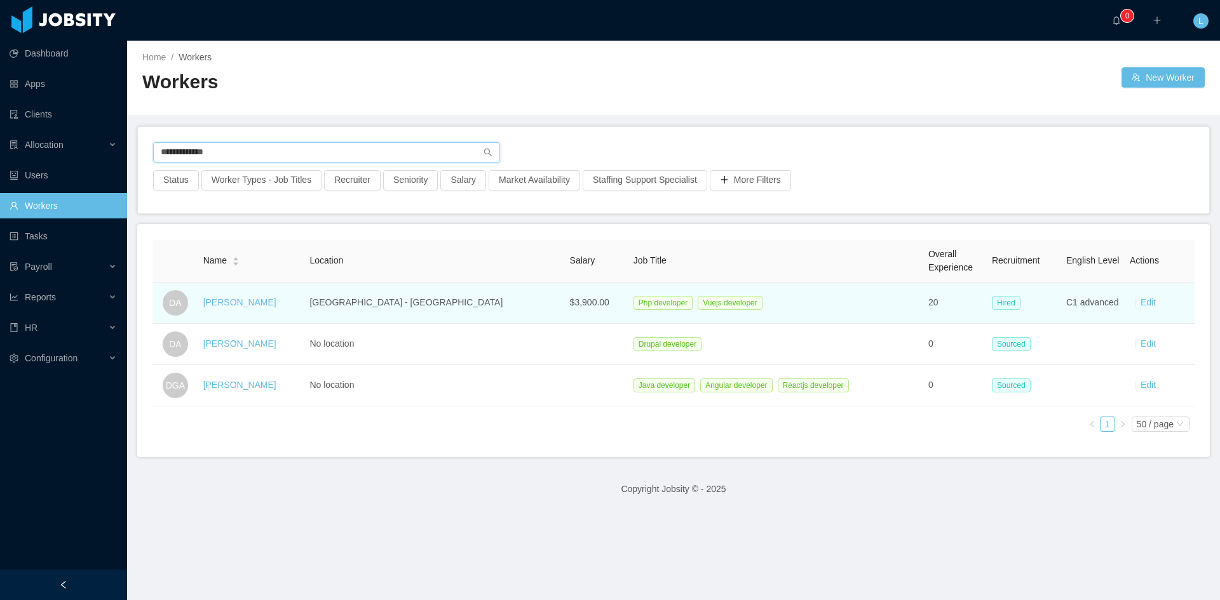
type input "**********"
click at [260, 295] on td "[PERSON_NAME]" at bounding box center [251, 303] width 107 height 41
click at [256, 303] on link "[PERSON_NAME]" at bounding box center [239, 302] width 73 height 10
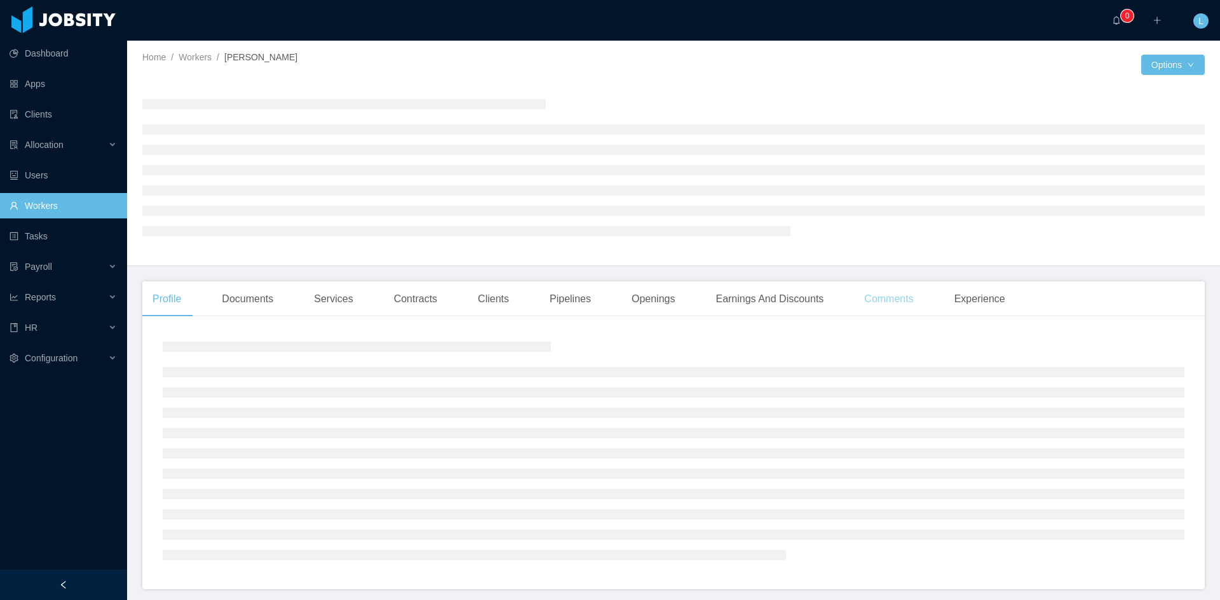
click at [883, 305] on div "Comments" at bounding box center [888, 299] width 69 height 36
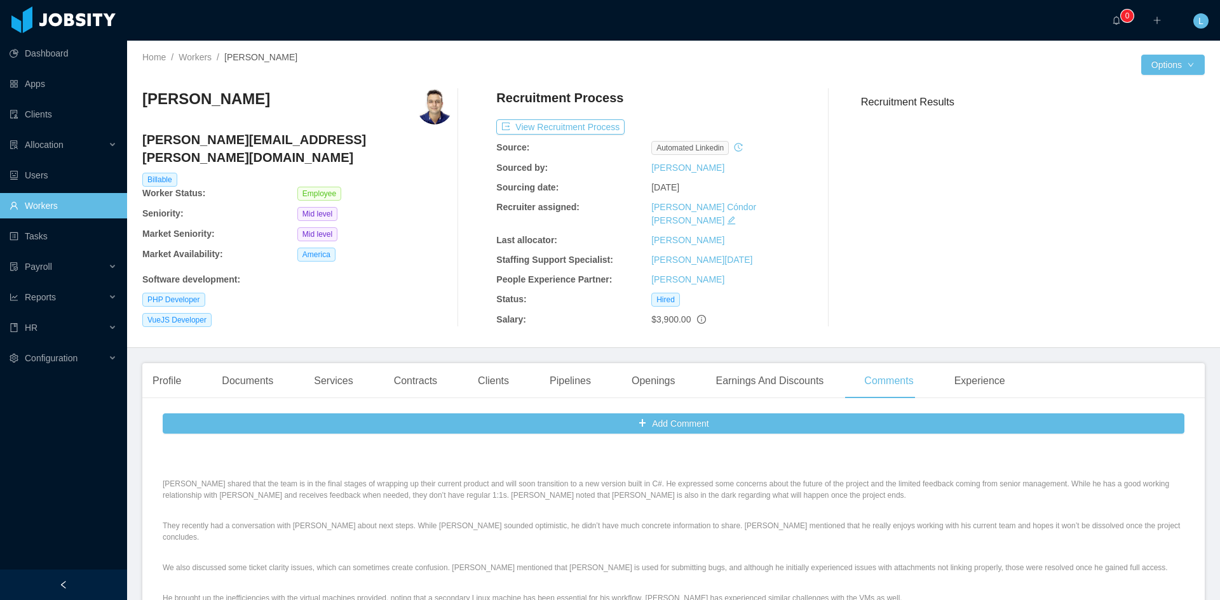
scroll to position [127, 0]
click at [191, 58] on link "Workers" at bounding box center [195, 57] width 33 height 10
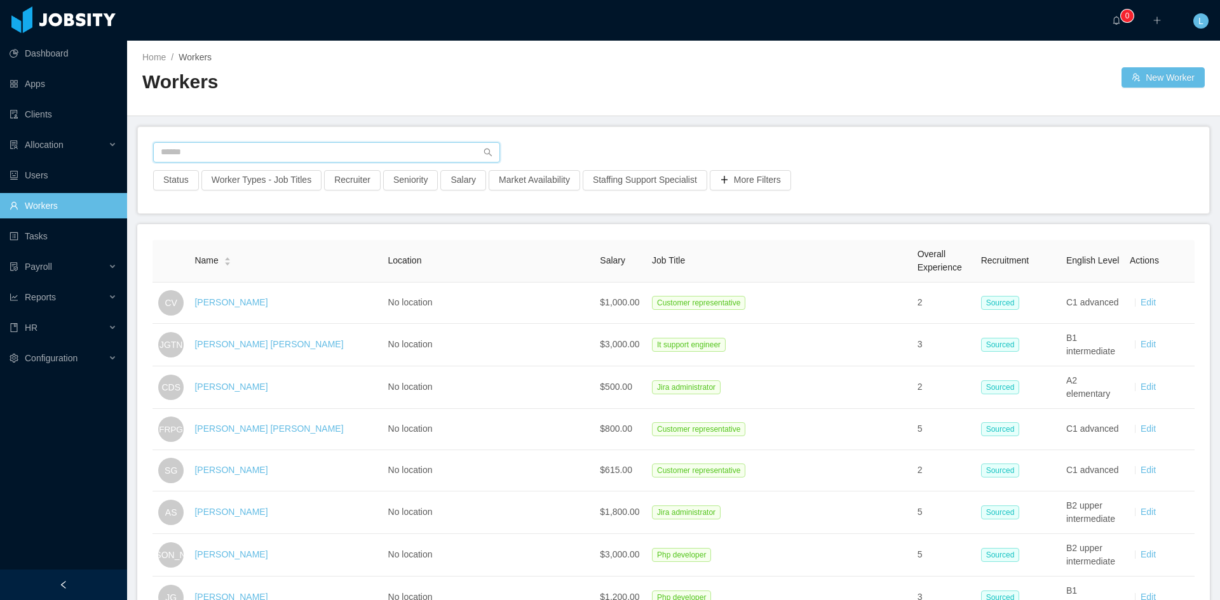
click at [200, 146] on input "text" at bounding box center [326, 152] width 347 height 20
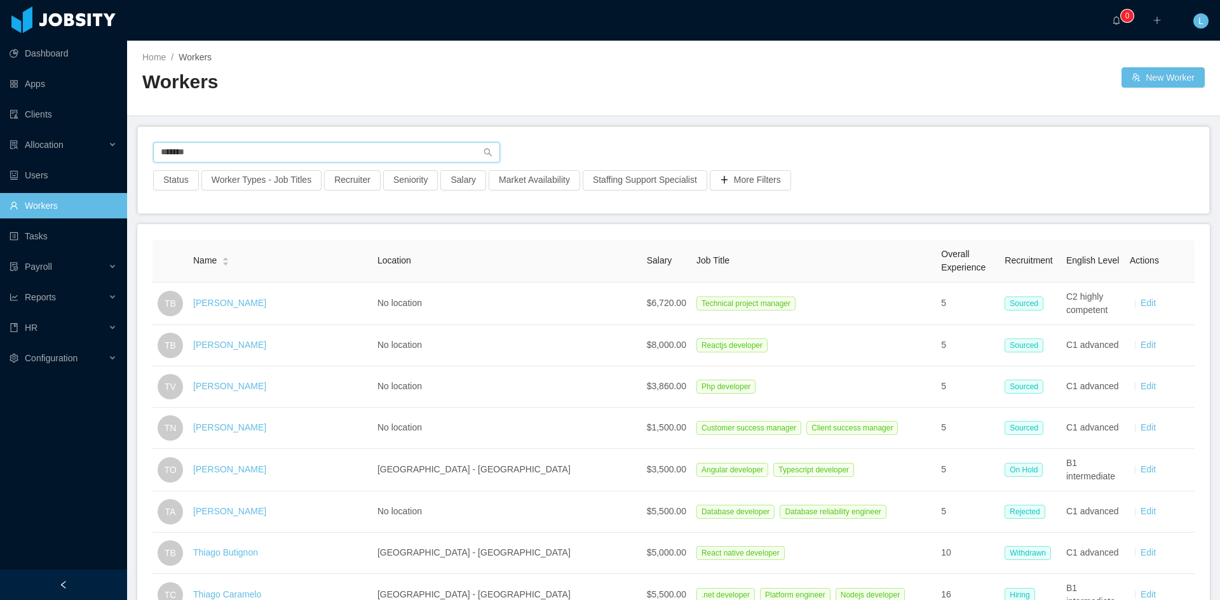
click at [332, 155] on input "******" at bounding box center [326, 152] width 347 height 20
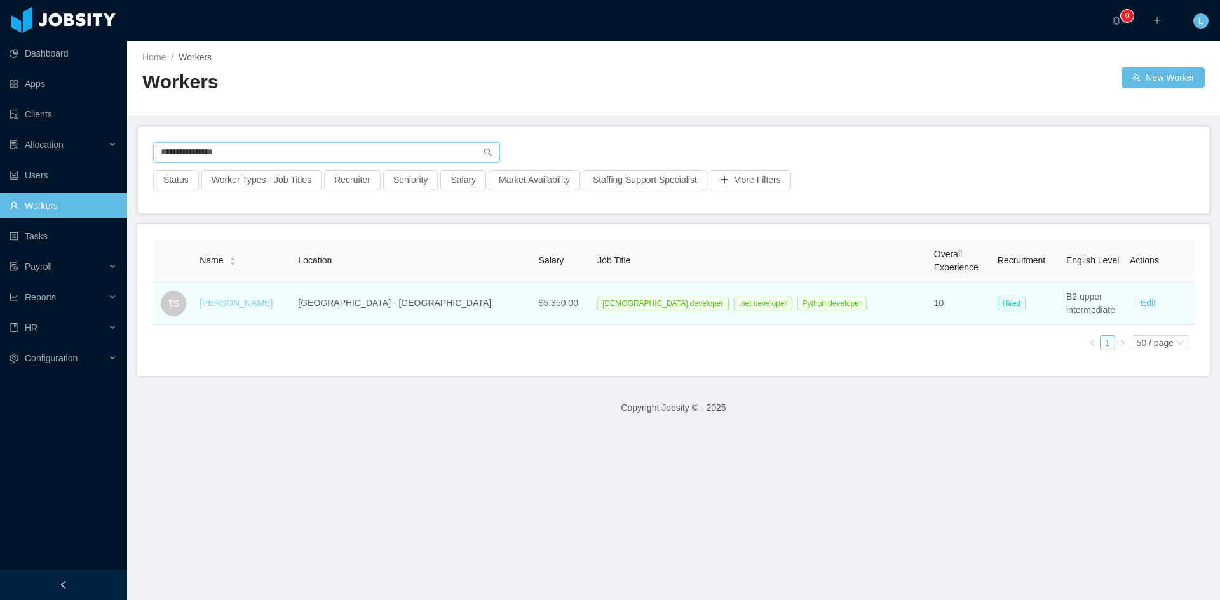
type input "**********"
click at [247, 304] on link "[PERSON_NAME]" at bounding box center [236, 303] width 73 height 10
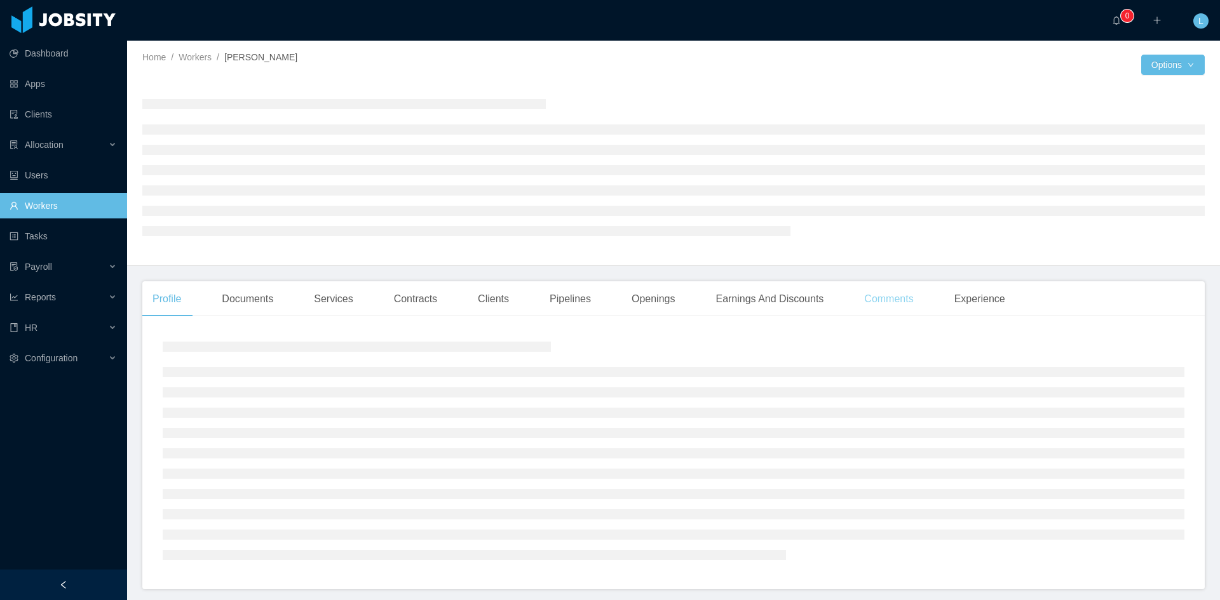
click at [868, 295] on div "Comments" at bounding box center [888, 299] width 69 height 36
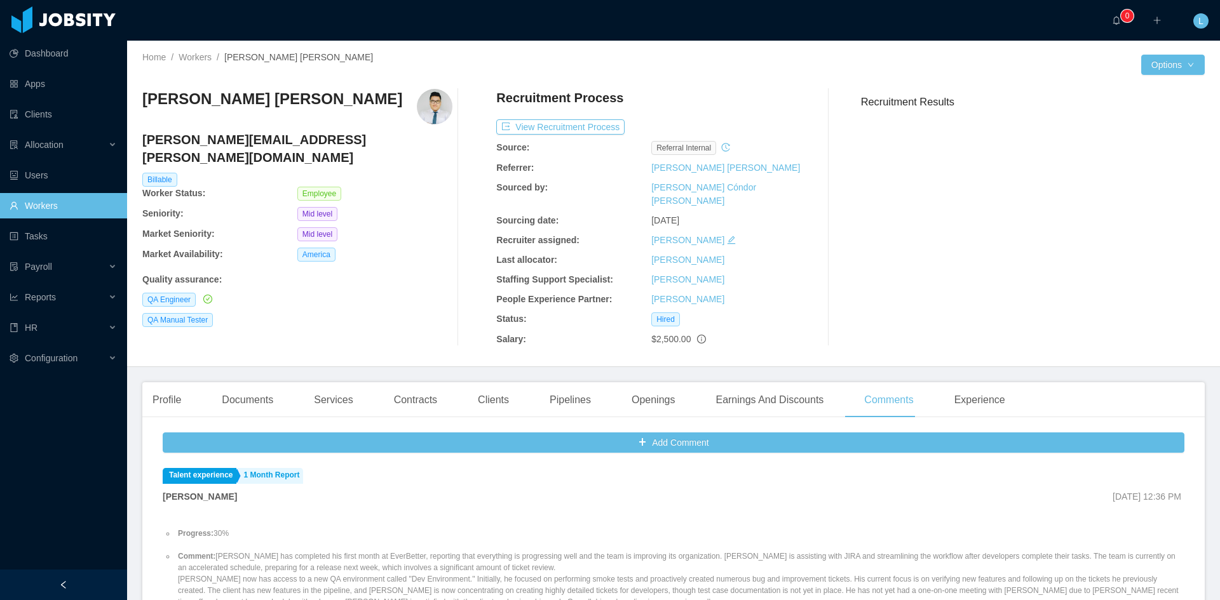
scroll to position [254, 0]
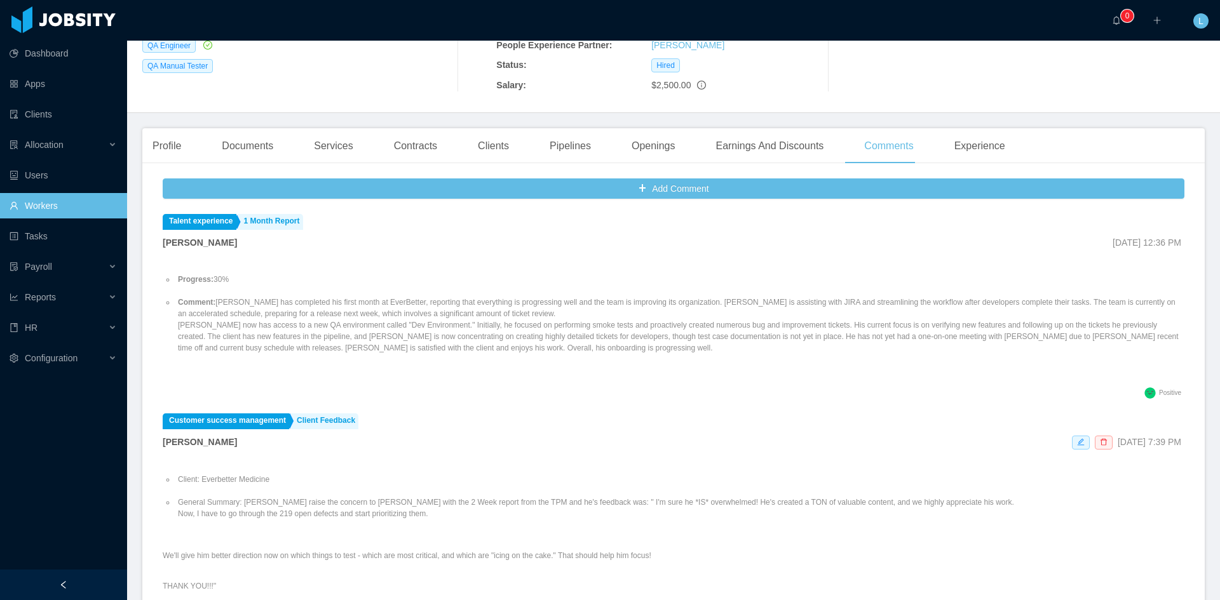
click at [50, 205] on link "Workers" at bounding box center [63, 205] width 107 height 25
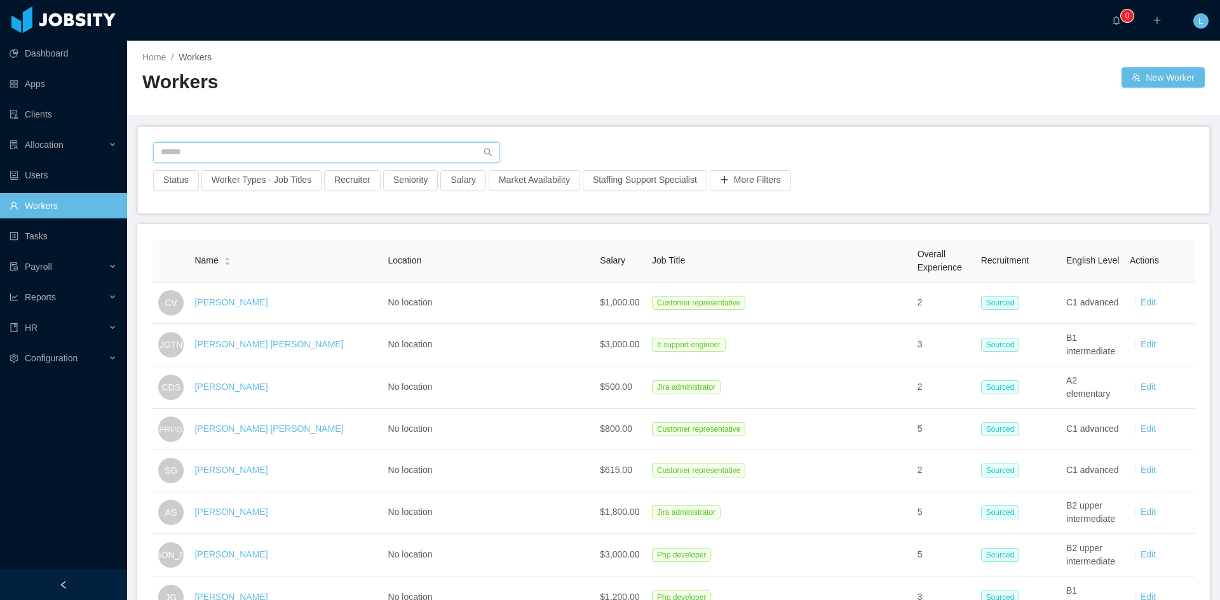
click at [168, 151] on input "text" at bounding box center [326, 152] width 347 height 20
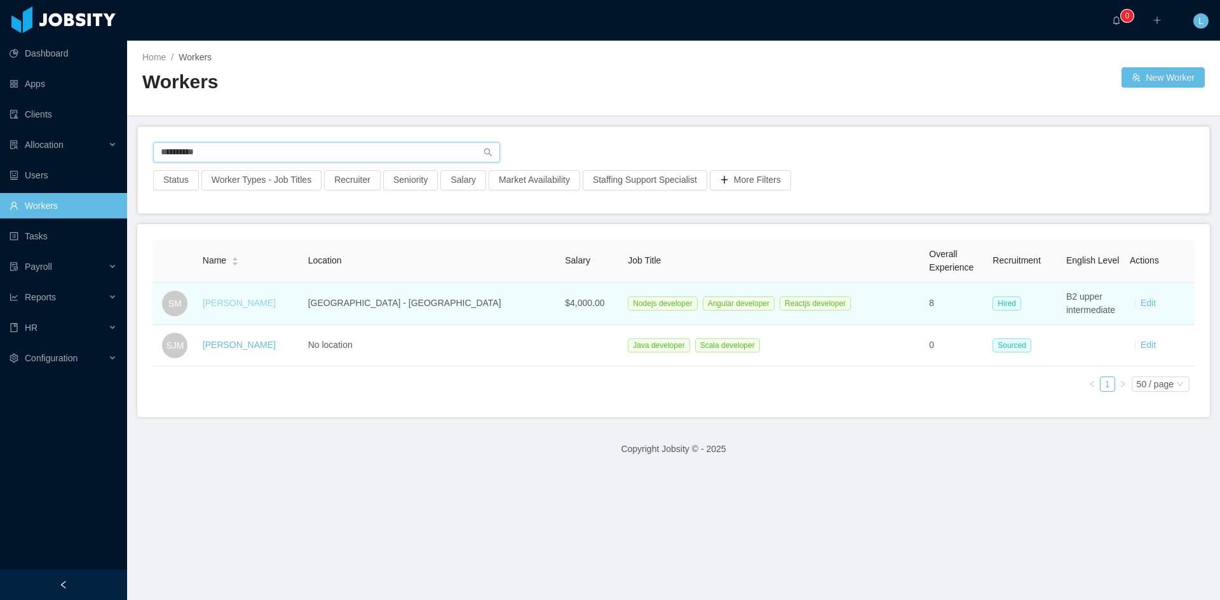
type input "**********"
click at [246, 306] on link "Sergio Magluf" at bounding box center [239, 303] width 73 height 10
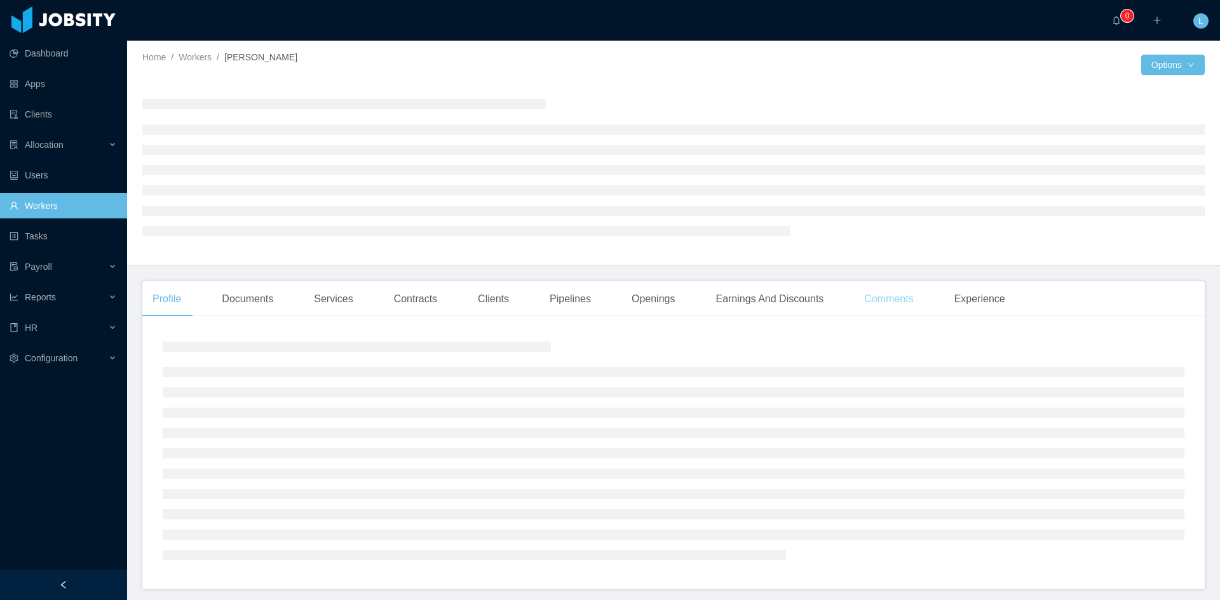
click at [897, 299] on div "Comments" at bounding box center [888, 299] width 69 height 36
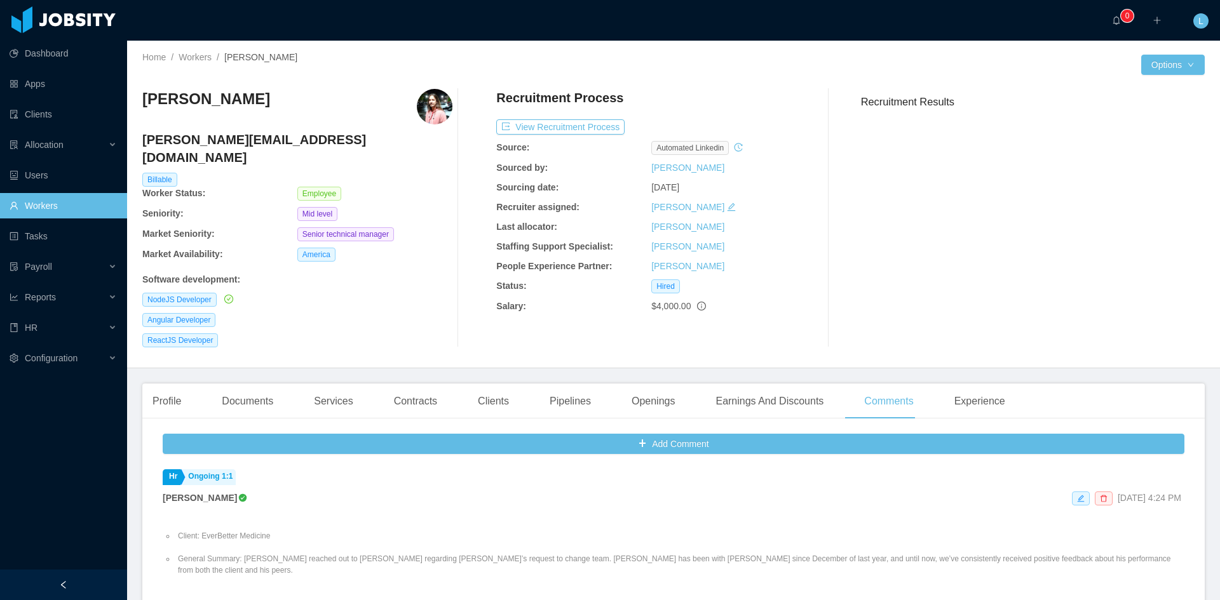
click at [78, 208] on link "Workers" at bounding box center [63, 205] width 107 height 25
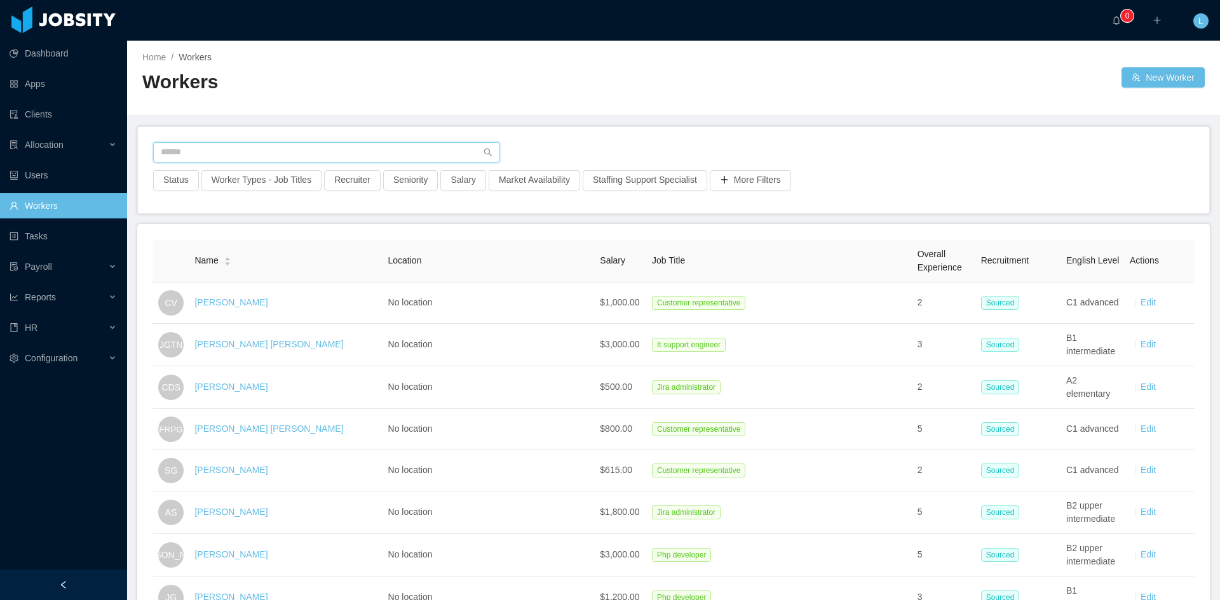
click at [220, 158] on input "text" at bounding box center [326, 152] width 347 height 20
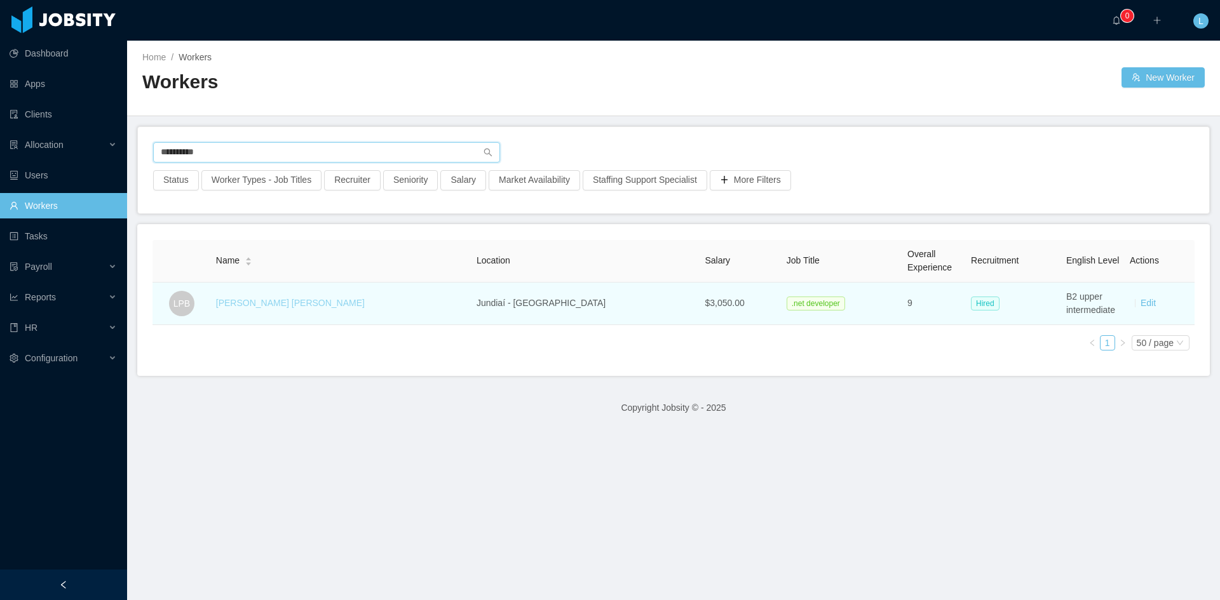
type input "**********"
click at [293, 301] on link "Luis Paulo Bravin" at bounding box center [290, 303] width 149 height 10
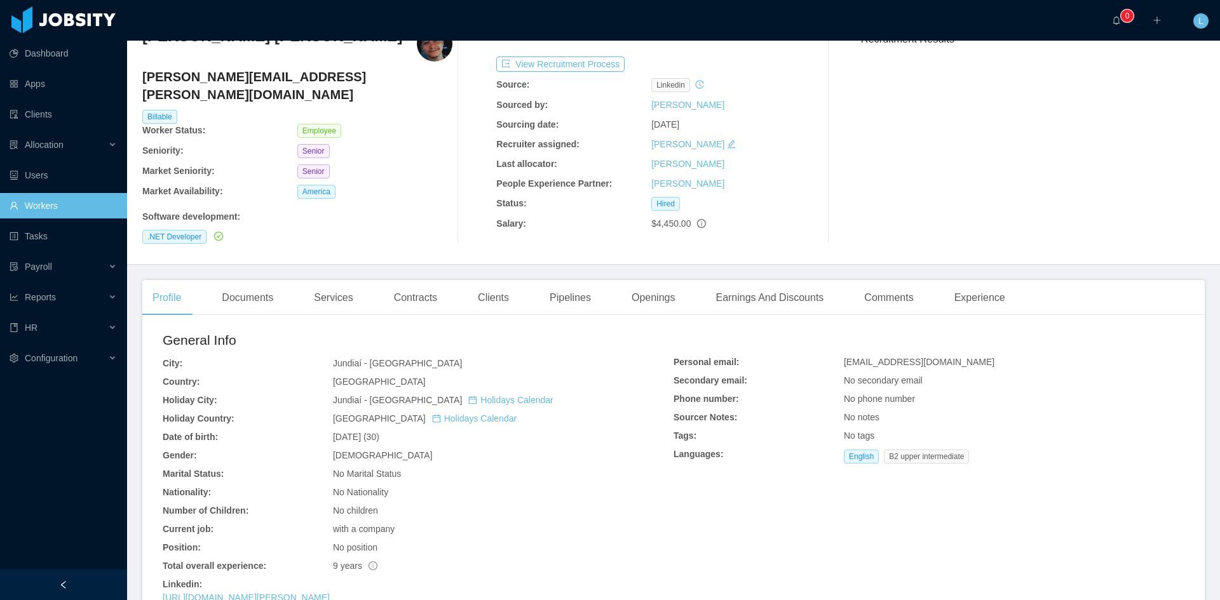
scroll to position [64, 0]
click at [855, 283] on div "Comments" at bounding box center [888, 298] width 69 height 36
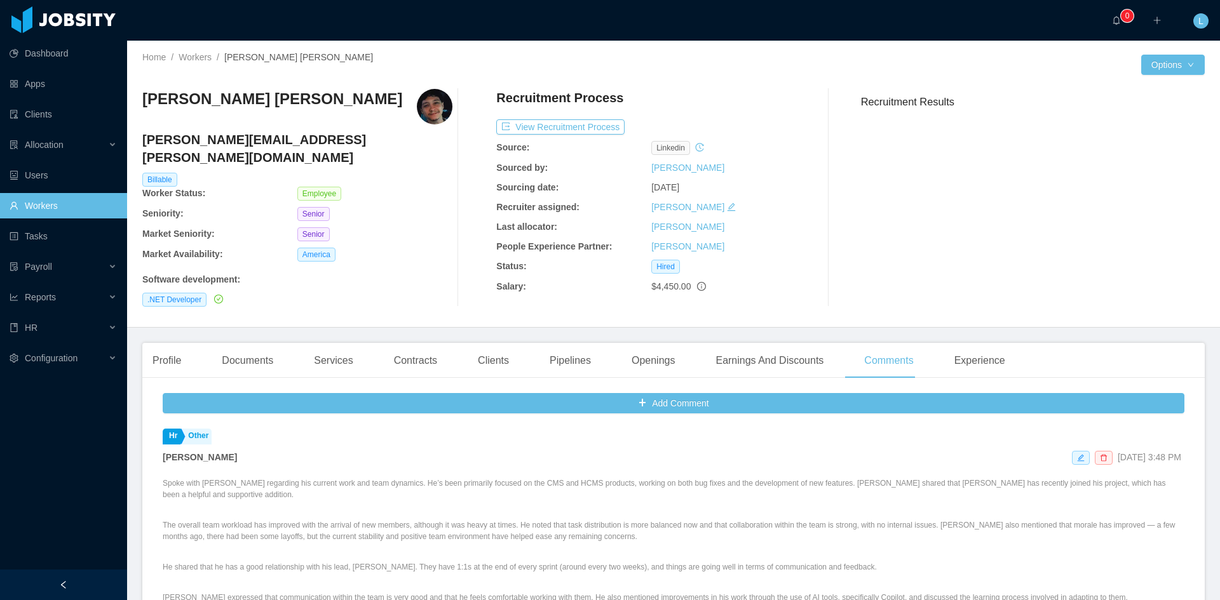
click at [55, 212] on link "Workers" at bounding box center [63, 205] width 107 height 25
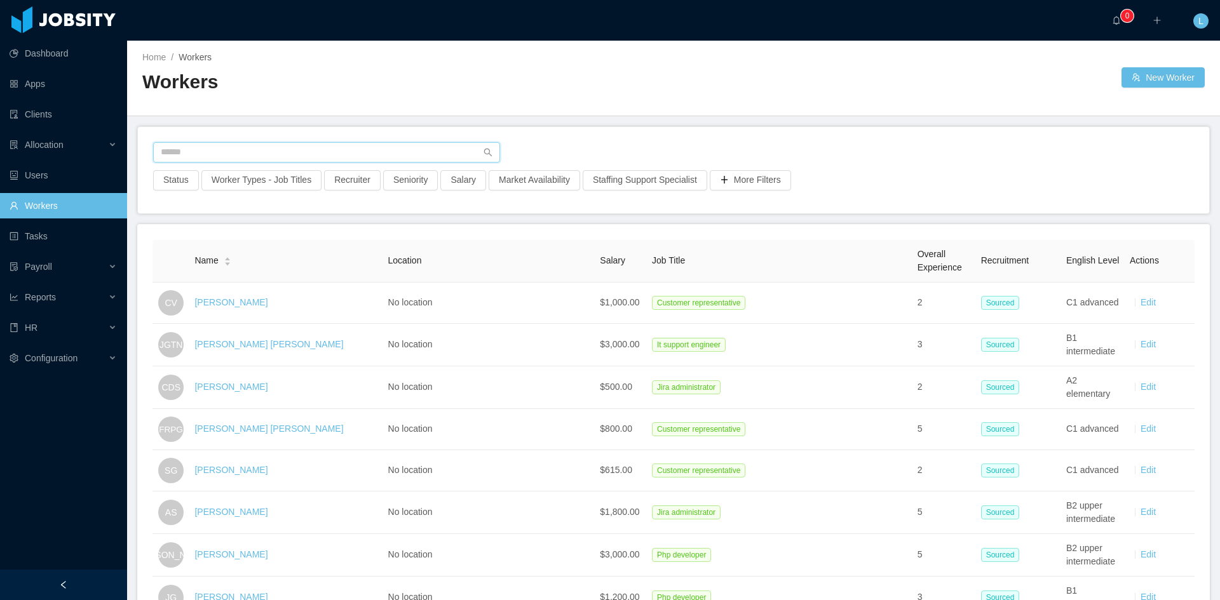
click at [248, 153] on input "text" at bounding box center [326, 152] width 347 height 20
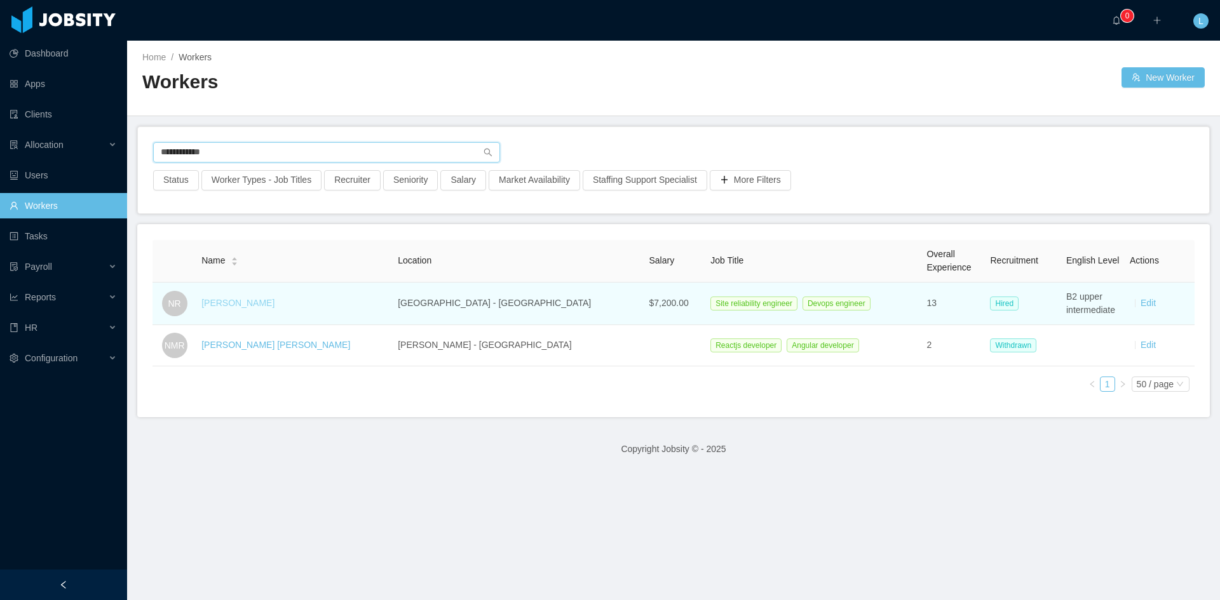
type input "**********"
click at [249, 307] on link "Nicolas Rojo" at bounding box center [237, 303] width 73 height 10
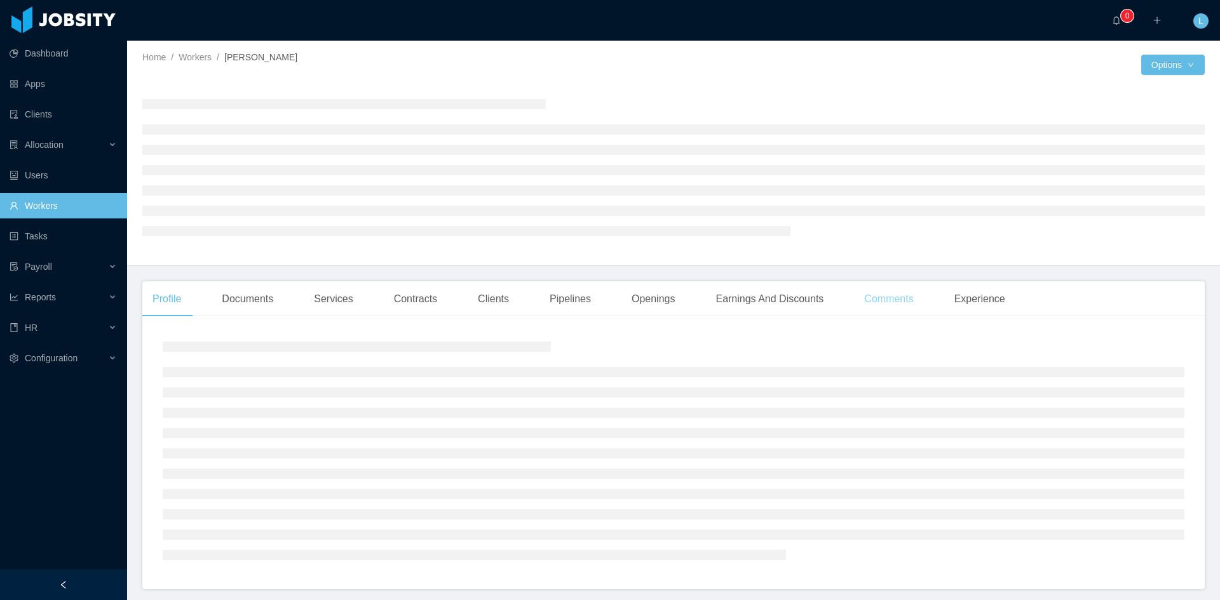
click at [873, 299] on div "Comments" at bounding box center [888, 299] width 69 height 36
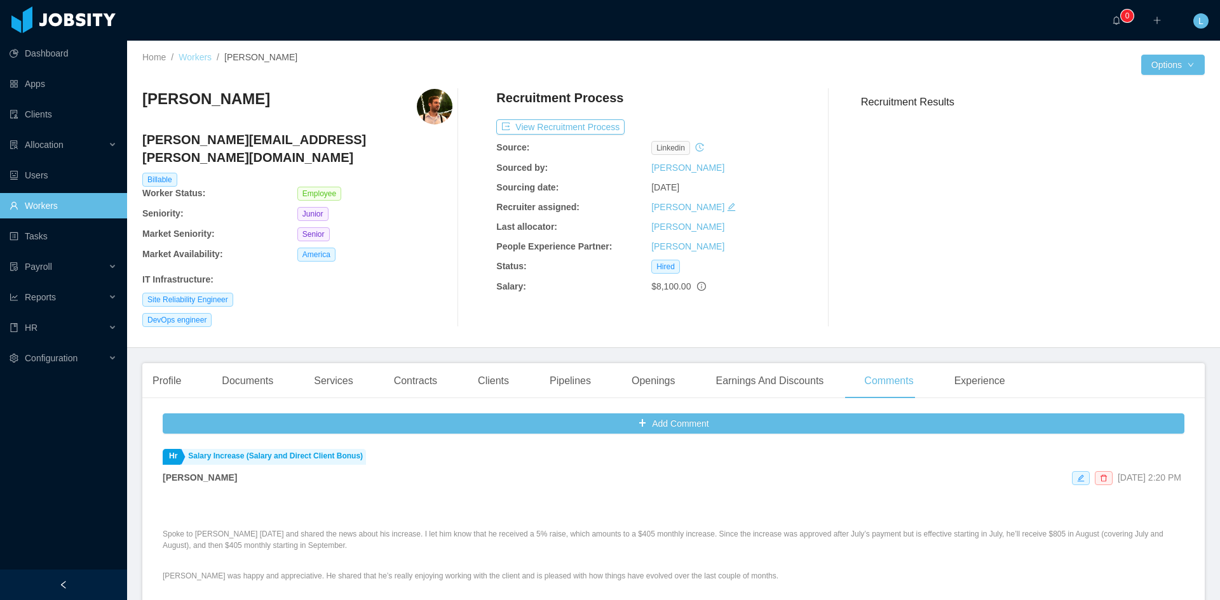
click at [212, 62] on div "Home / Workers / Nicolas Rojo /" at bounding box center [407, 57] width 531 height 13
click at [205, 59] on link "Workers" at bounding box center [195, 57] width 33 height 10
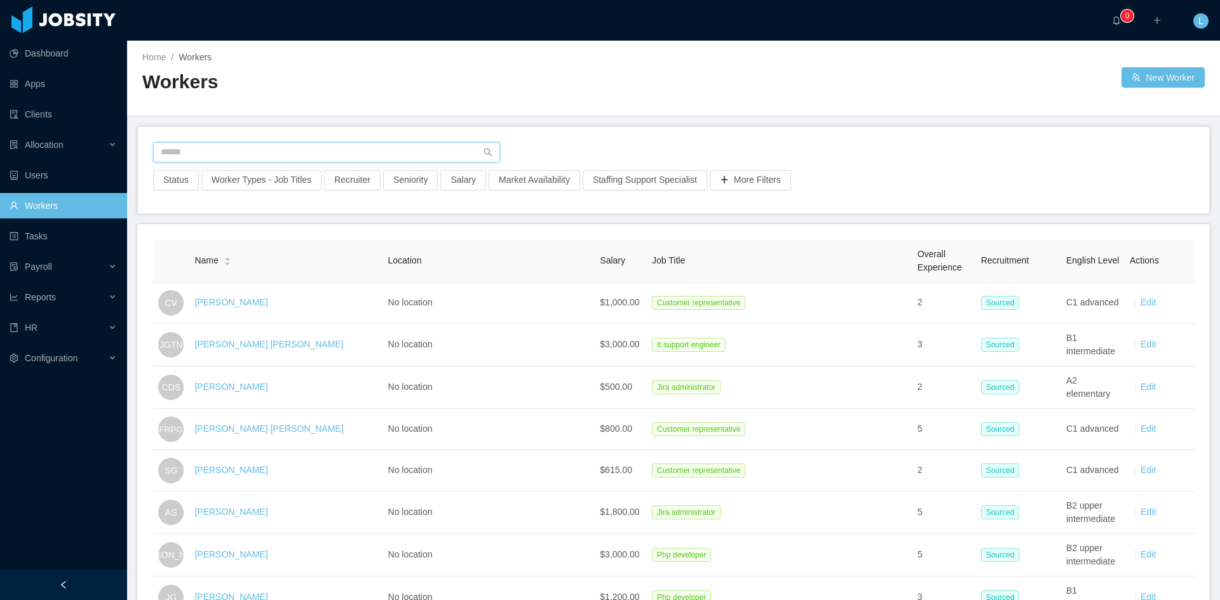
click at [272, 155] on input "text" at bounding box center [326, 152] width 347 height 20
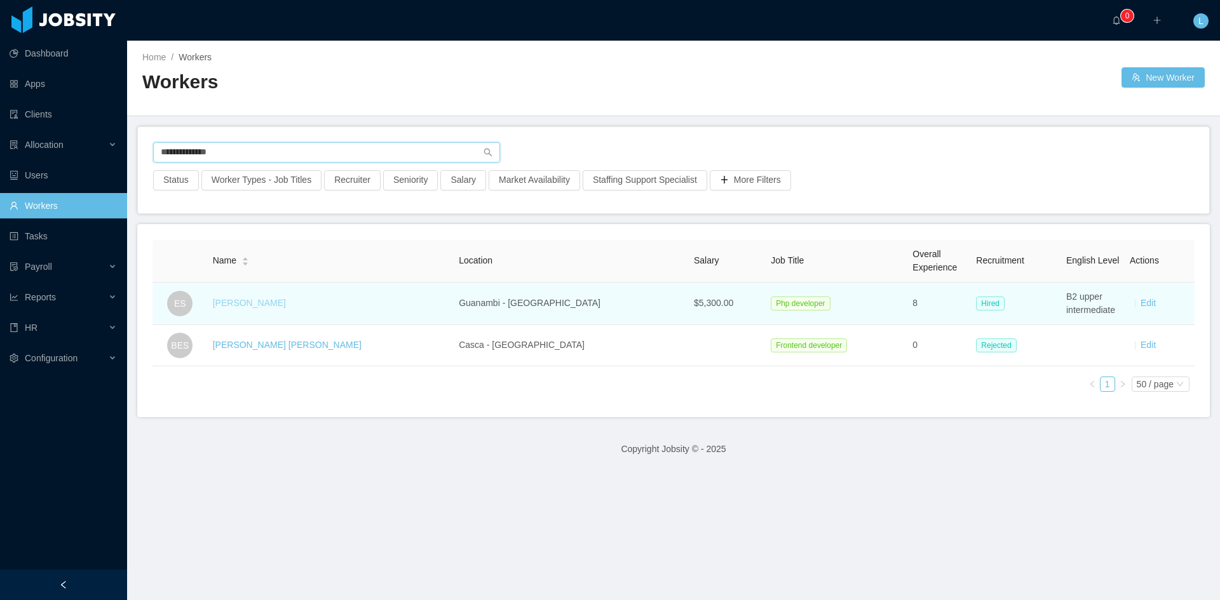
type input "**********"
click at [251, 298] on link "Eduardo Soares" at bounding box center [249, 303] width 73 height 10
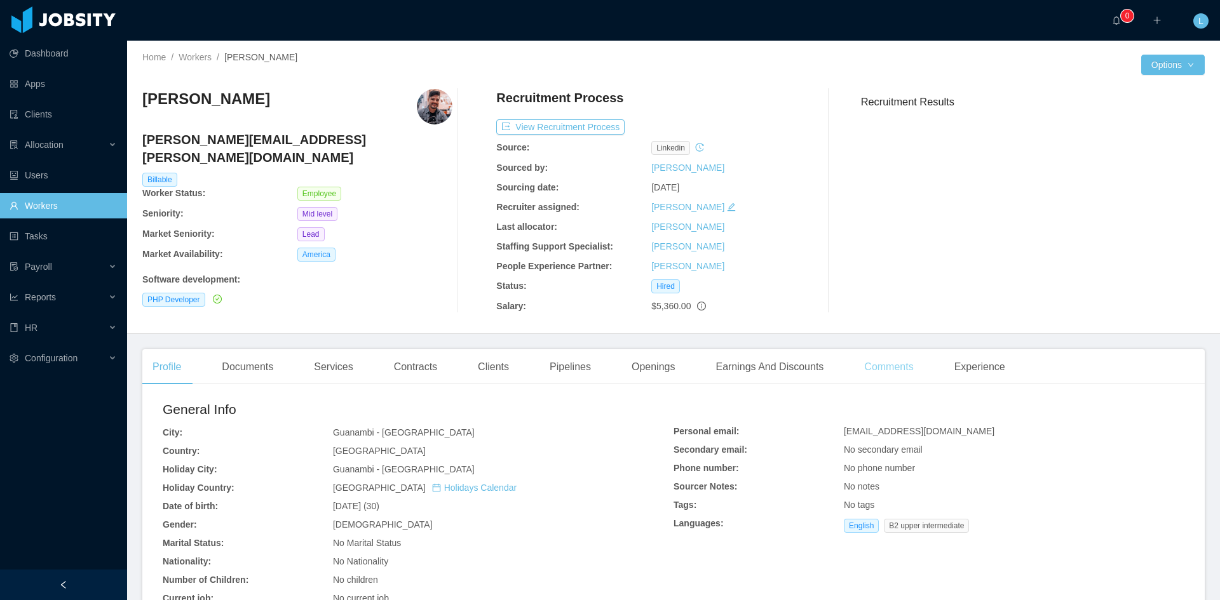
click at [874, 360] on div "Comments" at bounding box center [888, 367] width 69 height 36
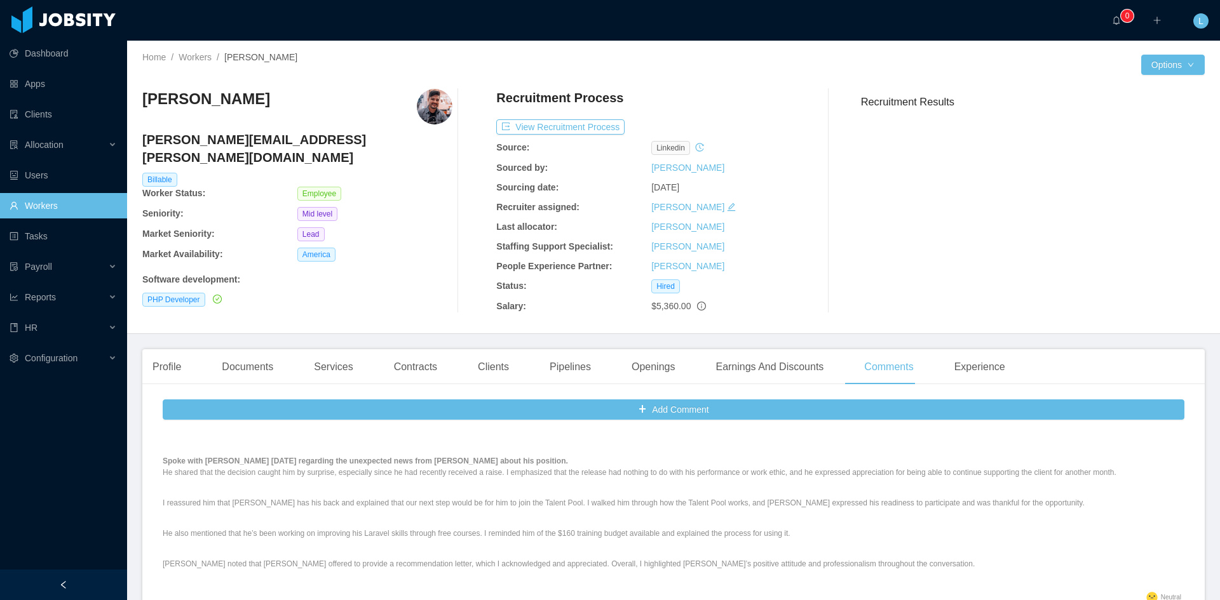
scroll to position [64, 0]
click at [194, 58] on link "Workers" at bounding box center [195, 57] width 33 height 10
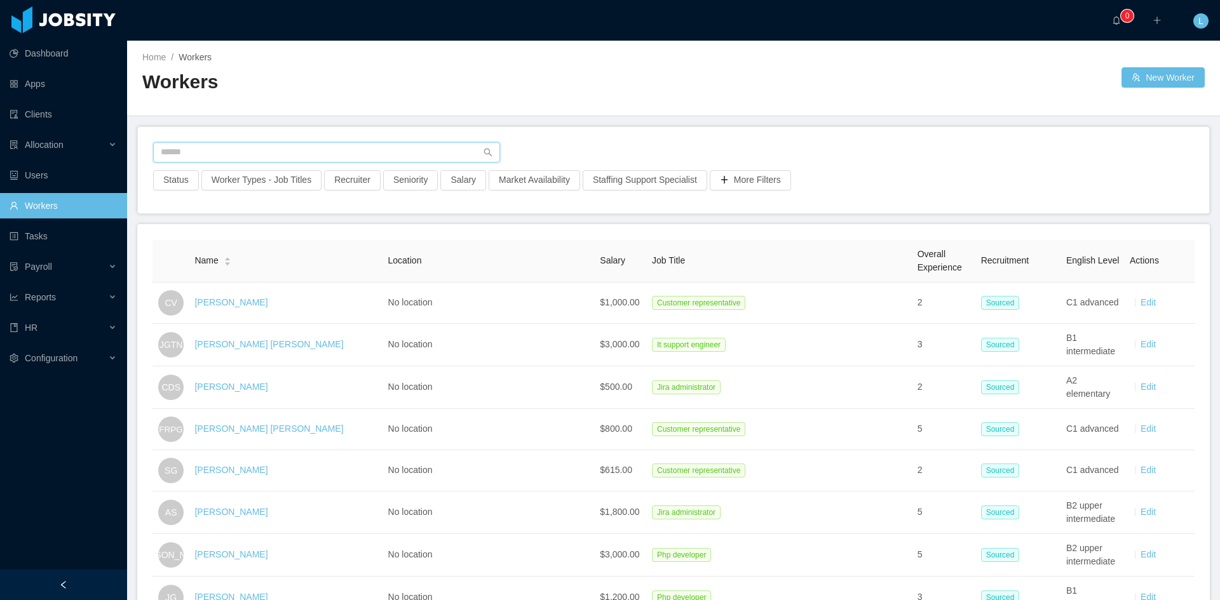
click at [264, 148] on input "text" at bounding box center [326, 152] width 347 height 20
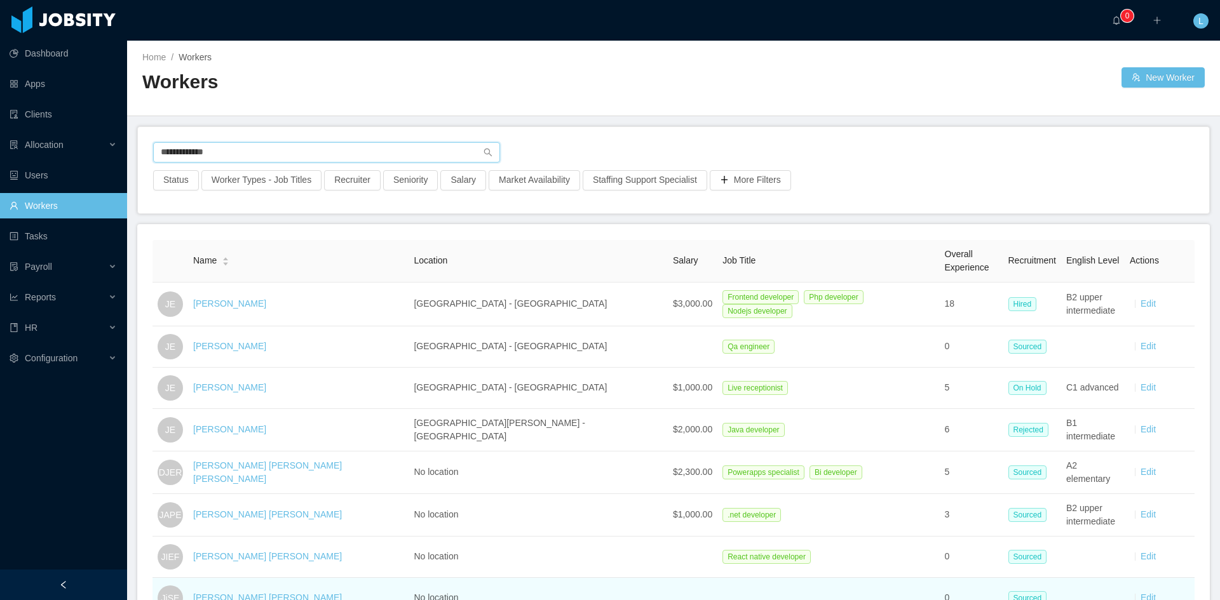
type input "**********"
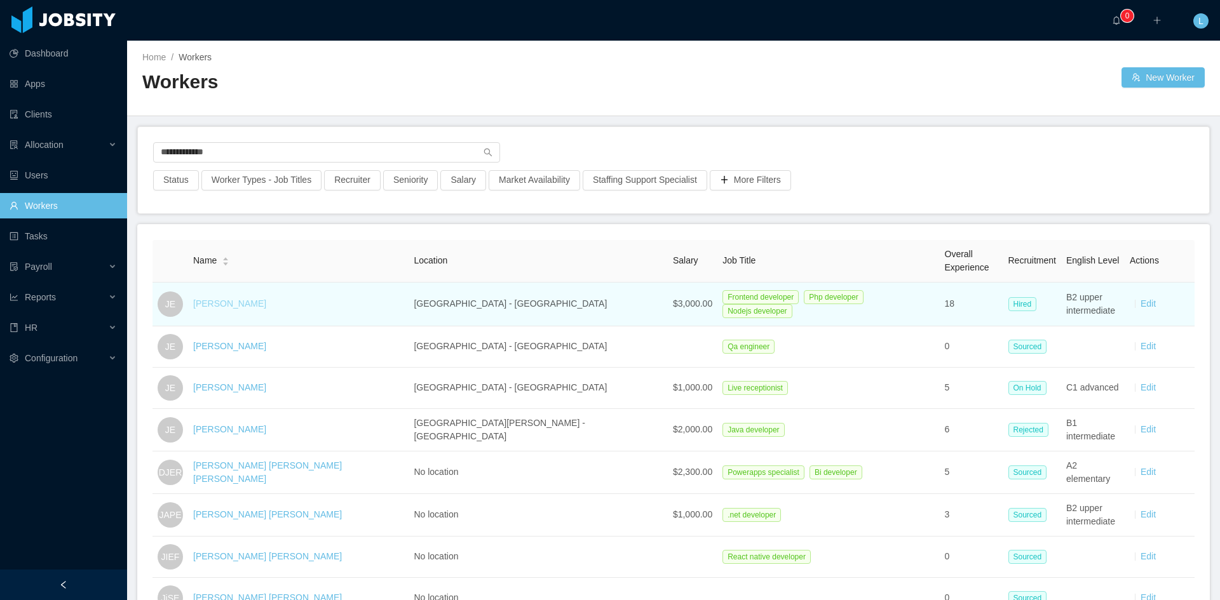
click at [241, 304] on link "[PERSON_NAME]" at bounding box center [229, 304] width 73 height 10
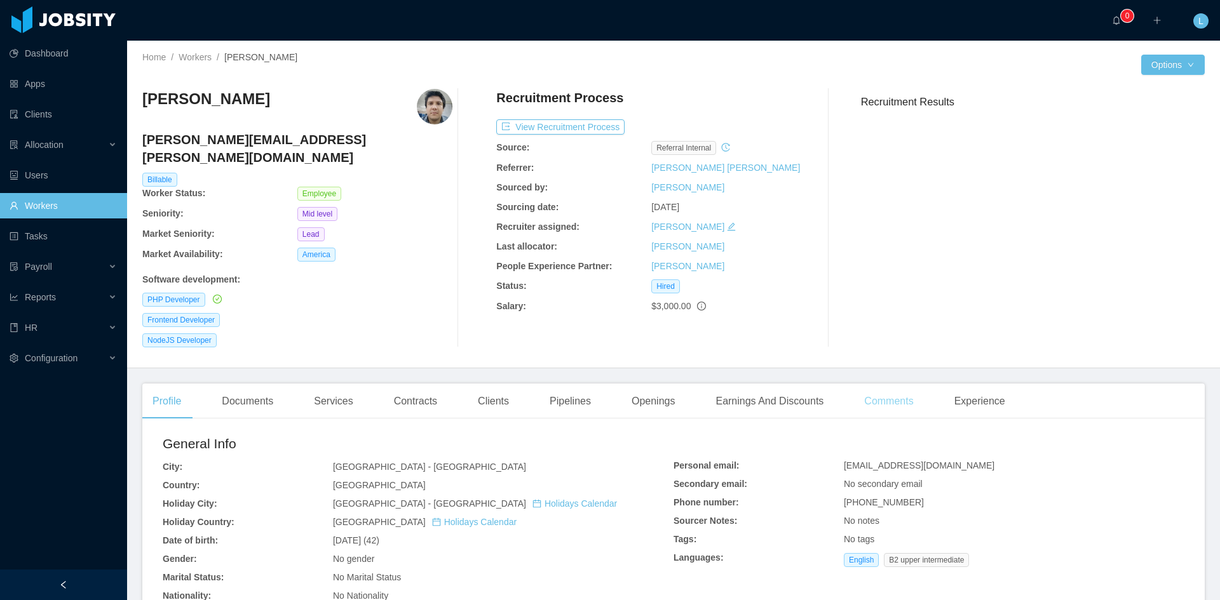
click at [893, 384] on div "Comments" at bounding box center [888, 402] width 69 height 36
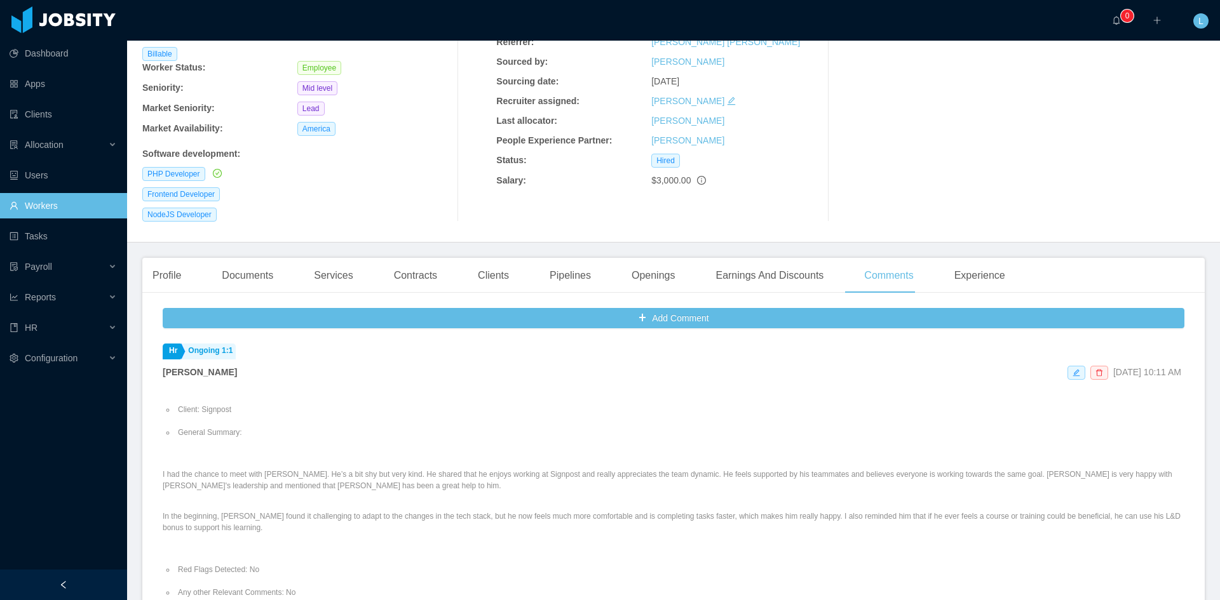
scroll to position [127, 0]
